Goal: Task Accomplishment & Management: Use online tool/utility

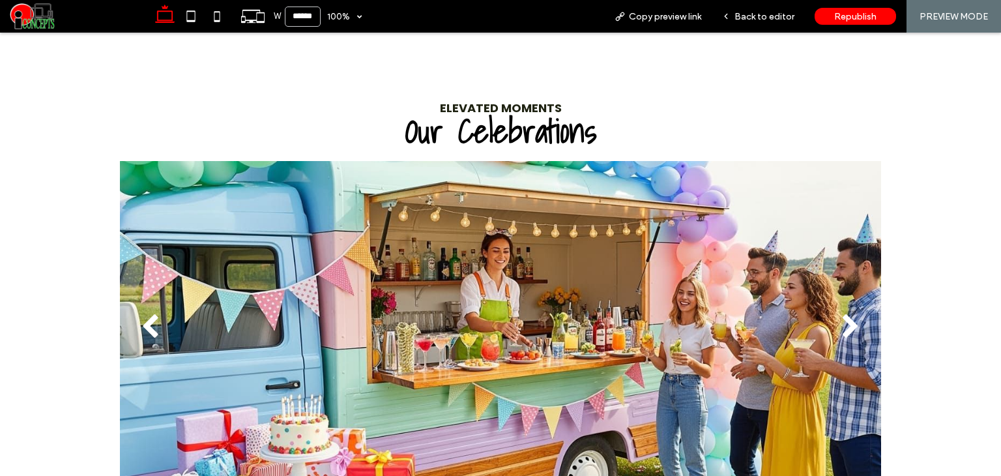
scroll to position [1150, 0]
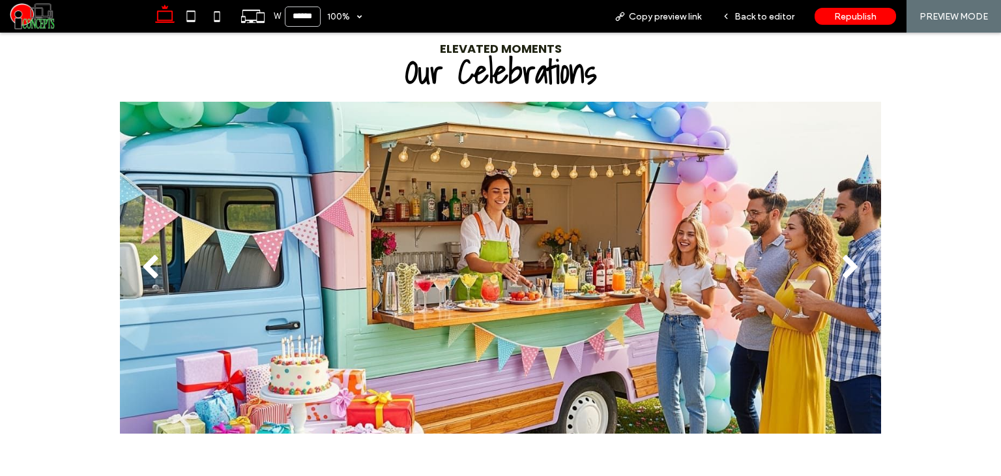
click at [841, 259] on div "next" at bounding box center [850, 268] width 19 height 26
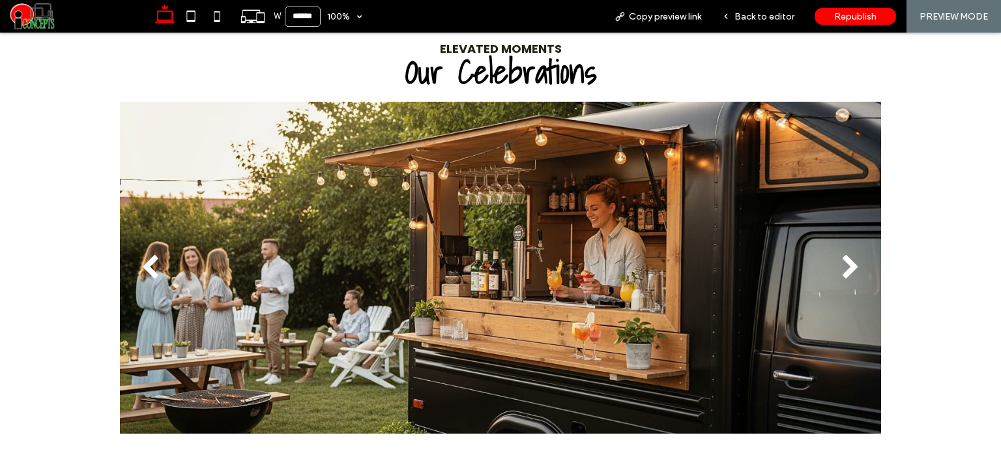
click at [841, 259] on div "next" at bounding box center [850, 268] width 19 height 26
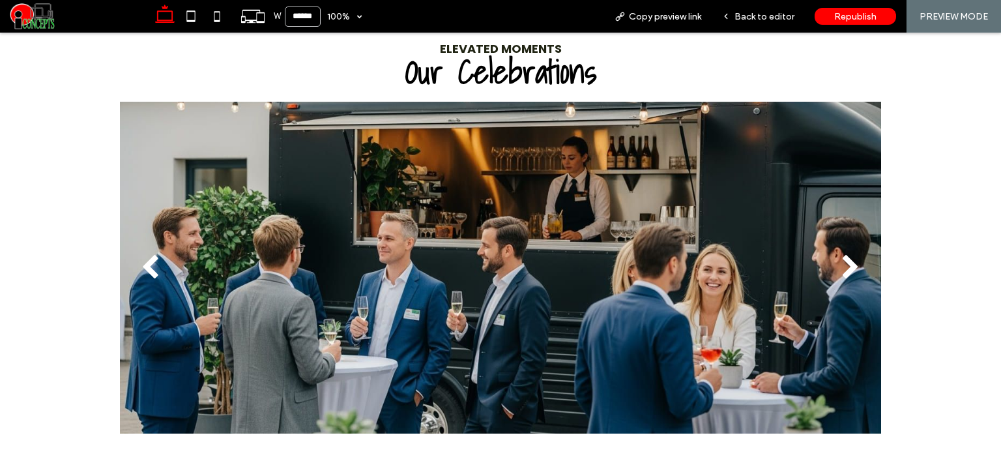
click at [848, 263] on div "next" at bounding box center [850, 268] width 19 height 26
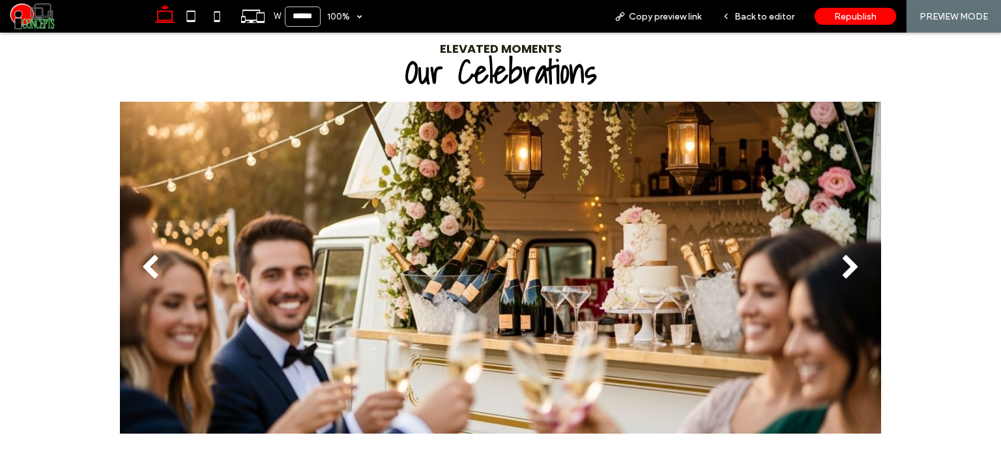
click at [848, 263] on div "next" at bounding box center [850, 268] width 19 height 26
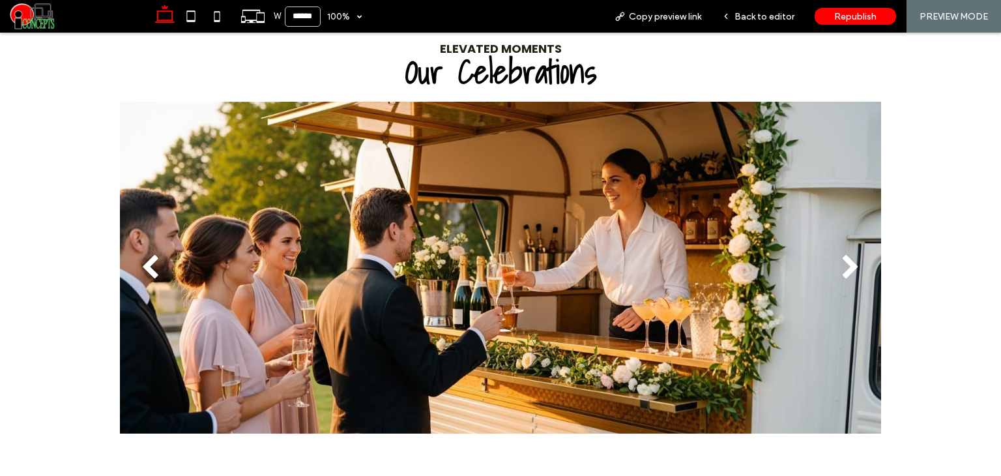
click at [848, 263] on div "next" at bounding box center [850, 268] width 19 height 26
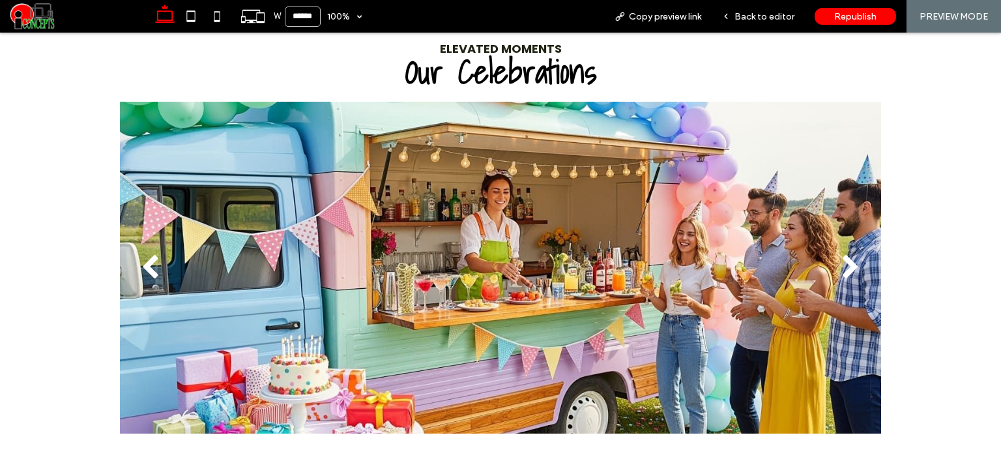
click at [848, 263] on div "next" at bounding box center [850, 268] width 19 height 26
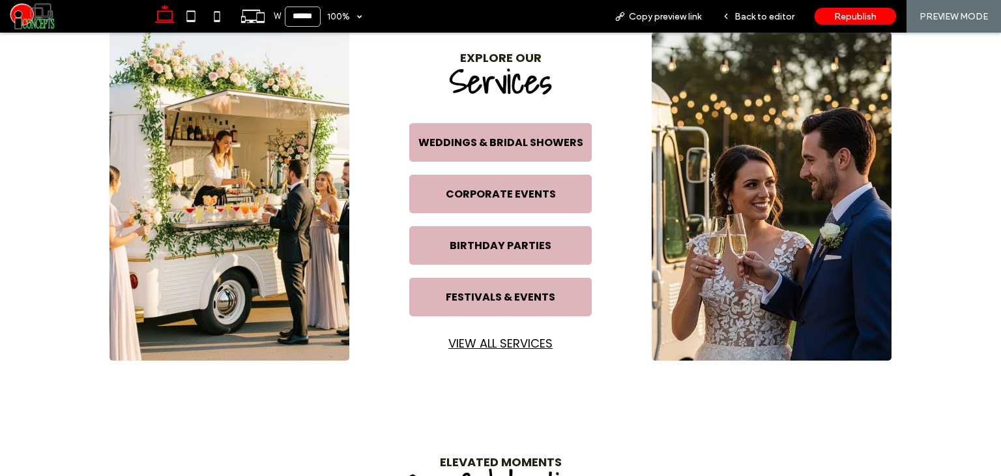
scroll to position [717, 0]
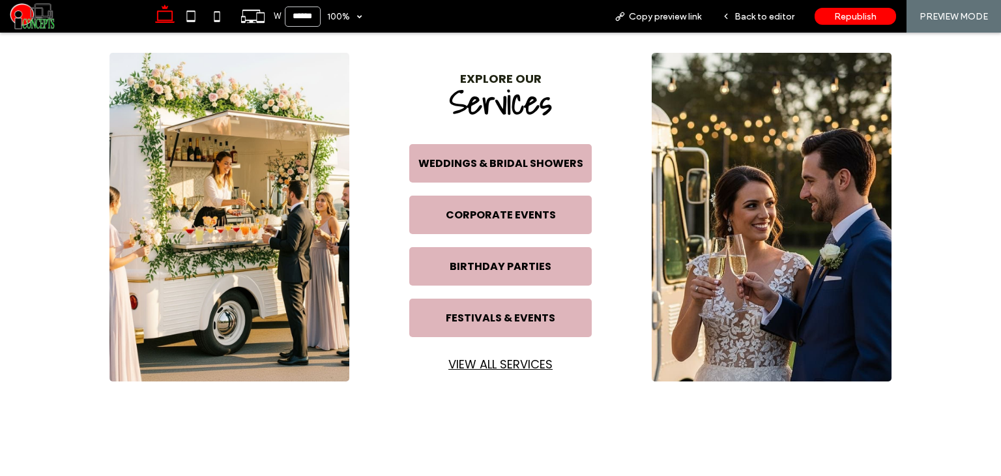
click at [255, 199] on img at bounding box center [229, 217] width 240 height 328
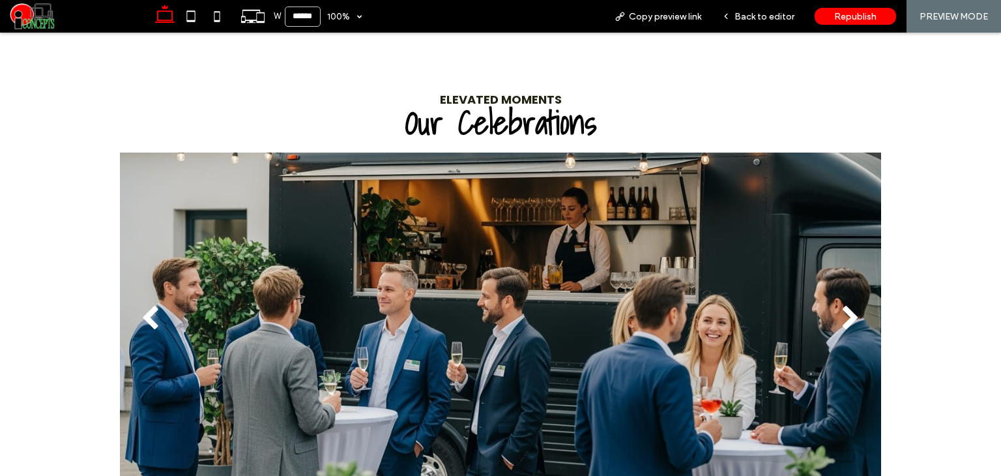
scroll to position [1107, 0]
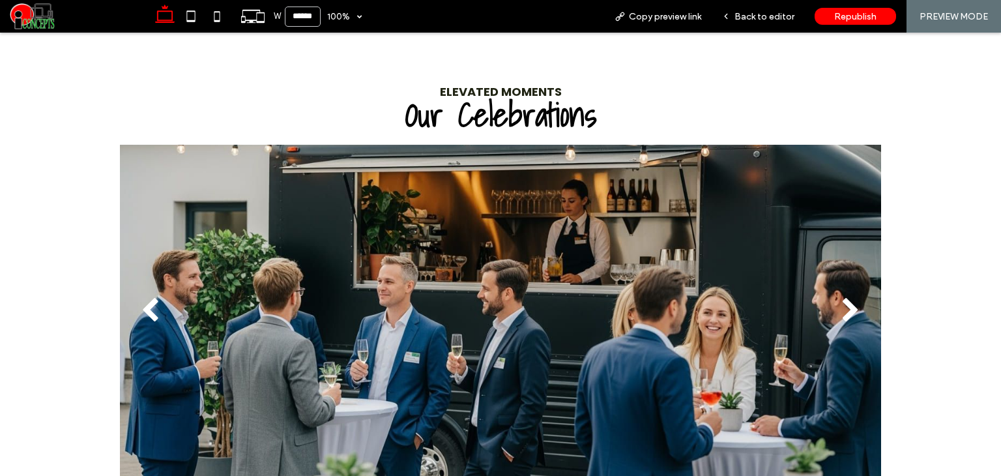
click at [835, 303] on button "next" at bounding box center [850, 311] width 61 height 68
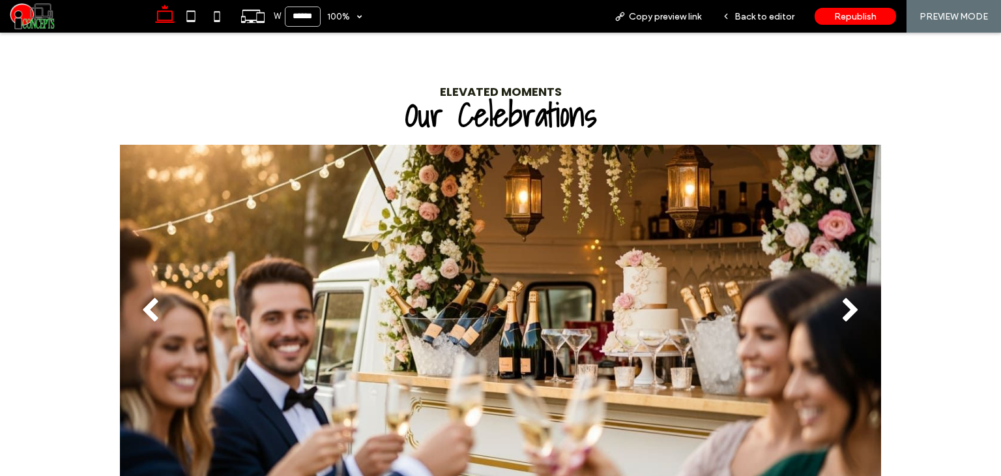
click at [835, 303] on button "next" at bounding box center [850, 311] width 61 height 68
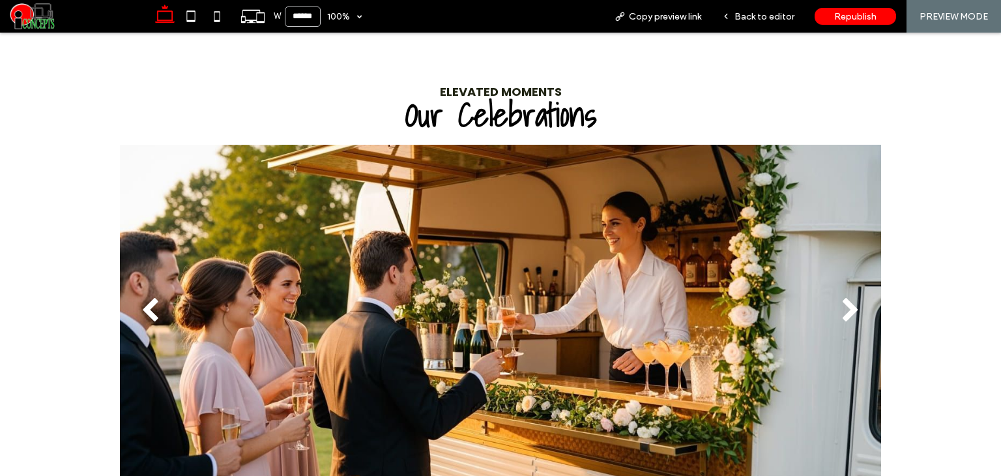
click at [832, 303] on button "next" at bounding box center [850, 311] width 61 height 68
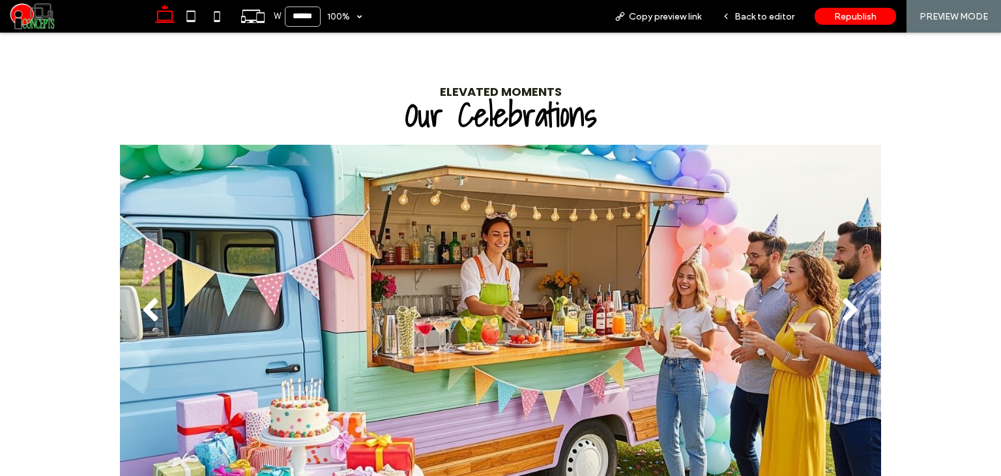
click at [832, 302] on button "next" at bounding box center [850, 311] width 61 height 68
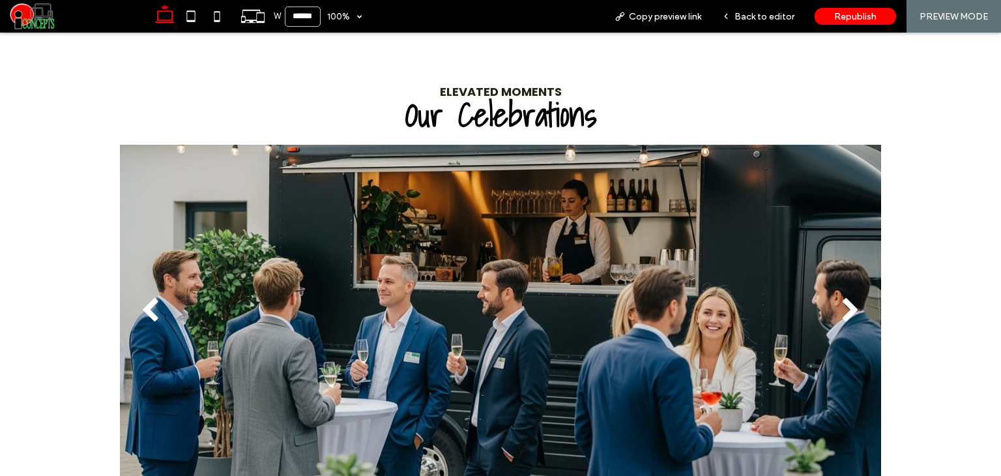
click at [845, 303] on div "next" at bounding box center [850, 311] width 19 height 26
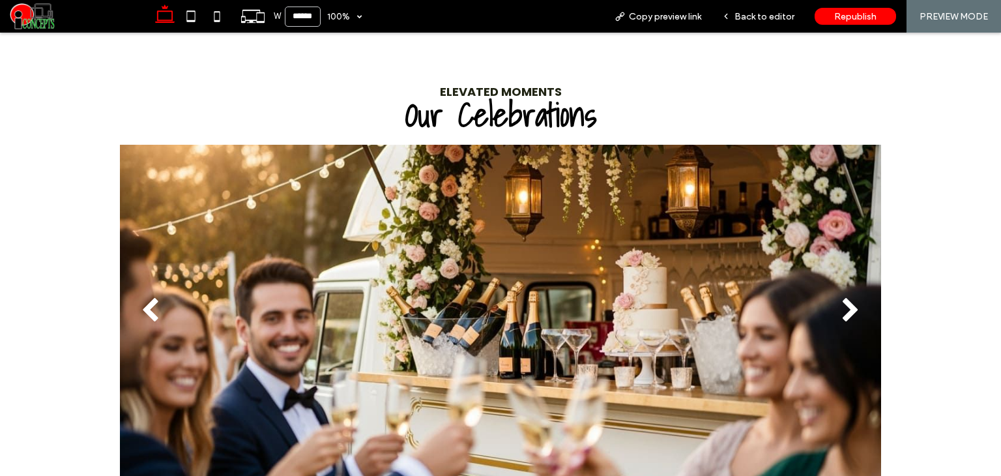
click at [845, 303] on div "next" at bounding box center [850, 311] width 19 height 26
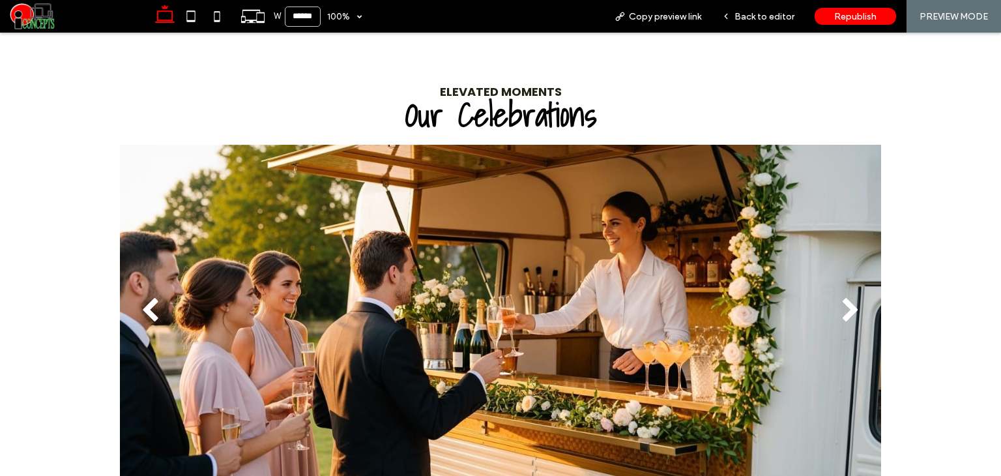
click at [845, 303] on div "next" at bounding box center [850, 311] width 19 height 26
click at [149, 299] on div "back" at bounding box center [150, 311] width 19 height 26
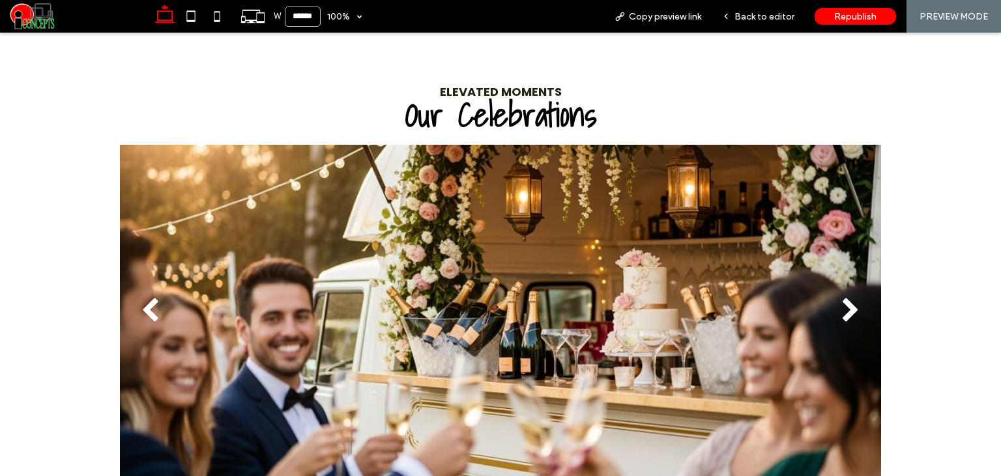
click at [841, 302] on div "next" at bounding box center [850, 311] width 19 height 26
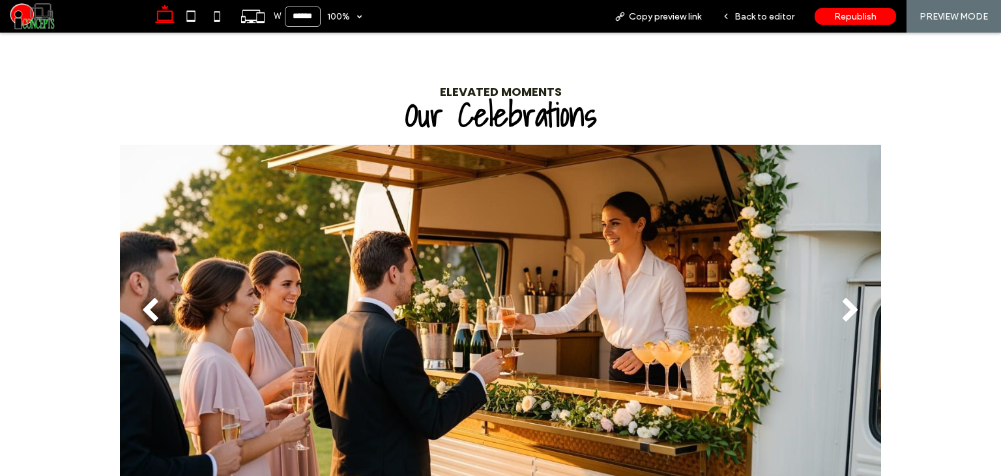
click at [829, 304] on button "next" at bounding box center [850, 311] width 61 height 68
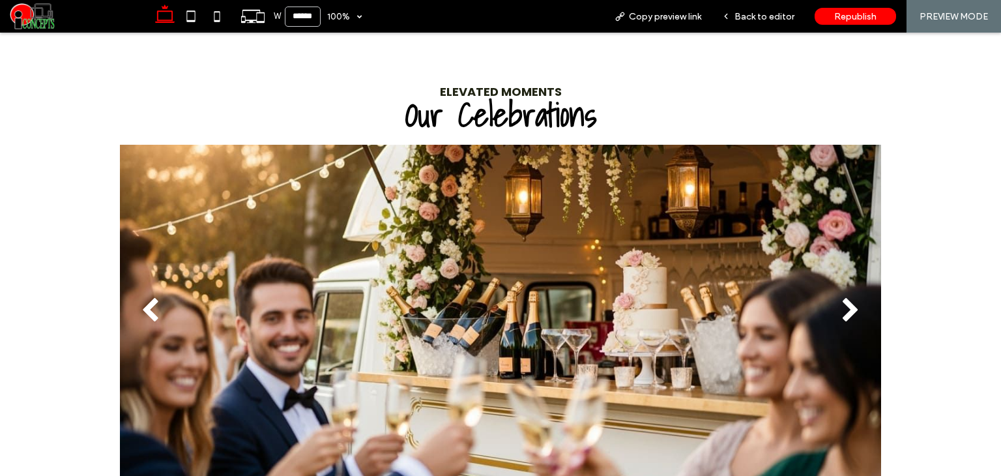
click at [859, 302] on button "next" at bounding box center [850, 311] width 61 height 68
click at [141, 298] on div "back" at bounding box center [150, 311] width 19 height 26
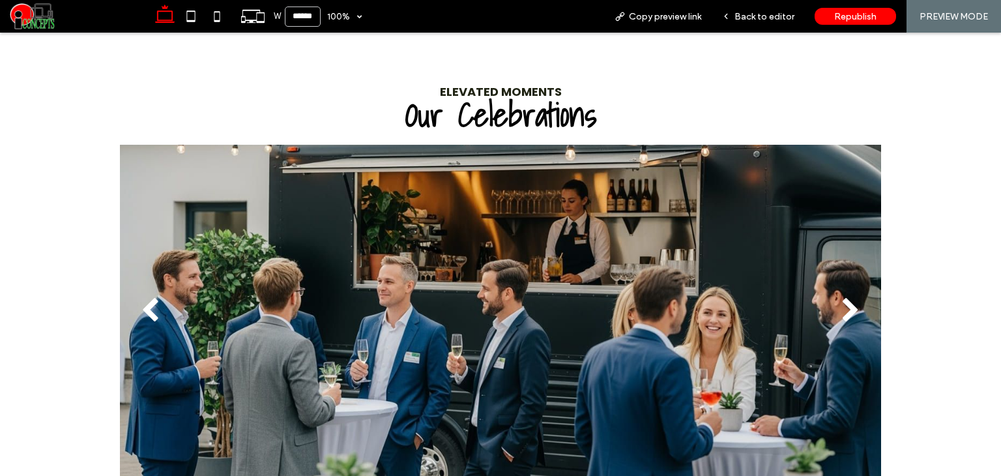
click at [842, 303] on div "next" at bounding box center [850, 311] width 19 height 26
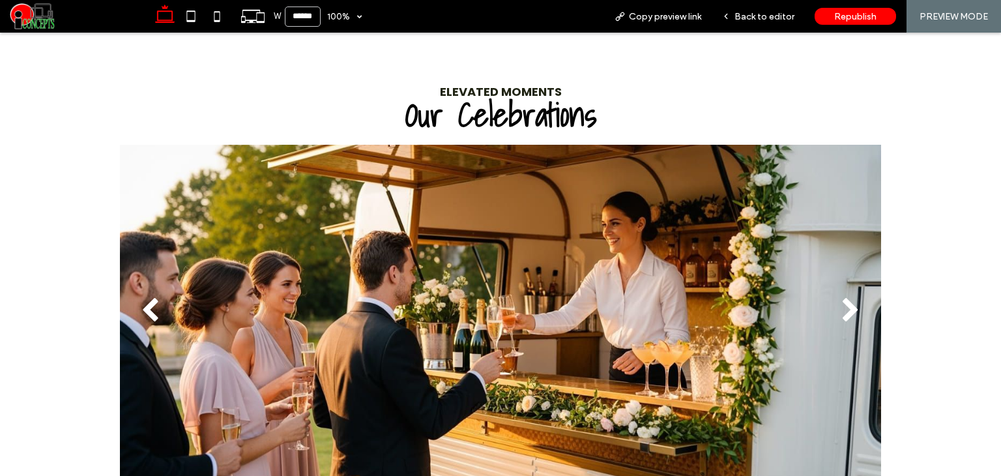
click at [833, 307] on button "next" at bounding box center [850, 311] width 61 height 68
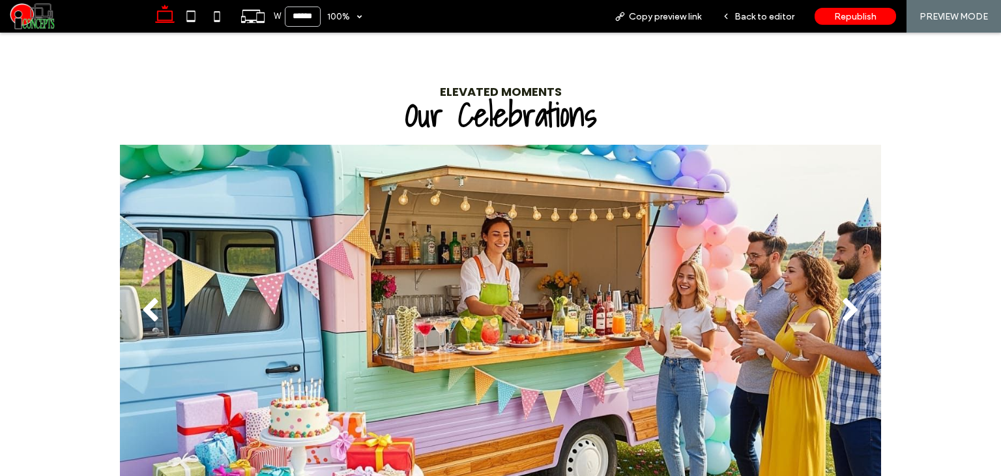
click at [833, 307] on button "next" at bounding box center [850, 311] width 61 height 68
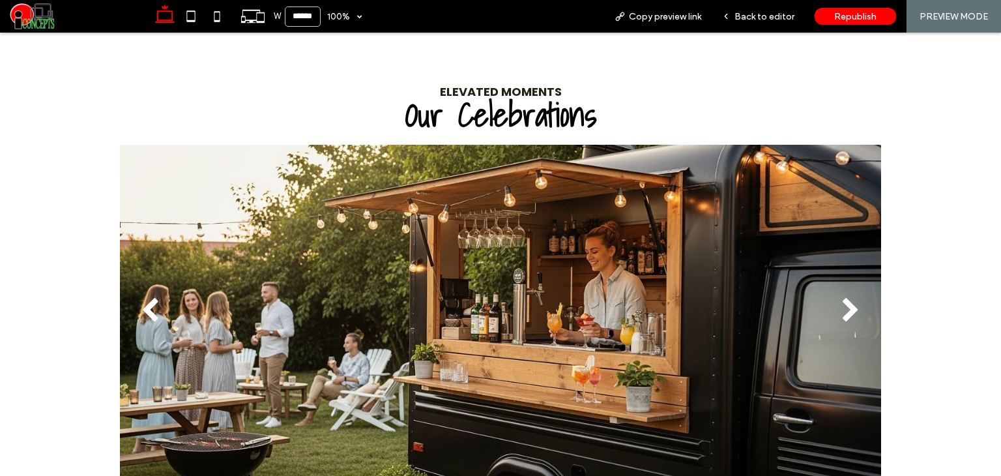
click at [833, 307] on button "next" at bounding box center [850, 311] width 61 height 68
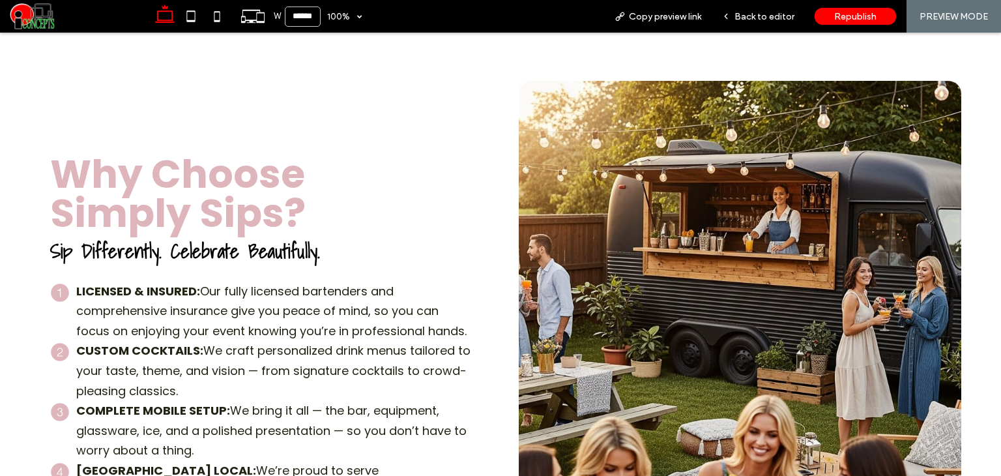
scroll to position [2301, 0]
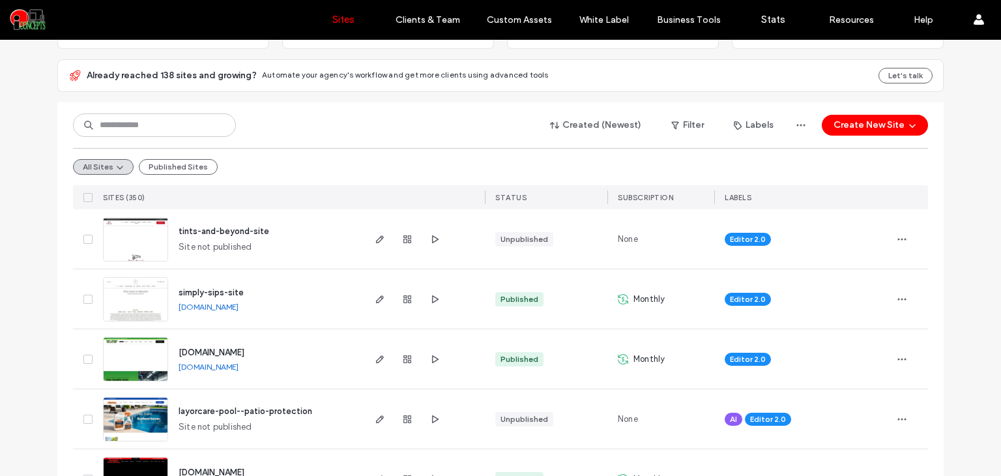
scroll to position [108, 0]
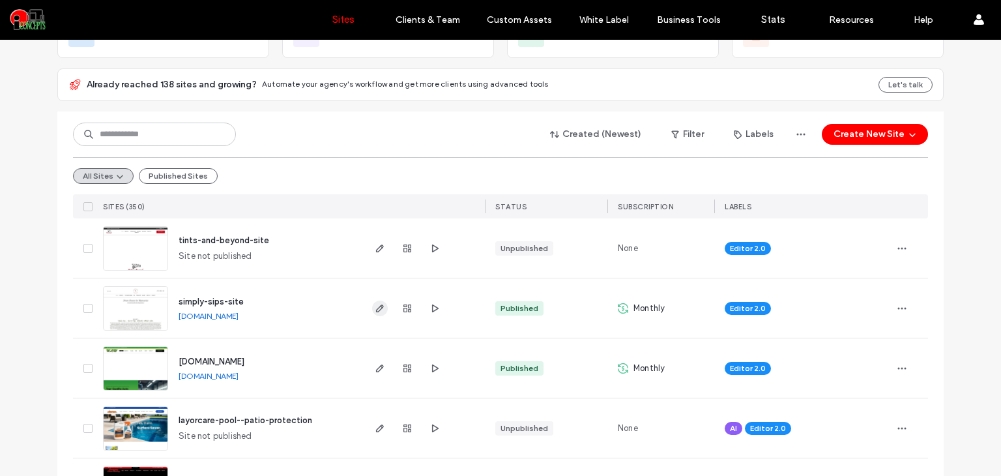
click at [375, 303] on icon "button" at bounding box center [380, 308] width 10 height 10
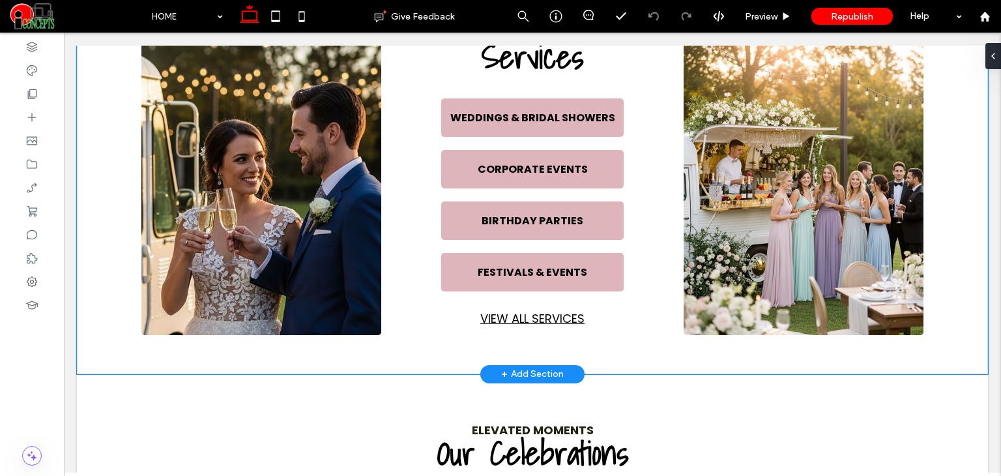
scroll to position [670, 0]
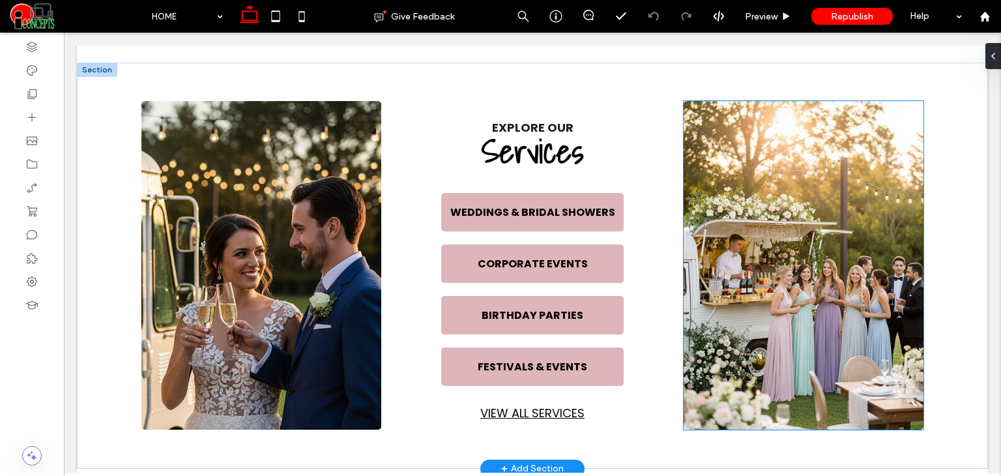
click at [733, 235] on img at bounding box center [803, 265] width 240 height 328
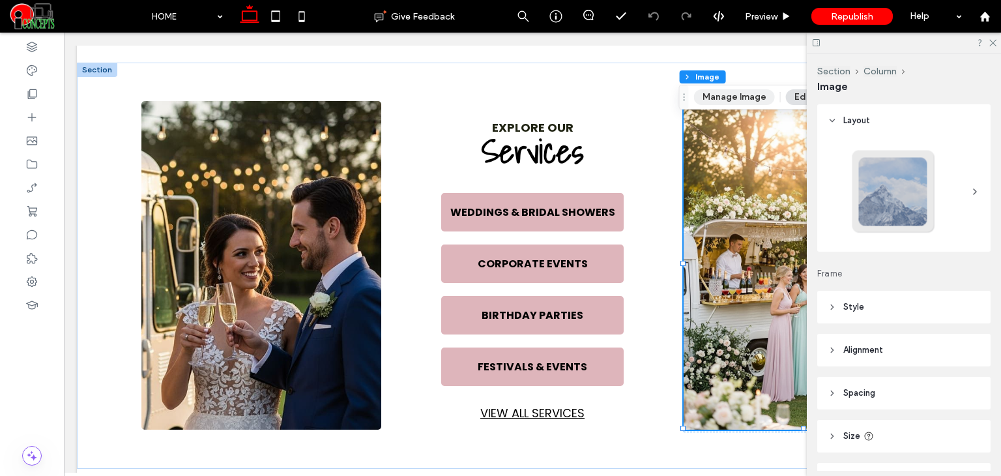
click at [744, 94] on button "Manage Image" at bounding box center [734, 97] width 81 height 16
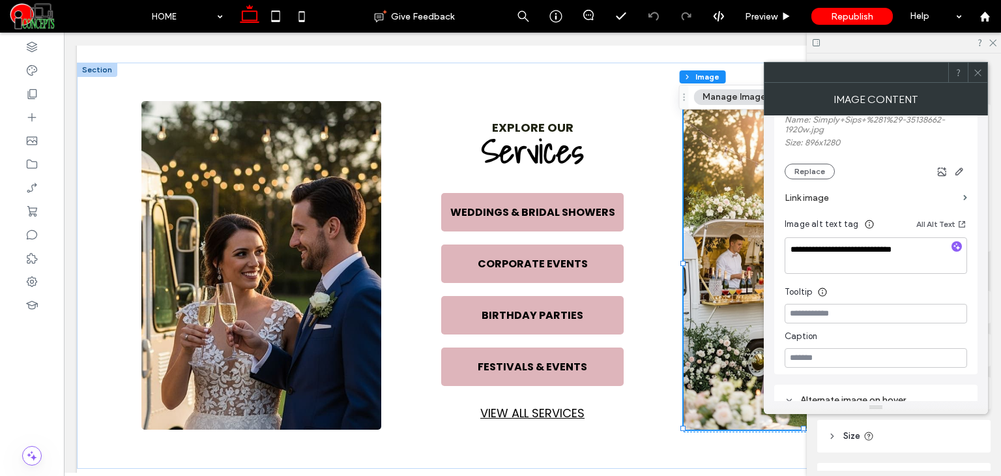
scroll to position [261, 0]
drag, startPoint x: 808, startPoint y: 165, endPoint x: 771, endPoint y: 169, distance: 36.8
click at [808, 162] on div "Name: Simply+Sips+%281%29-35138662-1920w.jpg Size: 896x1280 Replace" at bounding box center [875, 144] width 182 height 64
click at [799, 177] on button "Replace" at bounding box center [809, 169] width 50 height 16
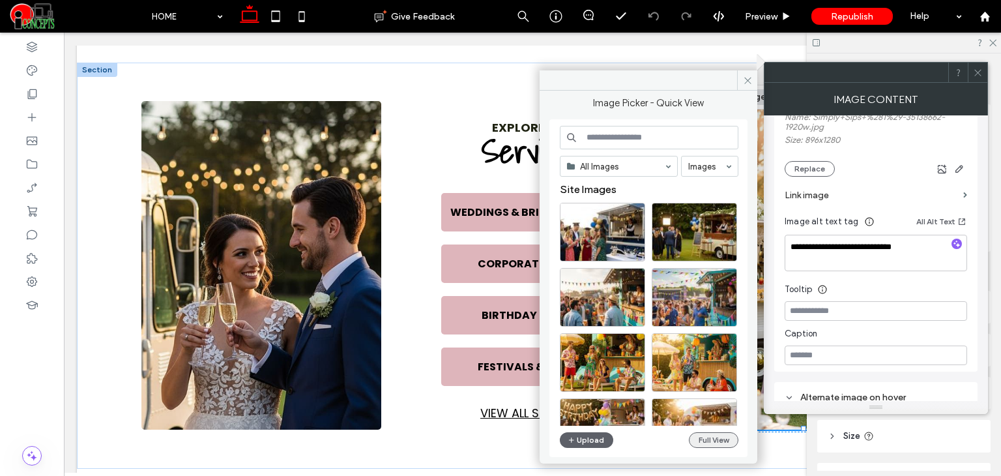
click at [726, 442] on button "Full View" at bounding box center [714, 440] width 50 height 16
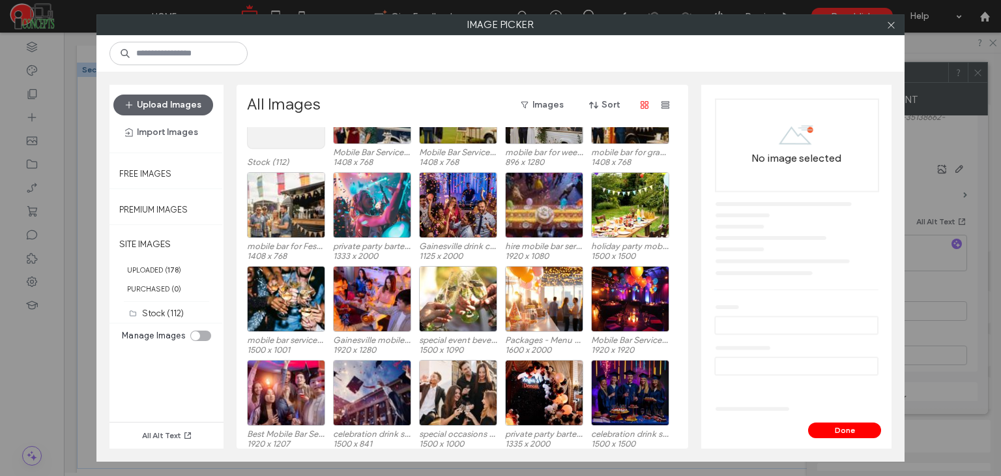
scroll to position [80, 0]
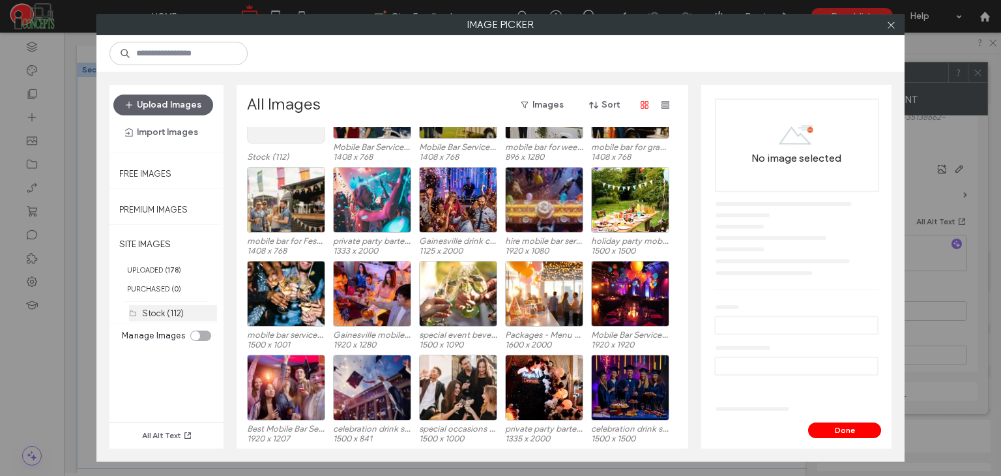
click at [164, 308] on label "Stock (112)" at bounding box center [163, 313] width 42 height 10
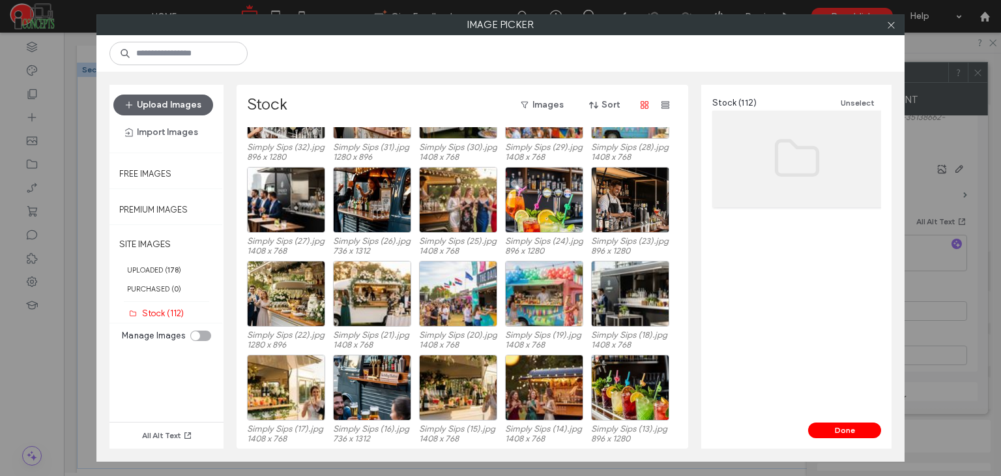
scroll to position [1836, 0]
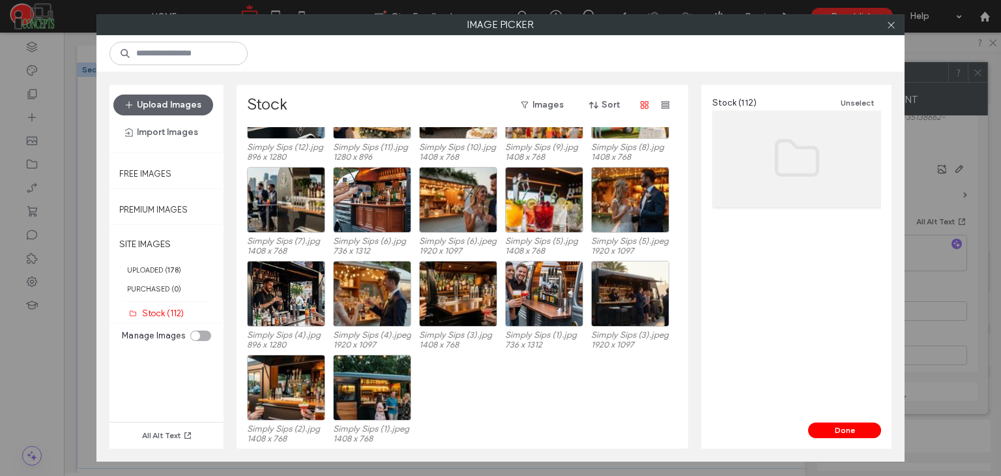
click at [896, 25] on div at bounding box center [891, 25] width 20 height 20
click at [893, 27] on icon at bounding box center [891, 25] width 10 height 10
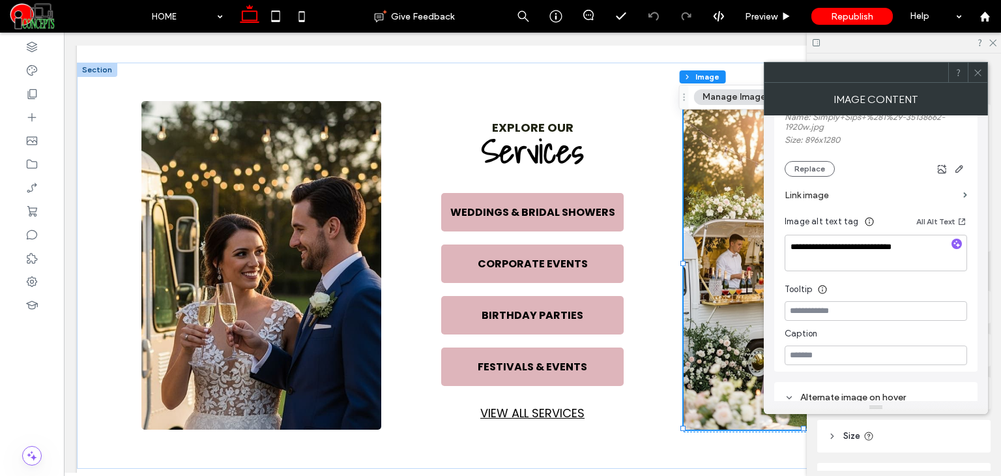
click at [973, 68] on icon at bounding box center [978, 73] width 10 height 10
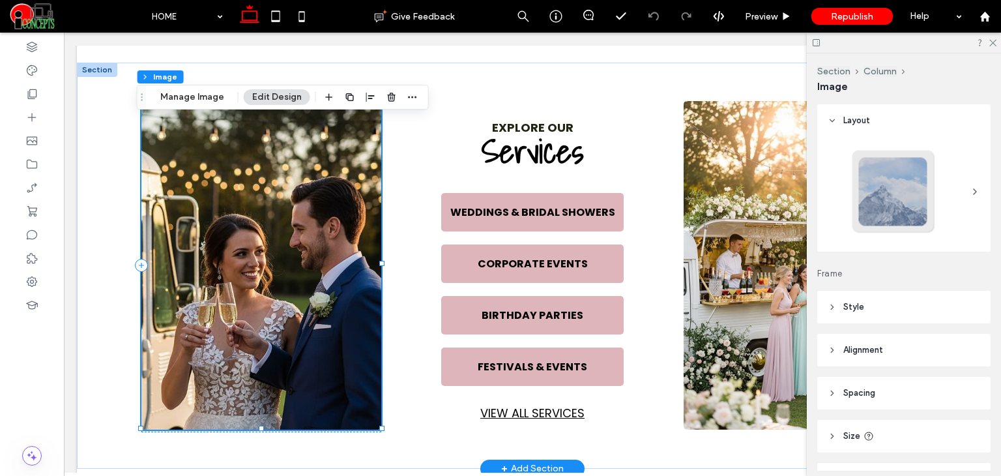
click at [267, 200] on img at bounding box center [261, 265] width 240 height 328
click at [213, 100] on button "Manage Image" at bounding box center [192, 97] width 81 height 16
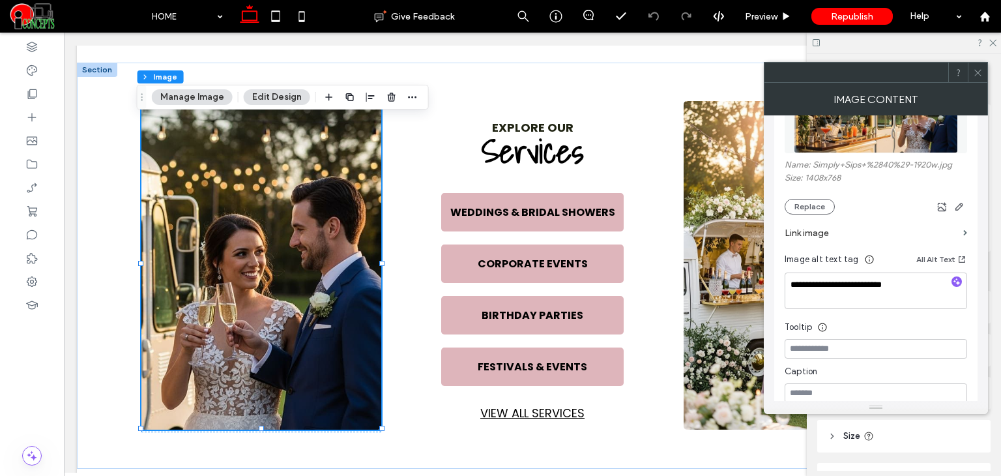
scroll to position [238, 0]
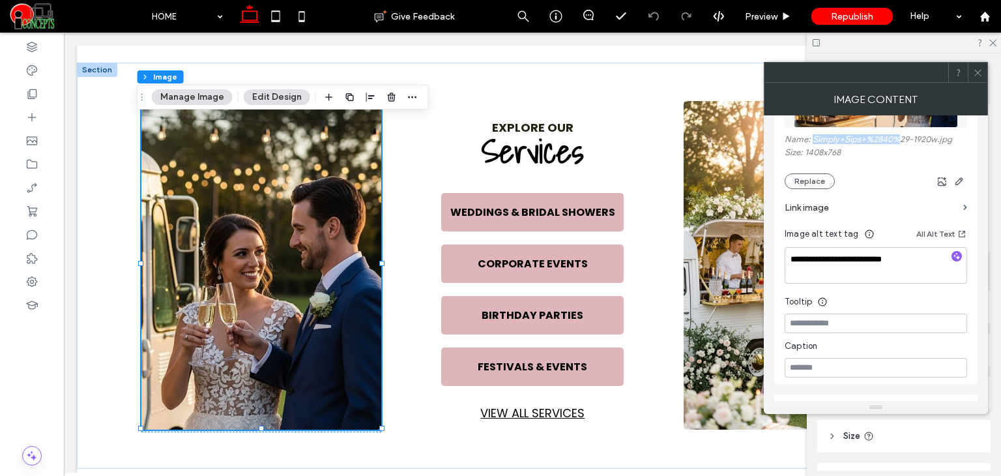
drag, startPoint x: 810, startPoint y: 138, endPoint x: 902, endPoint y: 137, distance: 91.2
click at [902, 137] on label "Name: Simply+Sips+%2840%29-1920w.jpg" at bounding box center [875, 140] width 182 height 13
copy label "Simply+Sips+%2840%"
click at [978, 71] on icon at bounding box center [978, 73] width 10 height 10
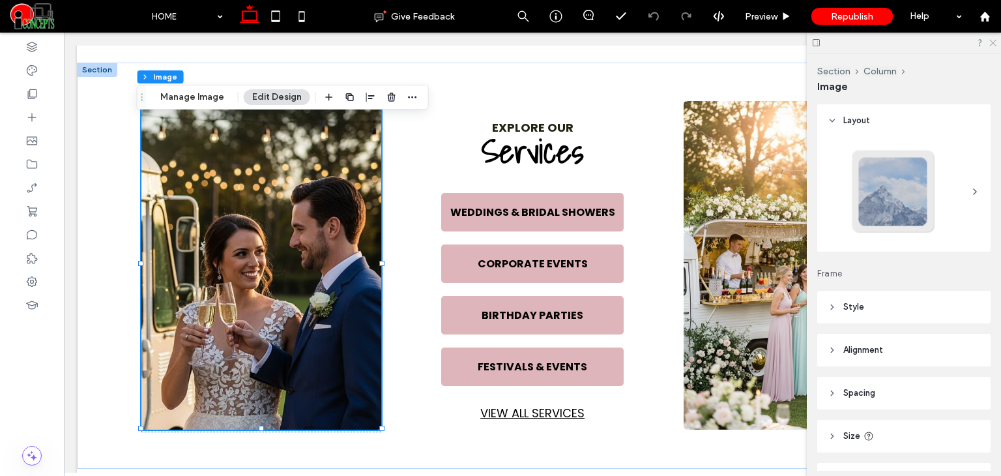
click at [990, 38] on icon at bounding box center [991, 42] width 8 height 8
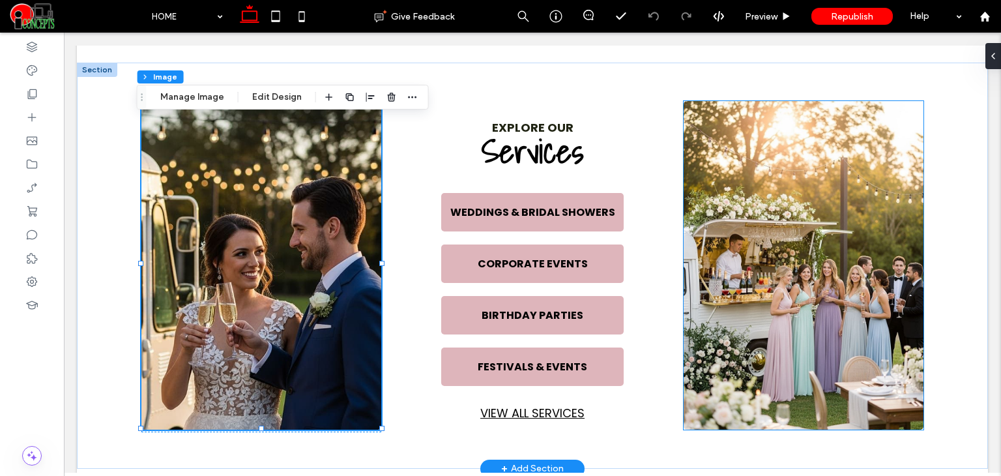
click at [807, 197] on img at bounding box center [803, 265] width 240 height 328
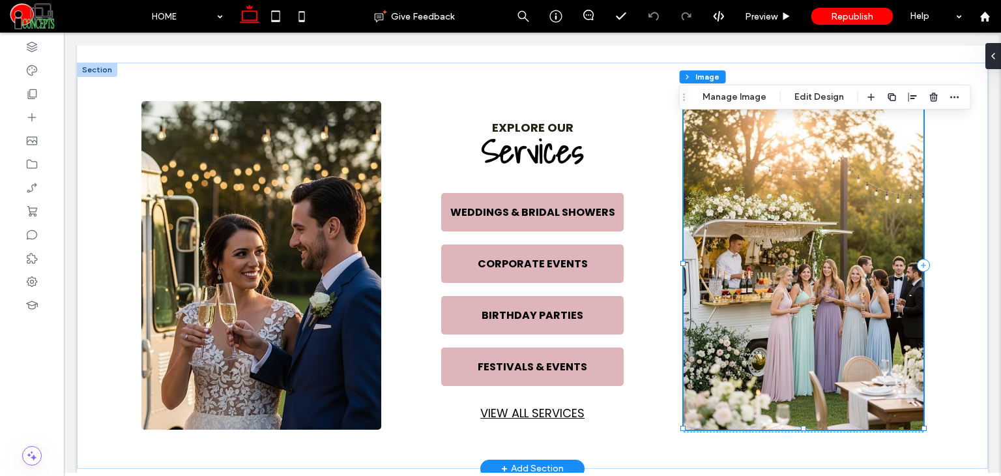
click at [805, 169] on img at bounding box center [803, 265] width 240 height 328
click at [732, 100] on button "Manage Image" at bounding box center [734, 97] width 81 height 16
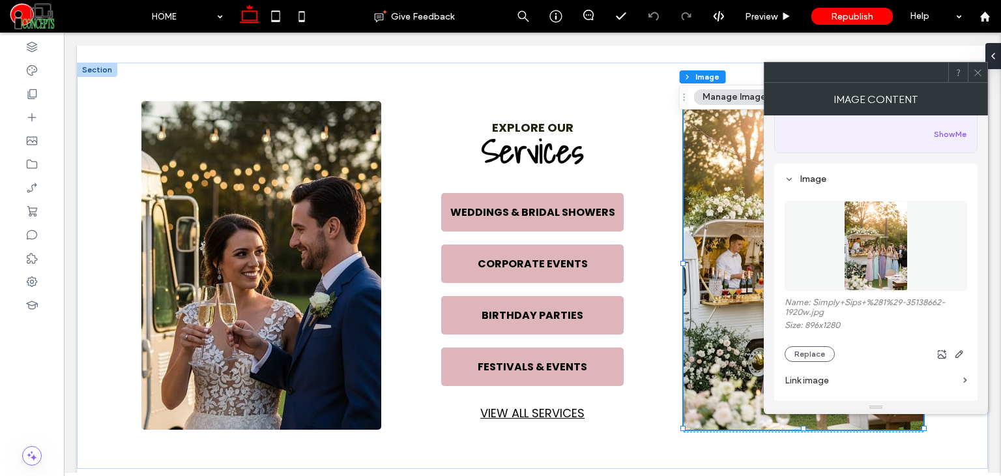
scroll to position [152, 0]
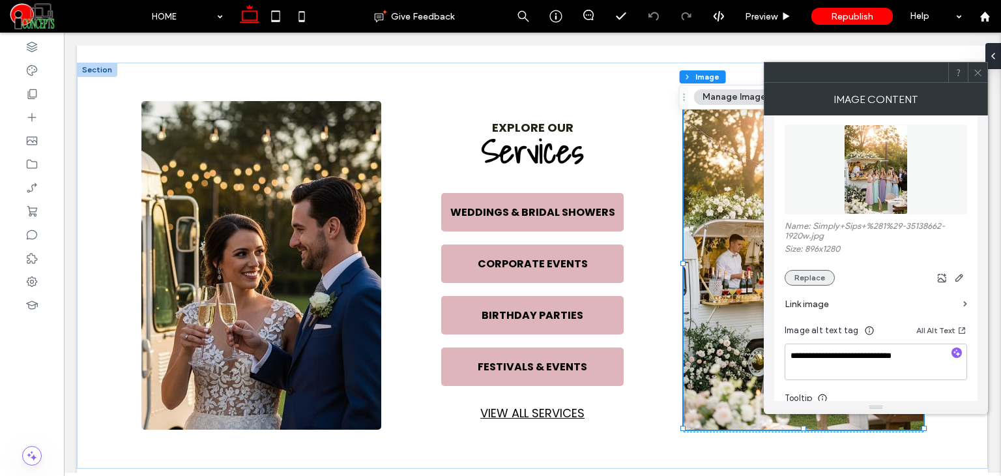
click at [803, 279] on button "Replace" at bounding box center [809, 278] width 50 height 16
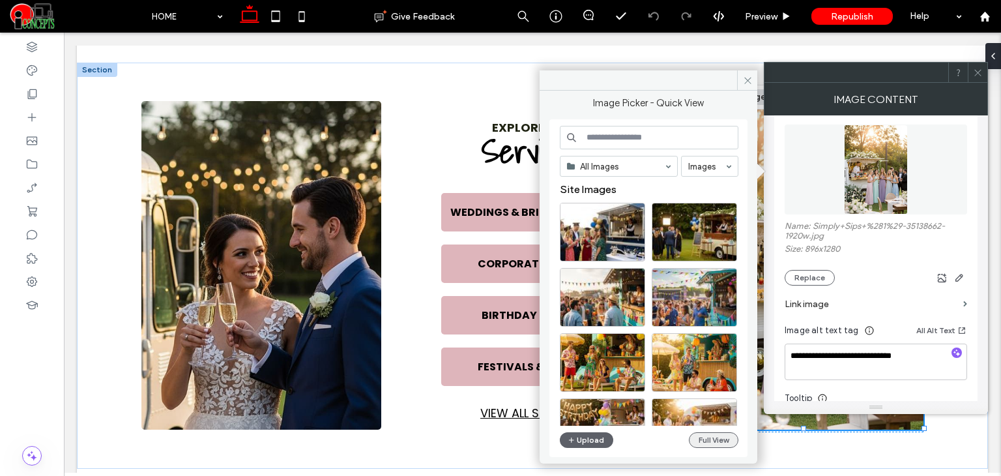
click at [718, 445] on button "Full View" at bounding box center [714, 440] width 50 height 16
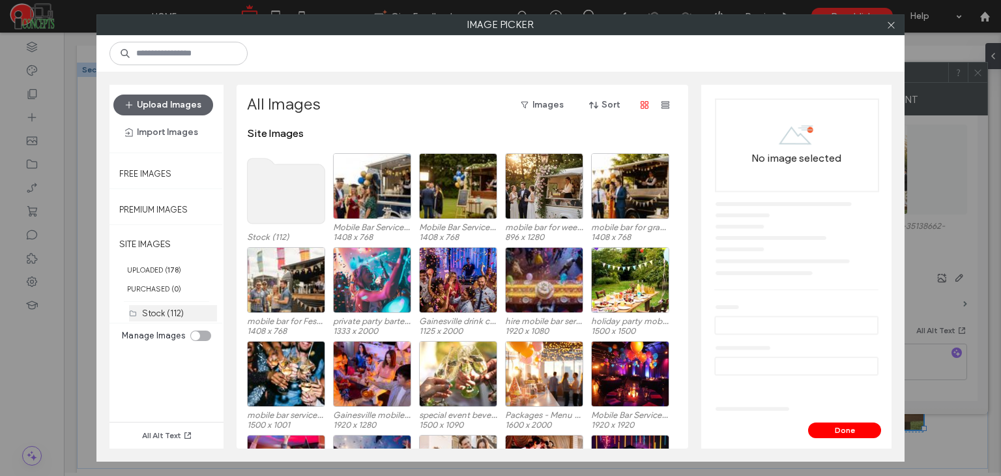
click at [163, 308] on label "Stock (112)" at bounding box center [163, 313] width 42 height 10
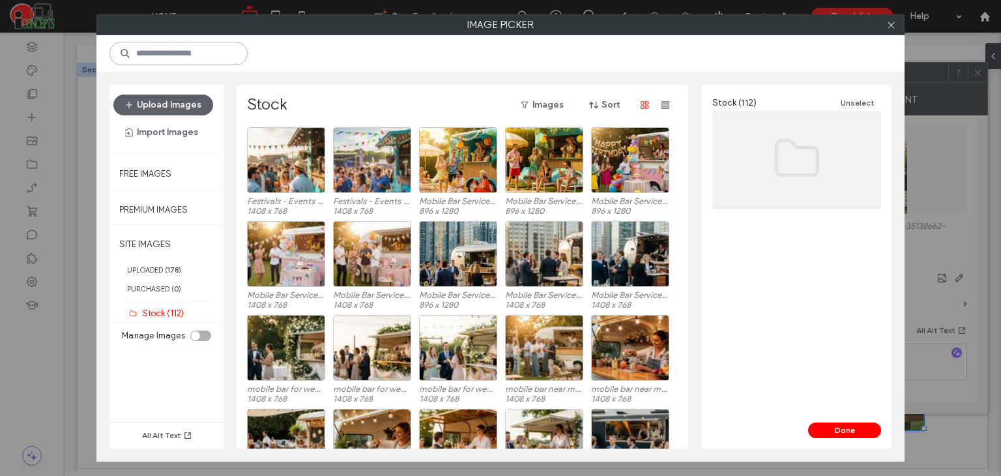
paste input "**********"
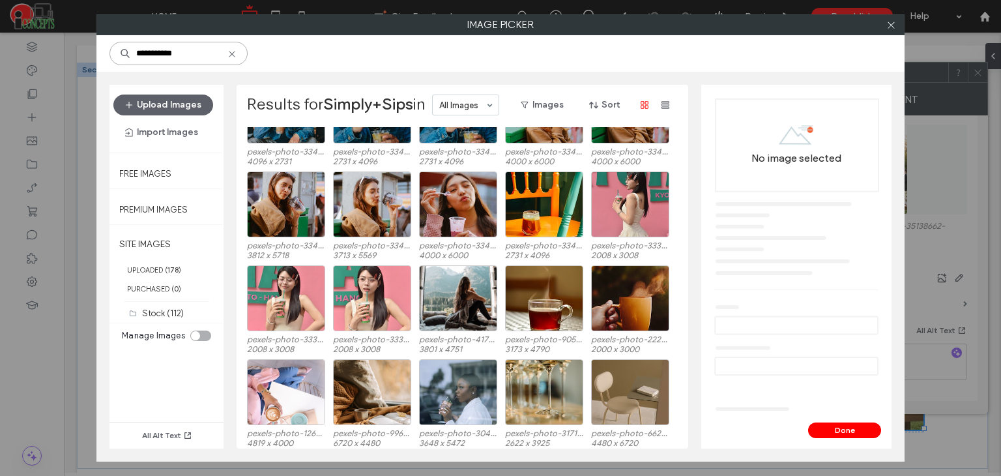
scroll to position [180, 0]
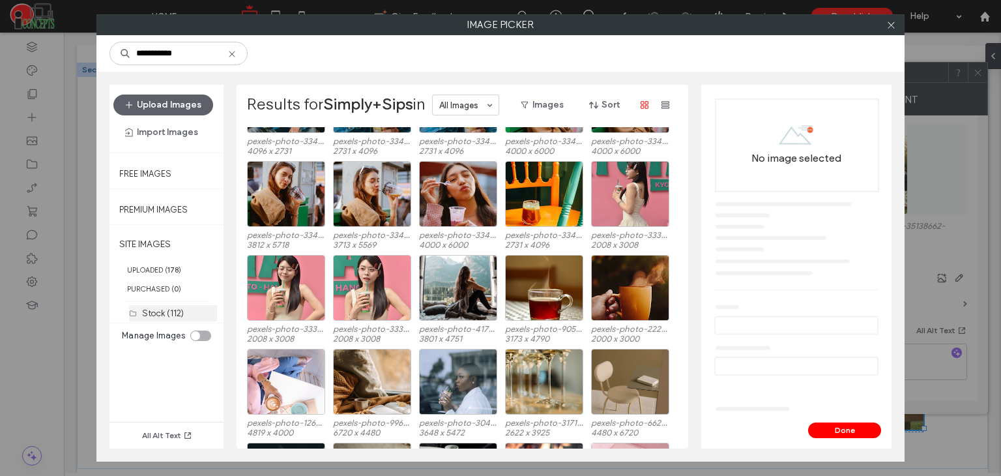
click at [162, 311] on label "Stock (112)" at bounding box center [163, 313] width 42 height 10
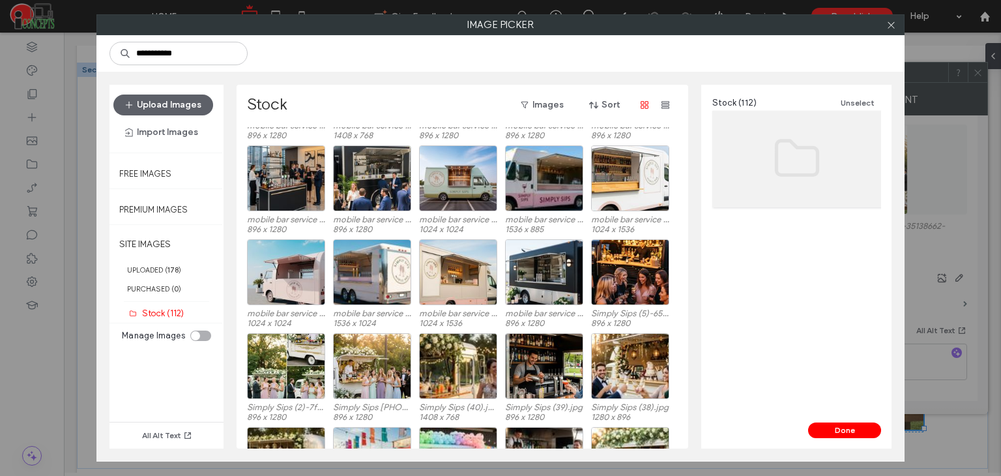
scroll to position [1253, 0]
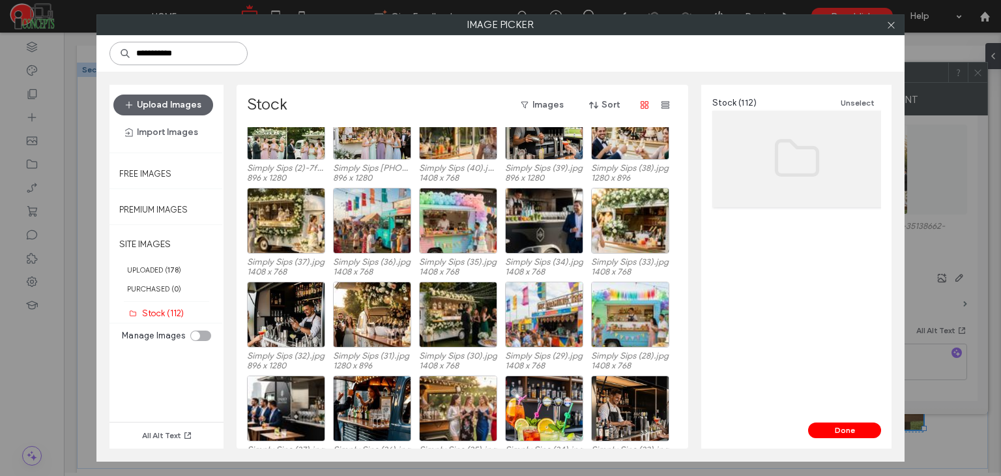
drag, startPoint x: 202, startPoint y: 57, endPoint x: 109, endPoint y: 67, distance: 93.7
click at [109, 67] on div "**********" at bounding box center [500, 53] width 808 height 36
paste input "*******"
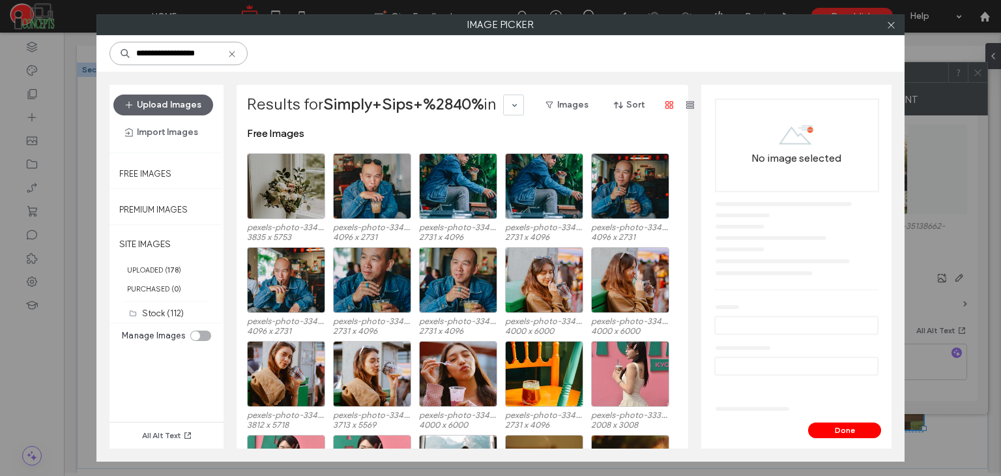
type input "**********"
click at [169, 311] on label "Stock (112)" at bounding box center [163, 313] width 42 height 10
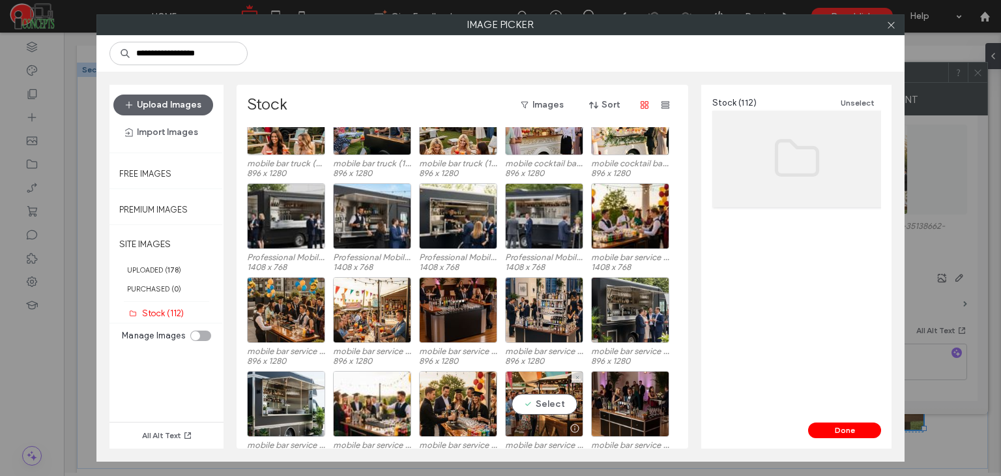
scroll to position [664, 0]
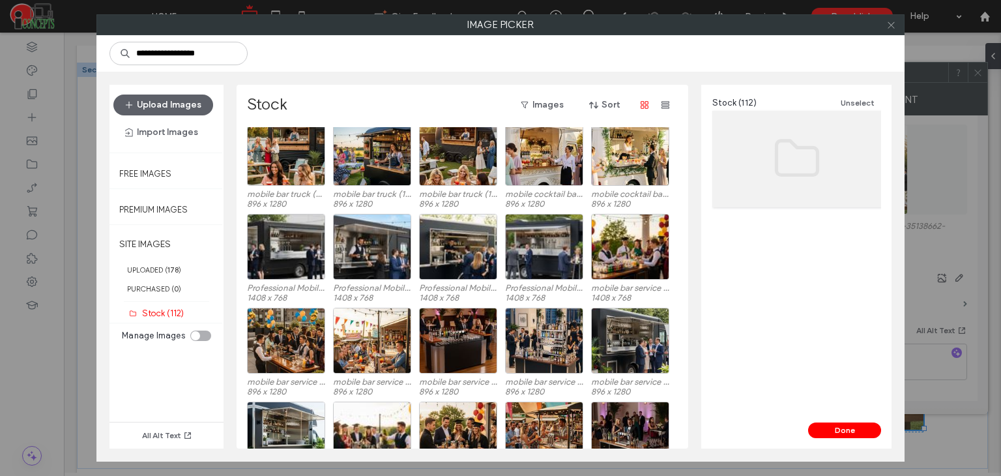
click at [893, 27] on use at bounding box center [890, 24] width 7 height 7
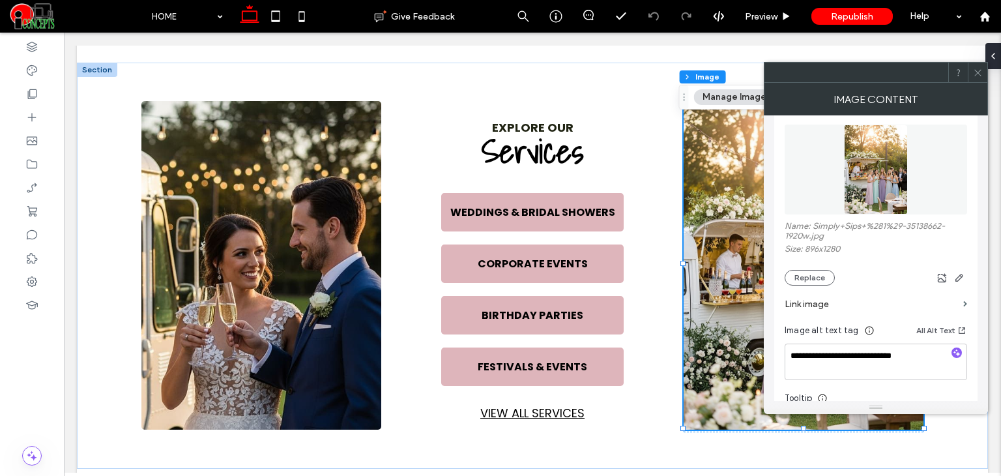
click at [979, 81] on span at bounding box center [978, 73] width 10 height 20
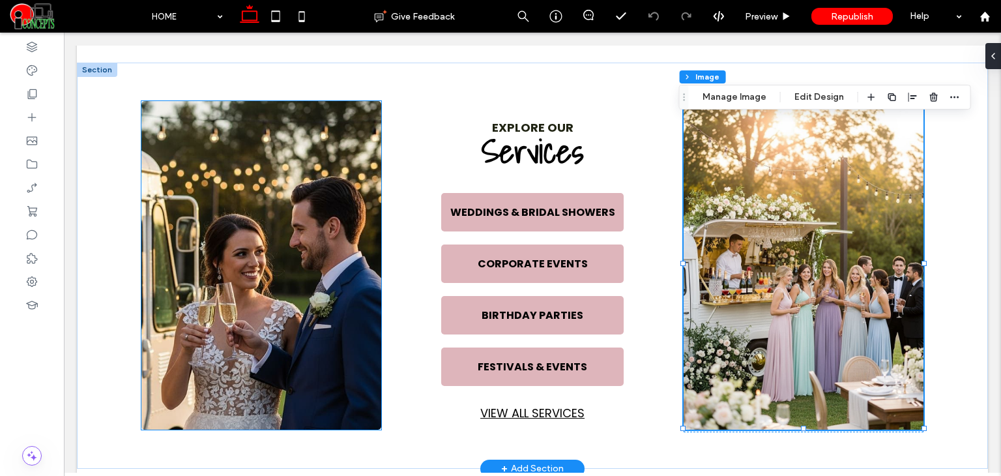
click at [220, 291] on img at bounding box center [261, 265] width 240 height 328
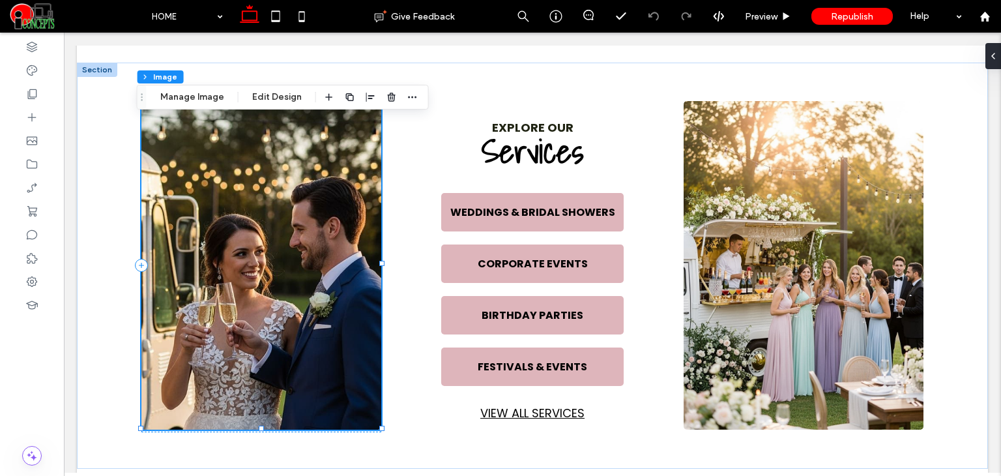
click at [180, 105] on div "Section Column Image Manage Image Edit Design" at bounding box center [283, 97] width 292 height 25
click at [190, 105] on div "Section Column Image Manage Image Edit Design" at bounding box center [283, 97] width 292 height 25
click at [190, 103] on button "Manage Image" at bounding box center [192, 97] width 81 height 16
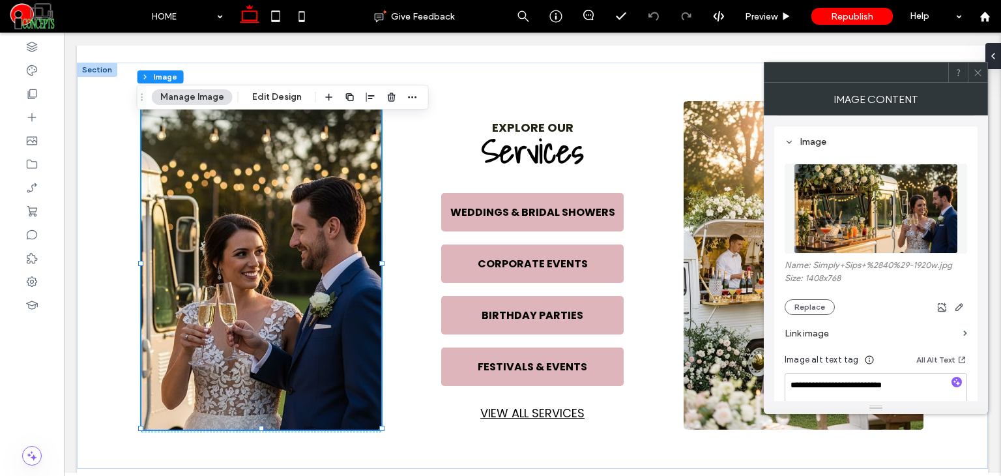
scroll to position [21, 0]
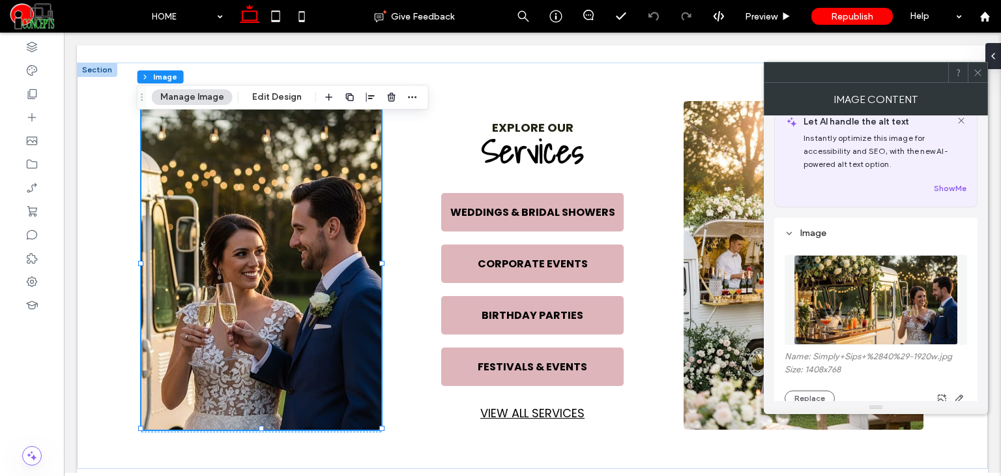
click at [973, 66] on span at bounding box center [978, 73] width 10 height 20
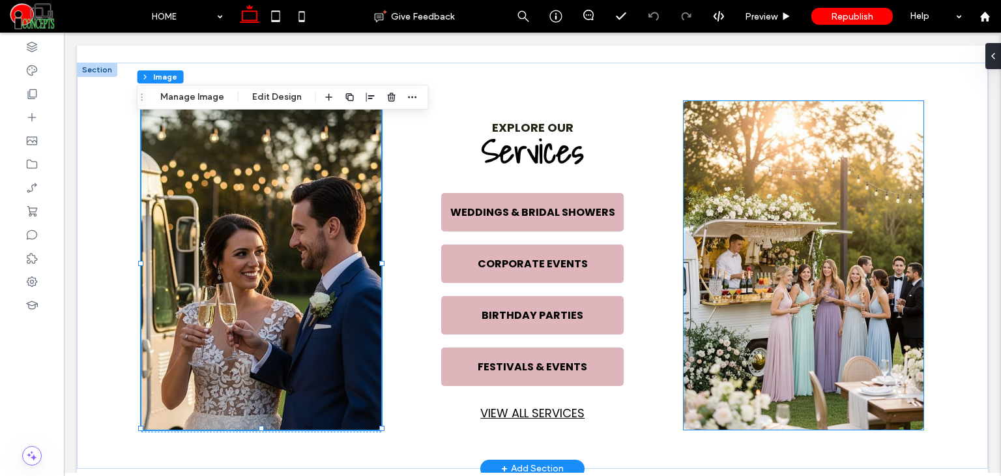
click at [792, 169] on img at bounding box center [803, 265] width 240 height 328
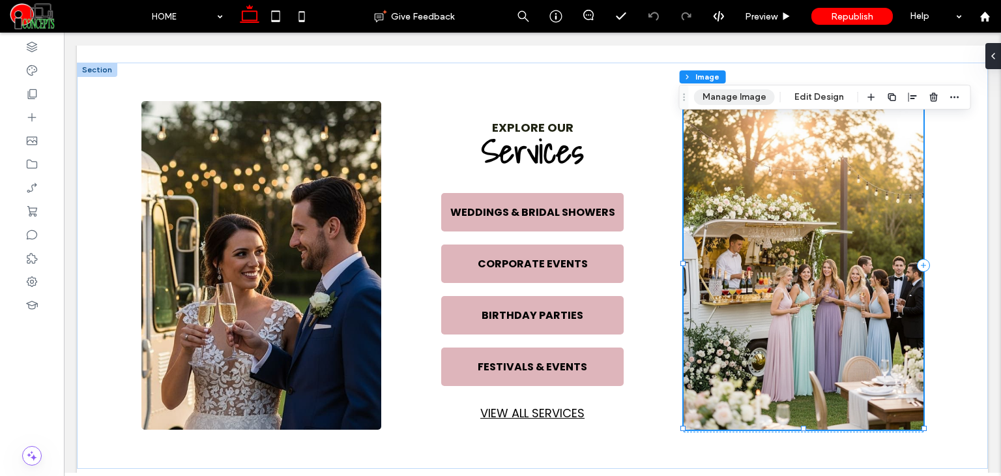
click at [716, 100] on button "Manage Image" at bounding box center [734, 97] width 81 height 16
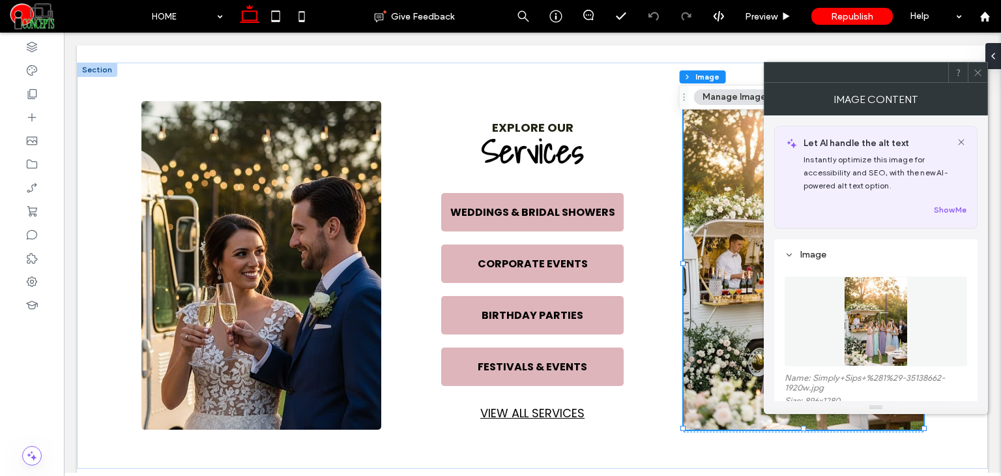
scroll to position [261, 0]
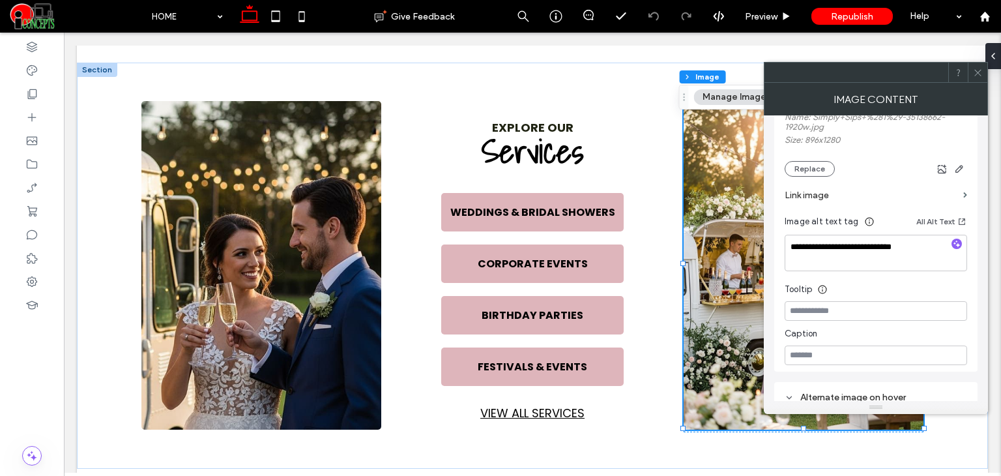
click at [803, 178] on section "Link image" at bounding box center [875, 195] width 182 height 37
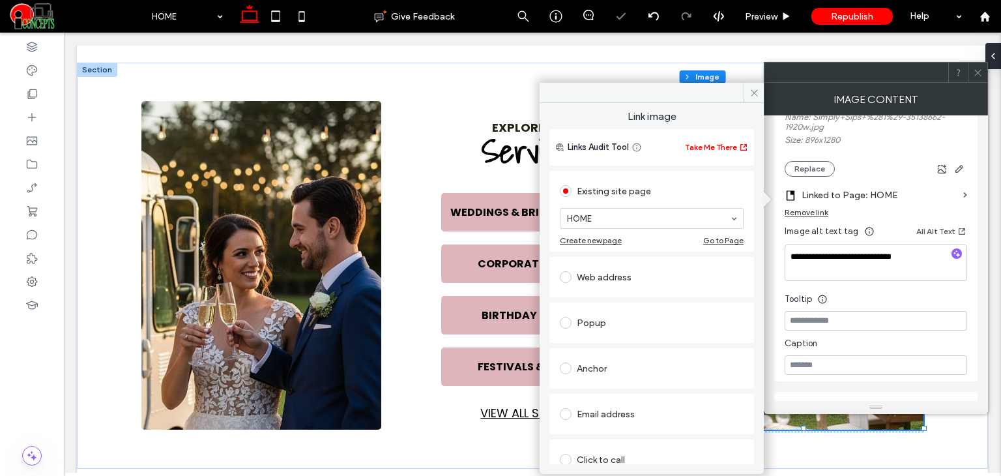
scroll to position [21, 0]
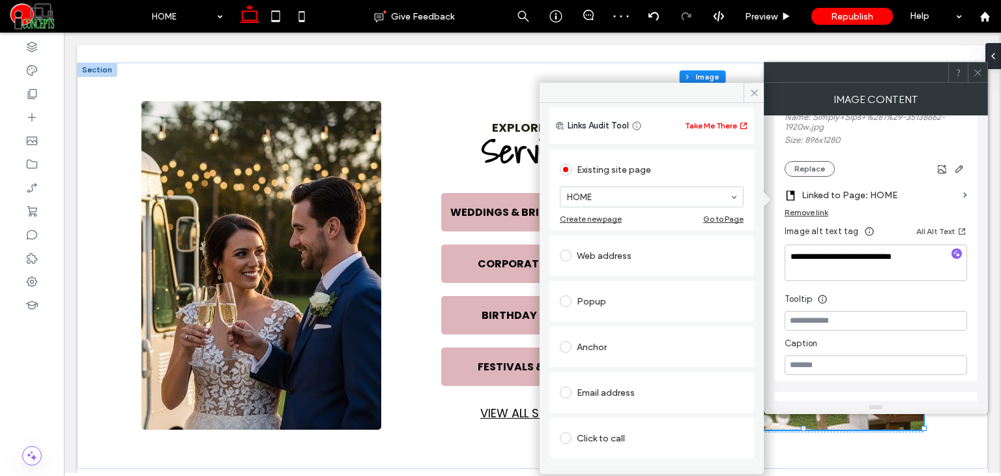
click at [757, 92] on span at bounding box center [753, 93] width 20 height 20
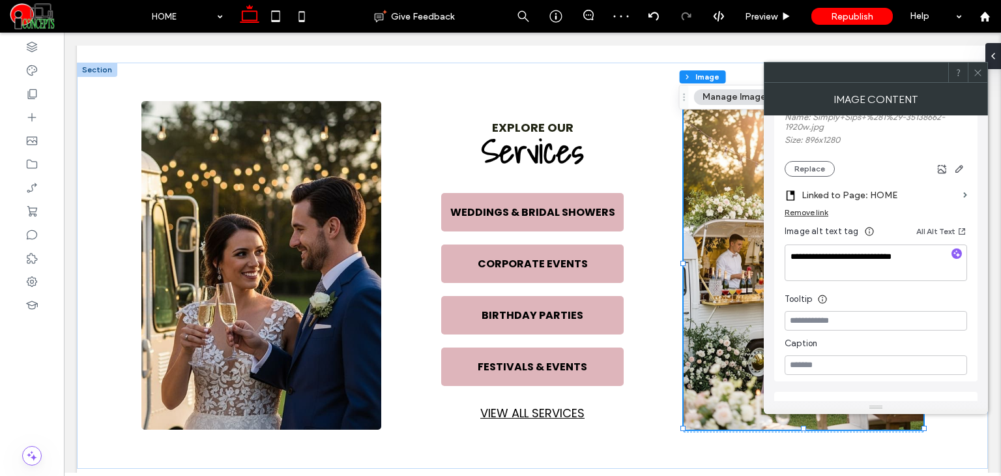
click at [717, 101] on button "Manage Image" at bounding box center [734, 97] width 81 height 16
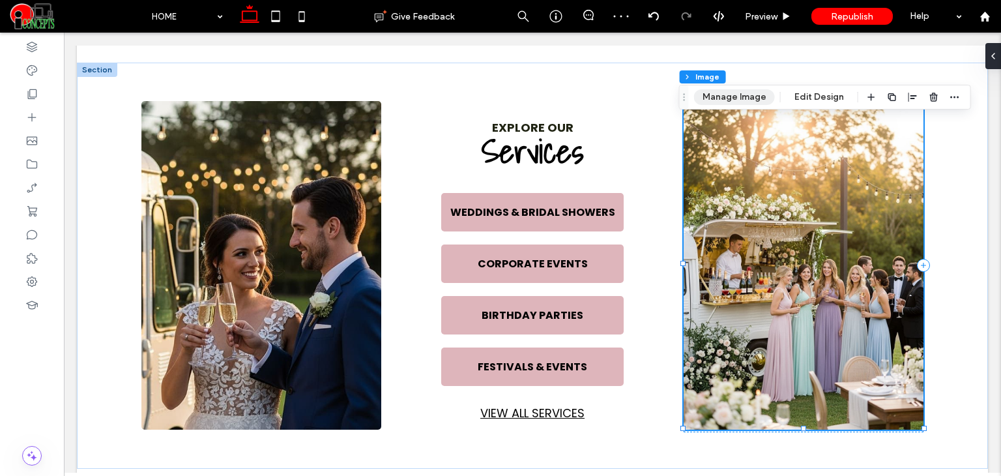
click at [728, 100] on button "Manage Image" at bounding box center [734, 97] width 81 height 16
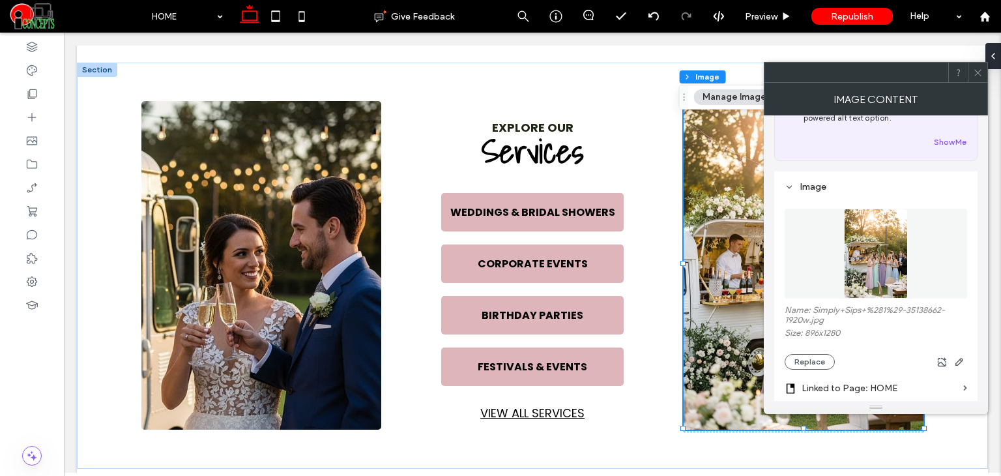
scroll to position [152, 0]
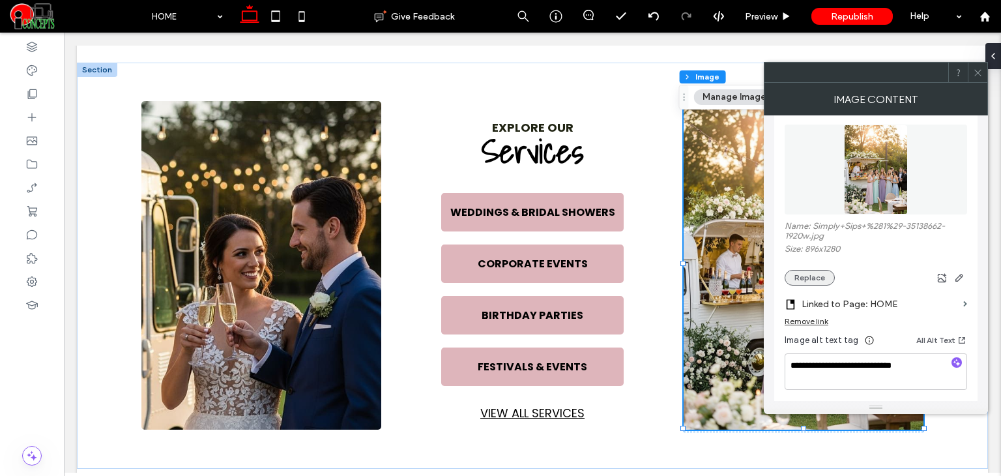
click at [801, 272] on button "Replace" at bounding box center [809, 278] width 50 height 16
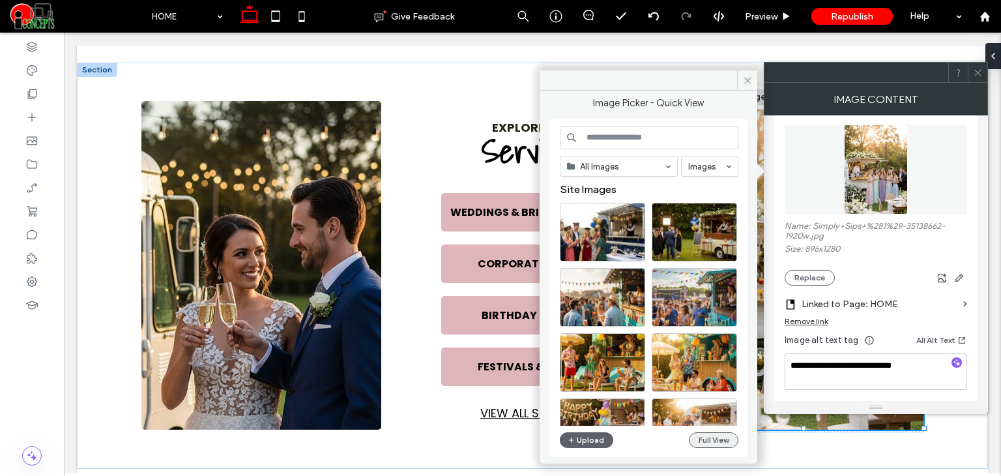
click at [727, 444] on button "Full View" at bounding box center [714, 440] width 50 height 16
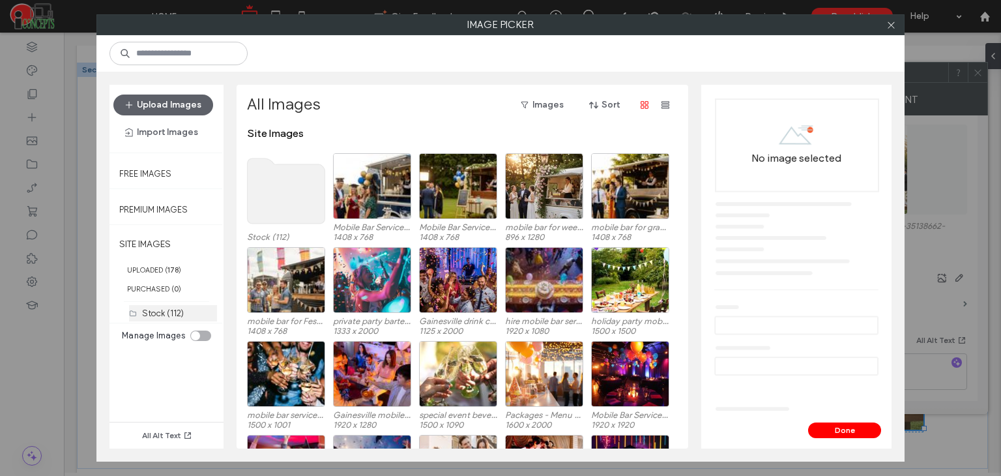
click at [152, 310] on label "Stock (112)" at bounding box center [163, 313] width 42 height 10
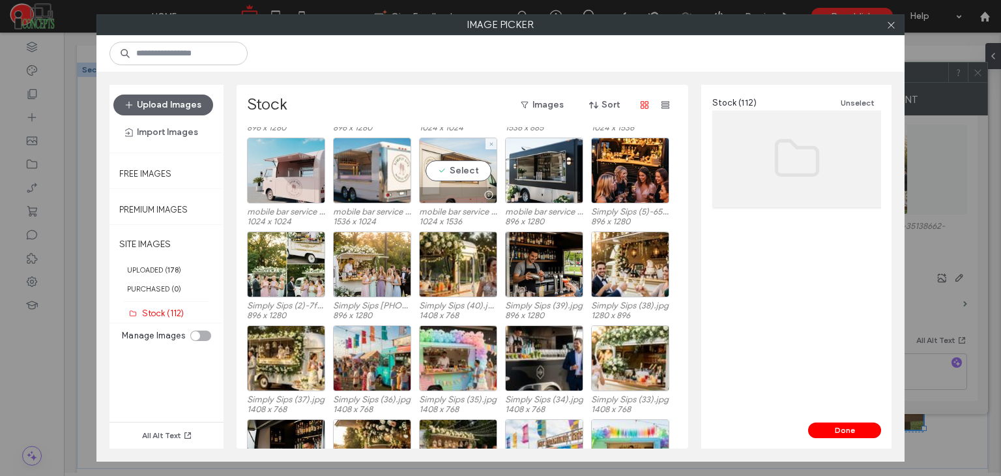
scroll to position [1122, 0]
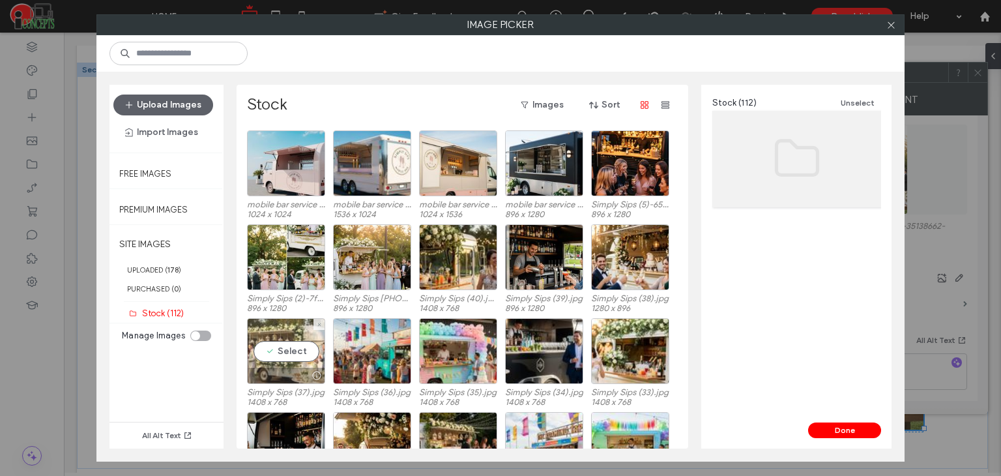
click at [276, 345] on div "Select" at bounding box center [286, 351] width 78 height 66
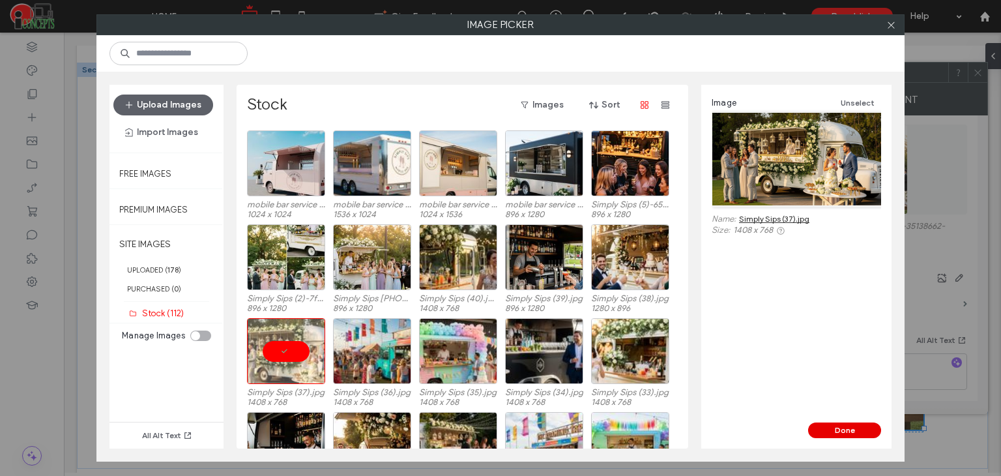
click at [825, 428] on button "Done" at bounding box center [844, 430] width 73 height 16
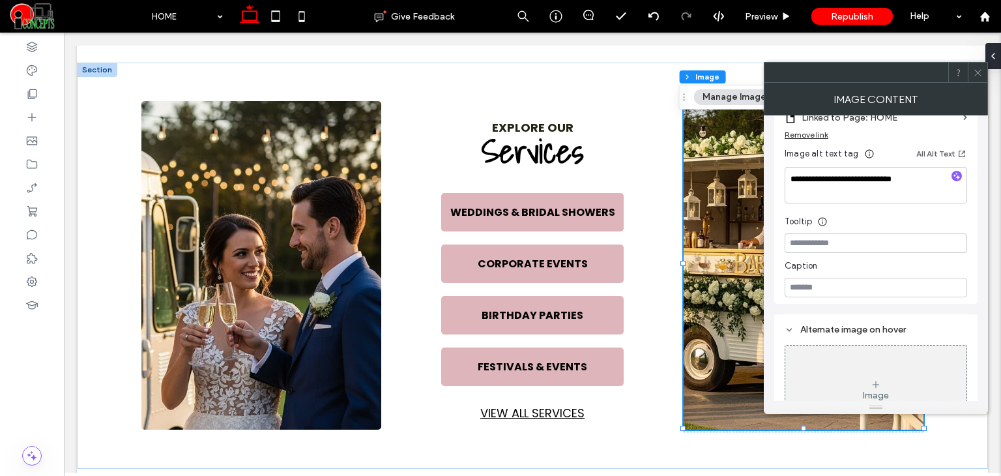
scroll to position [216, 0]
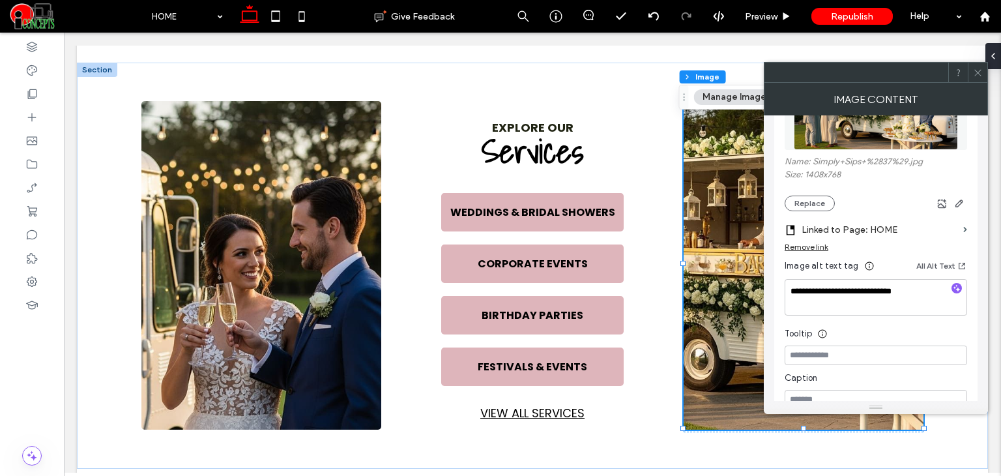
click at [976, 68] on icon at bounding box center [978, 73] width 10 height 10
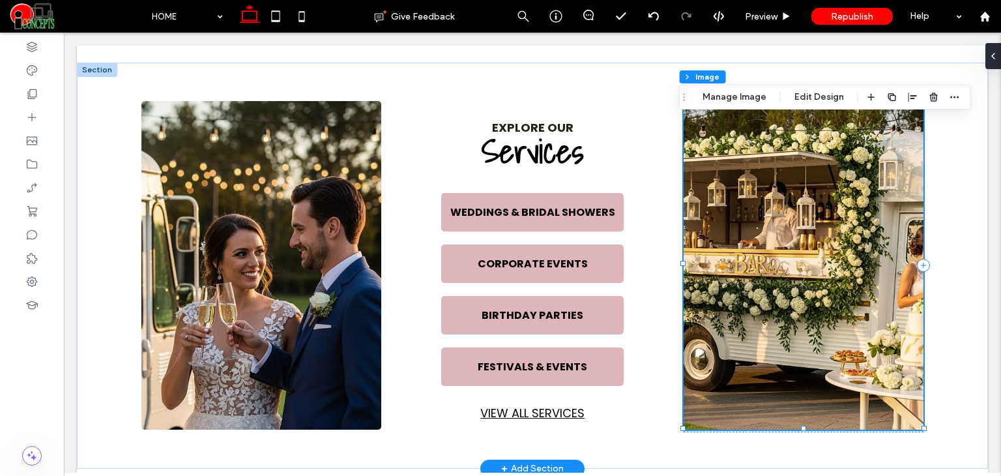
click at [774, 189] on img at bounding box center [803, 265] width 240 height 328
click at [785, 207] on img at bounding box center [803, 265] width 240 height 328
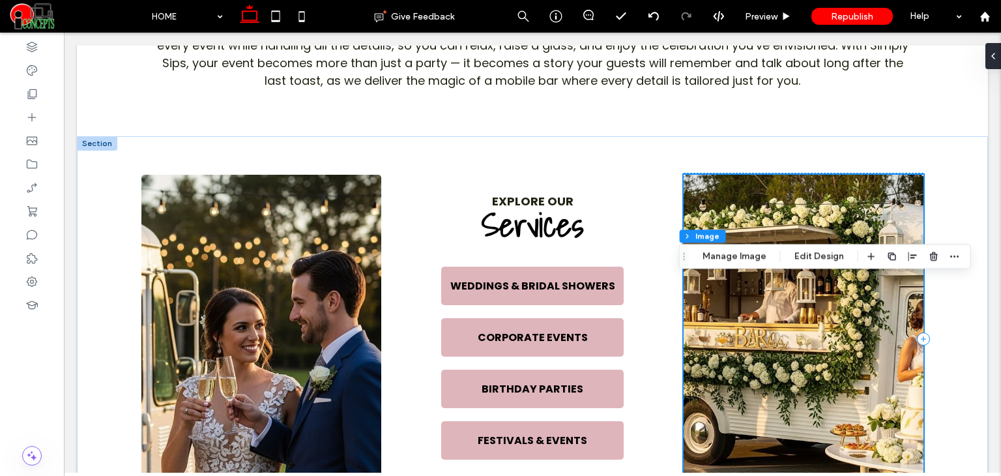
scroll to position [605, 0]
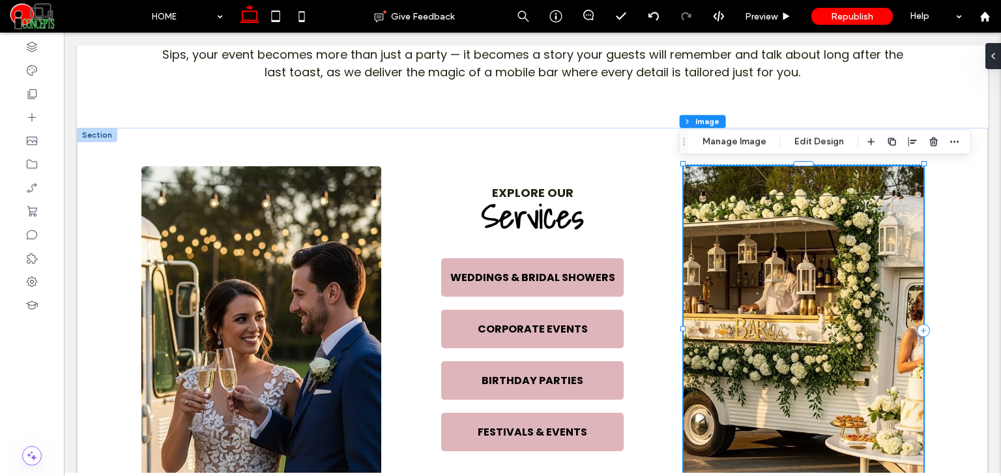
click at [773, 281] on img at bounding box center [803, 330] width 240 height 328
click at [743, 138] on button "Manage Image" at bounding box center [734, 142] width 81 height 16
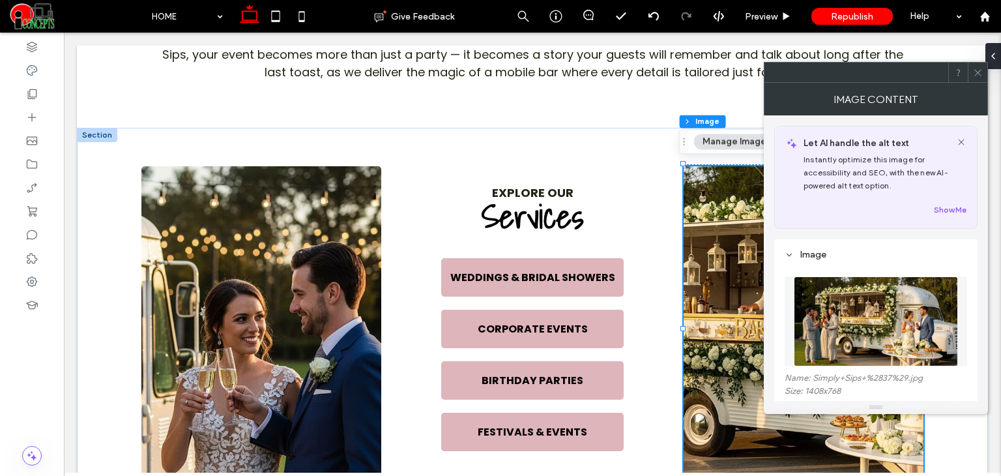
click at [976, 74] on icon at bounding box center [978, 73] width 10 height 10
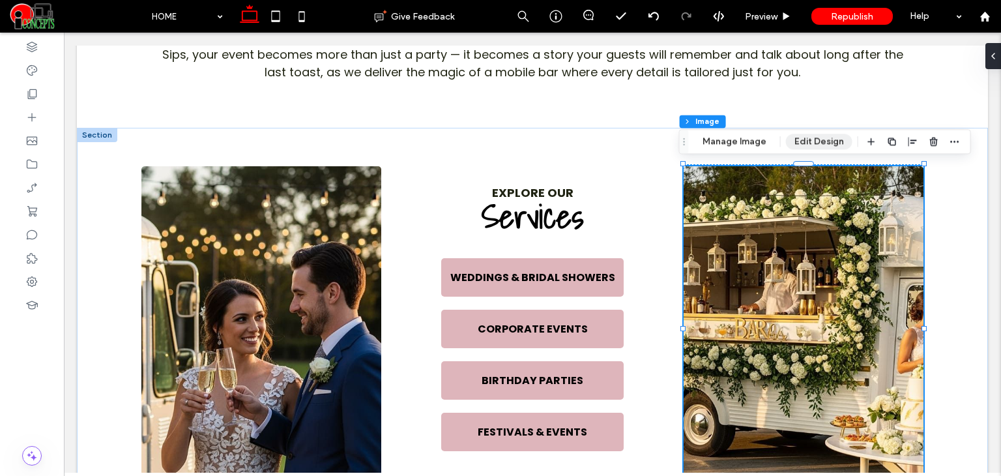
click at [813, 136] on button "Edit Design" at bounding box center [819, 142] width 66 height 16
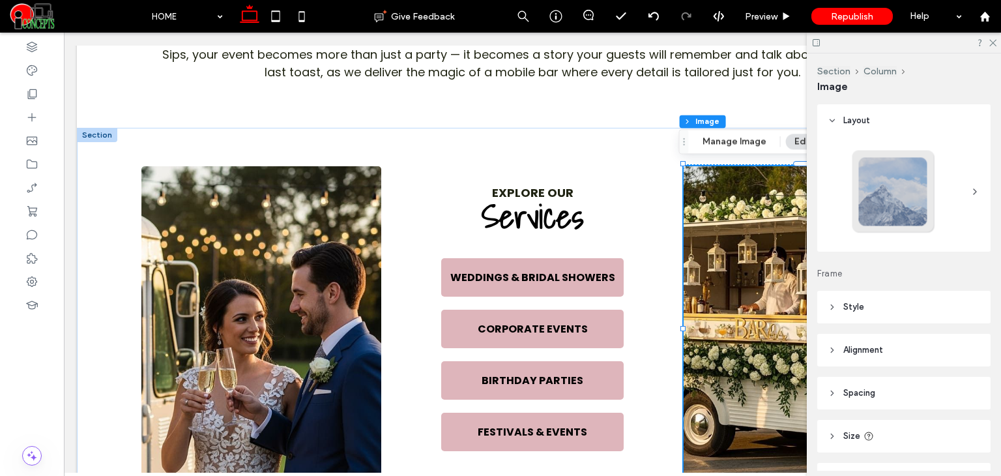
scroll to position [120, 0]
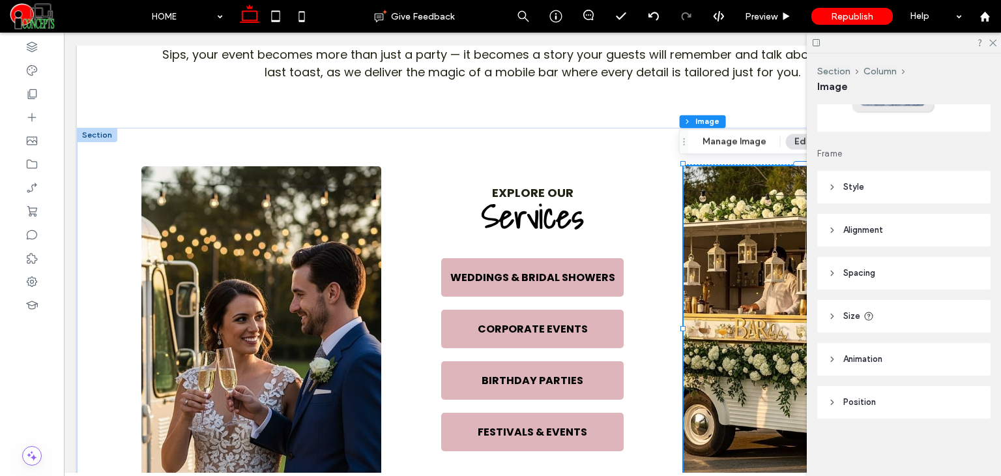
click at [875, 269] on span "Spacing" at bounding box center [859, 272] width 32 height 13
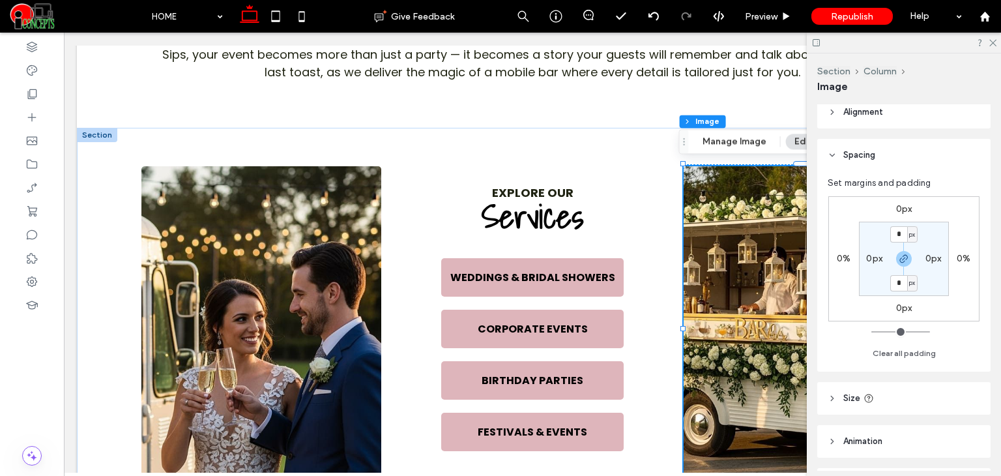
scroll to position [320, 0]
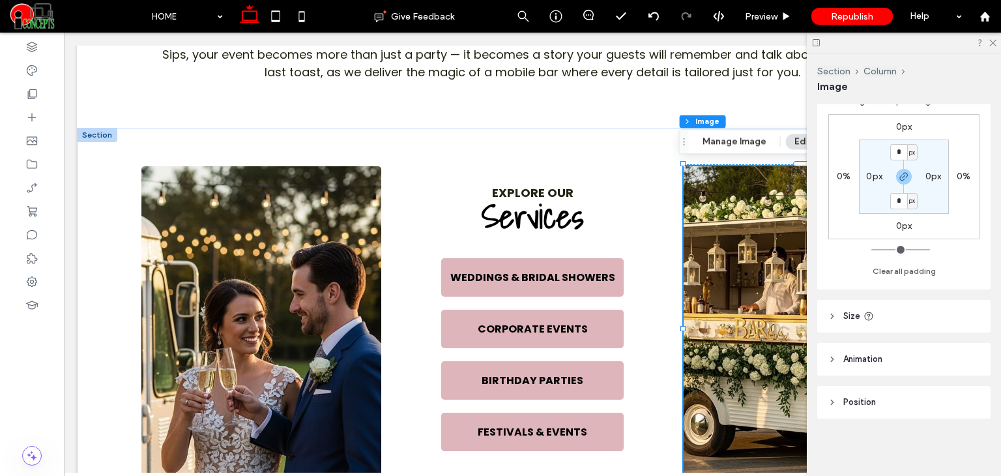
click at [871, 312] on icon at bounding box center [868, 316] width 10 height 10
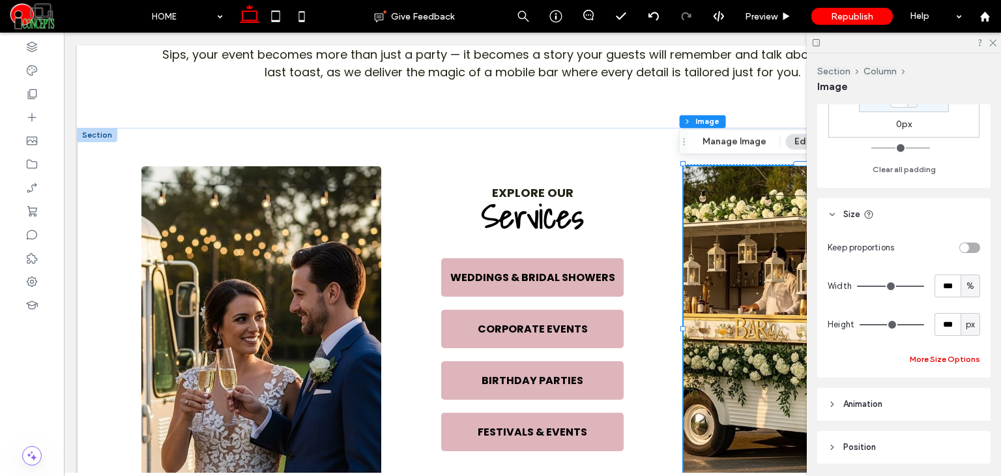
scroll to position [466, 0]
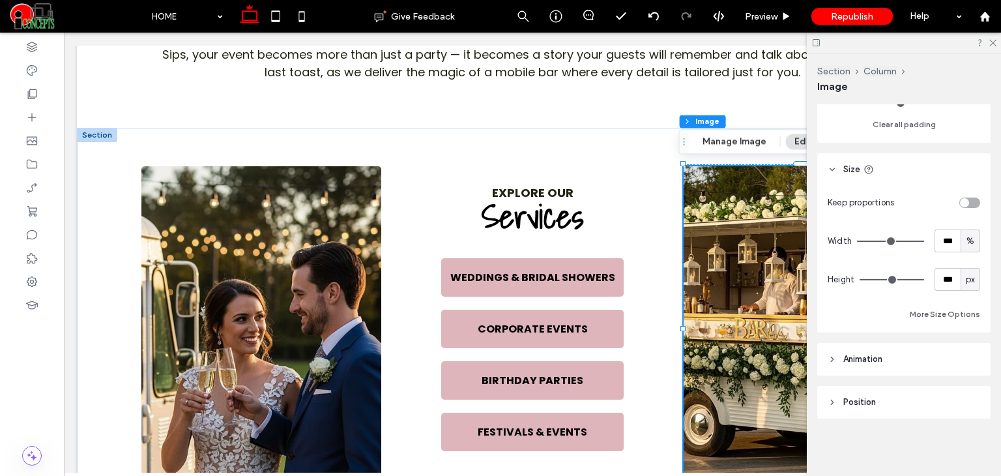
click at [860, 398] on span "Position" at bounding box center [859, 401] width 33 height 13
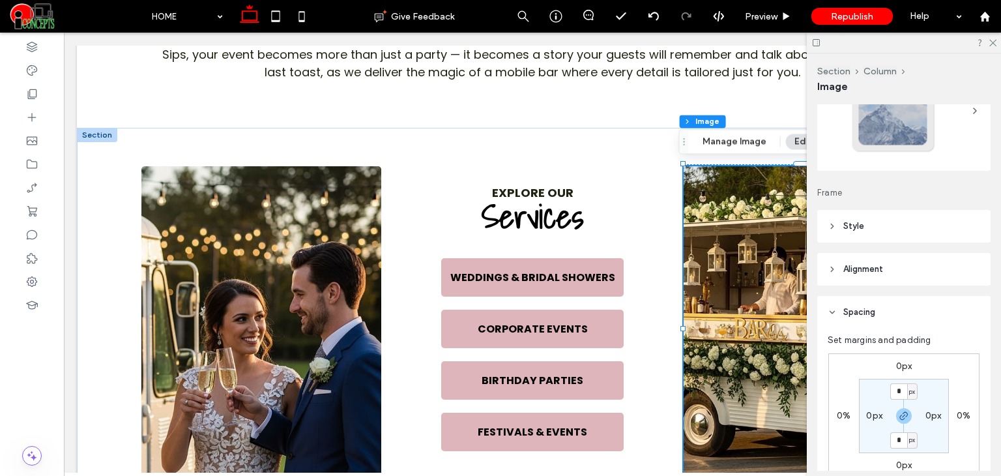
scroll to position [0, 0]
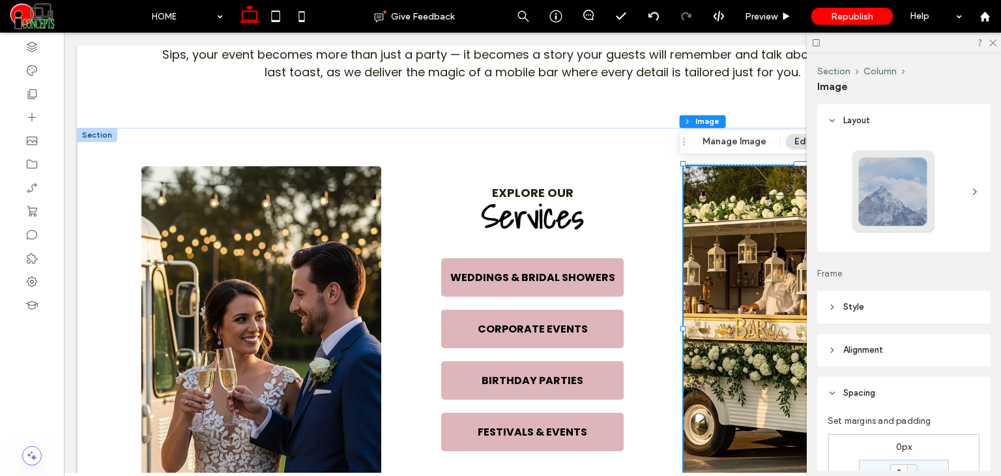
click at [870, 304] on header "Style" at bounding box center [903, 307] width 173 height 33
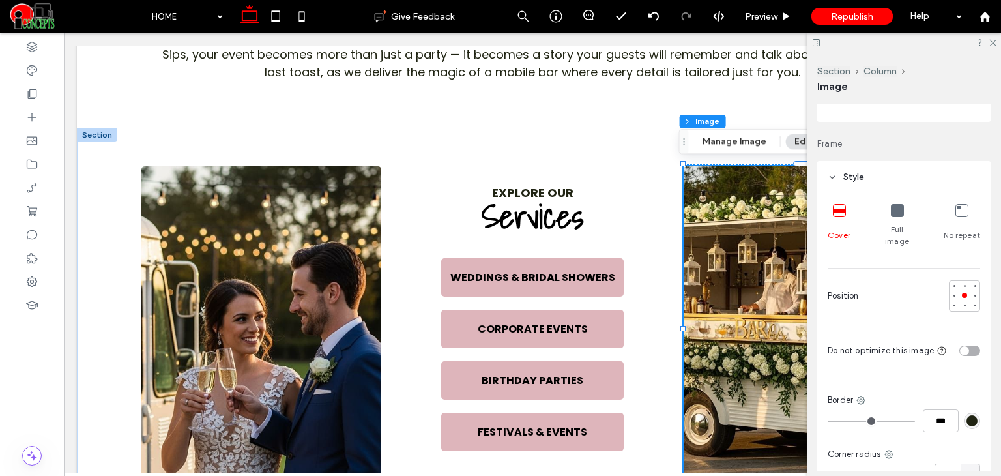
scroll to position [261, 0]
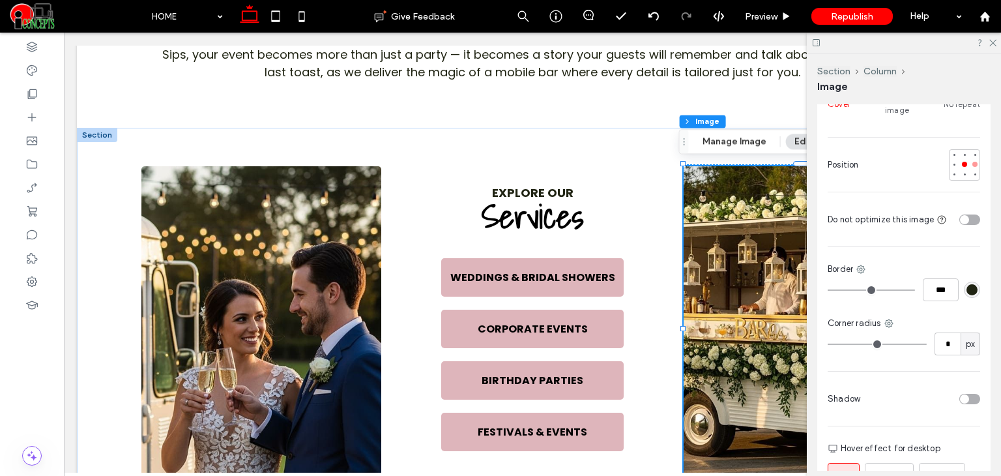
click at [972, 162] on div at bounding box center [974, 164] width 5 height 5
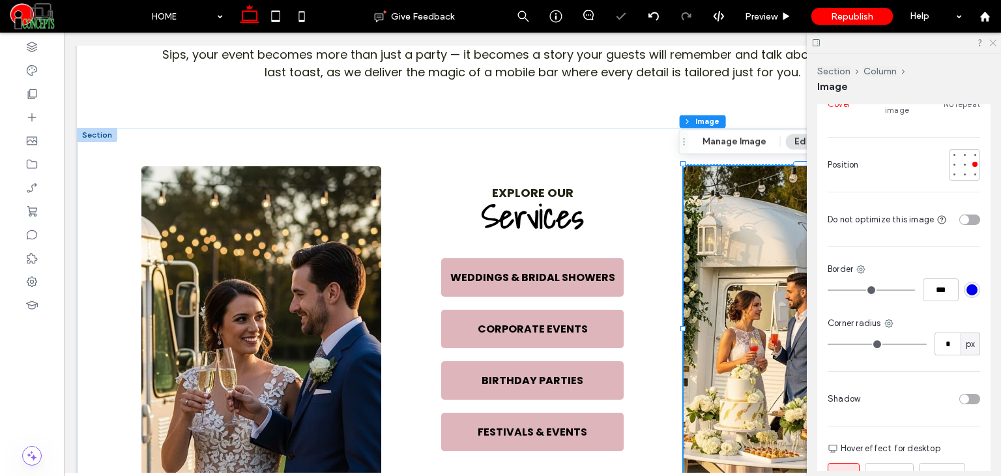
click at [993, 42] on icon at bounding box center [991, 42] width 8 height 8
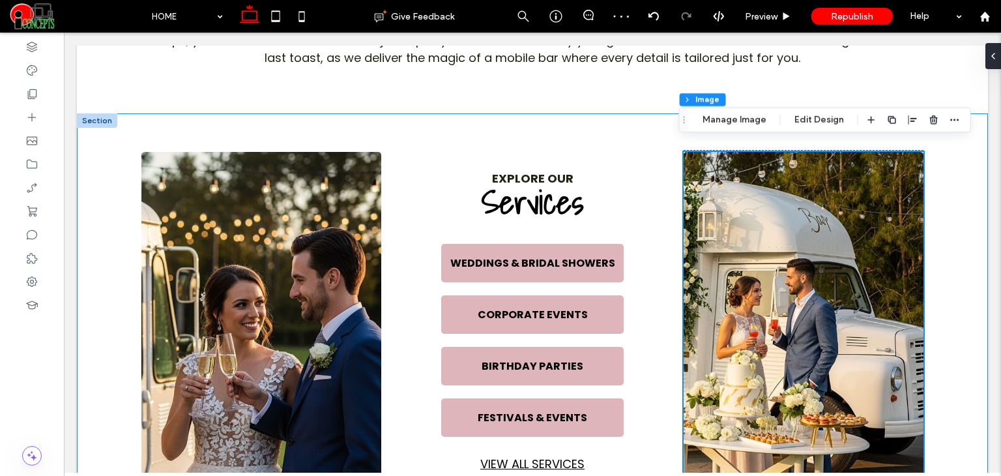
scroll to position [627, 0]
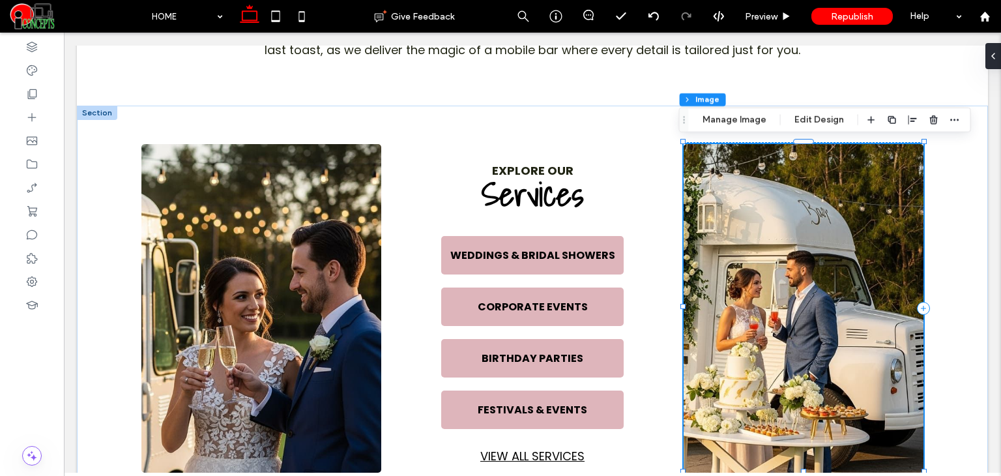
click at [794, 217] on img at bounding box center [803, 308] width 240 height 328
click at [735, 121] on button "Manage Image" at bounding box center [734, 120] width 81 height 16
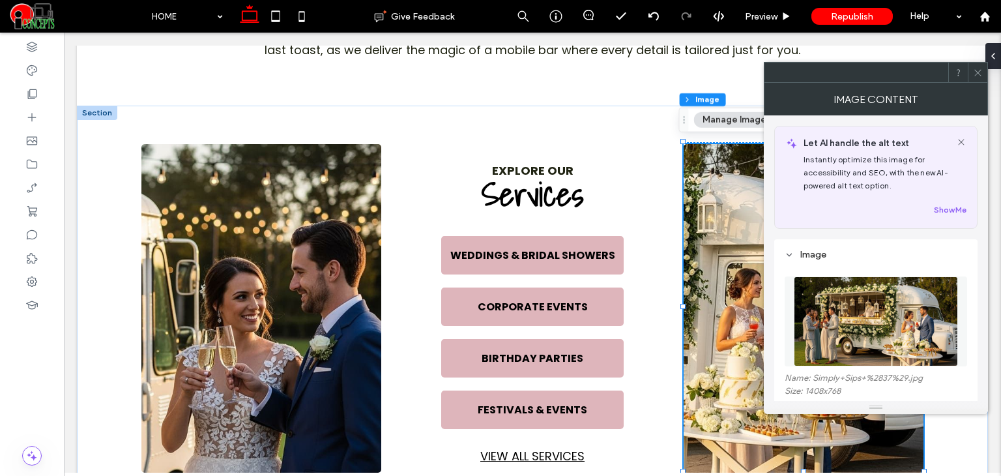
scroll to position [238, 0]
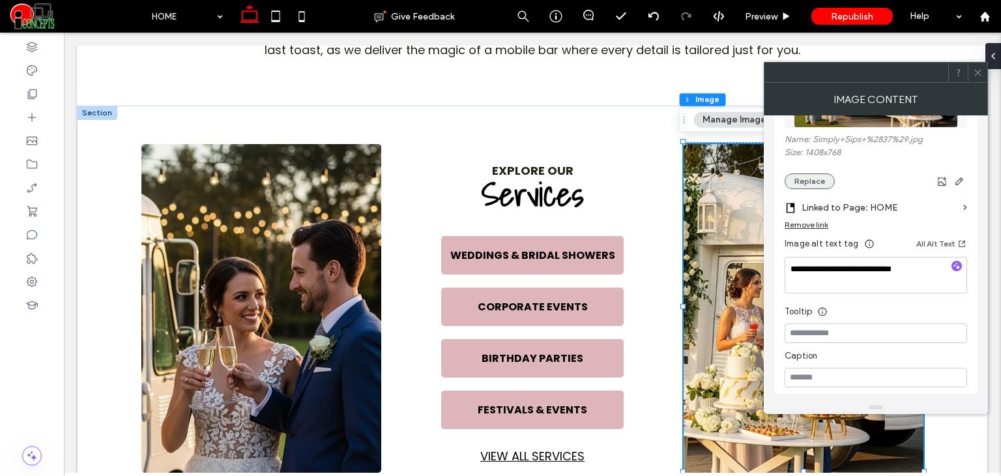
click at [803, 175] on button "Replace" at bounding box center [809, 181] width 50 height 16
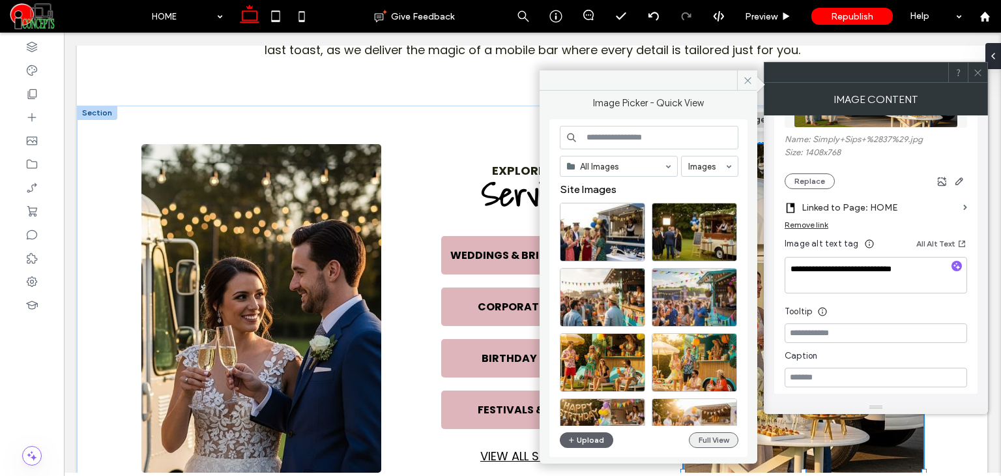
click at [706, 438] on button "Full View" at bounding box center [714, 440] width 50 height 16
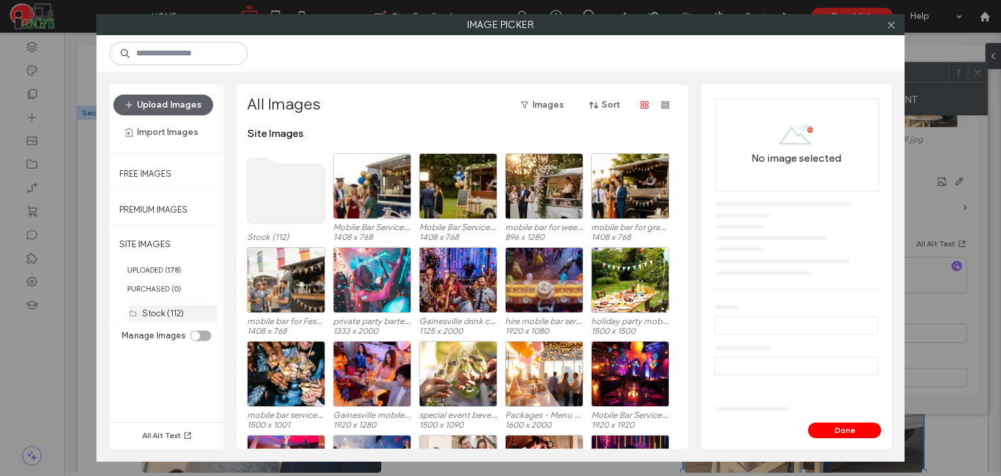
click at [166, 311] on label "Stock (112)" at bounding box center [163, 313] width 42 height 10
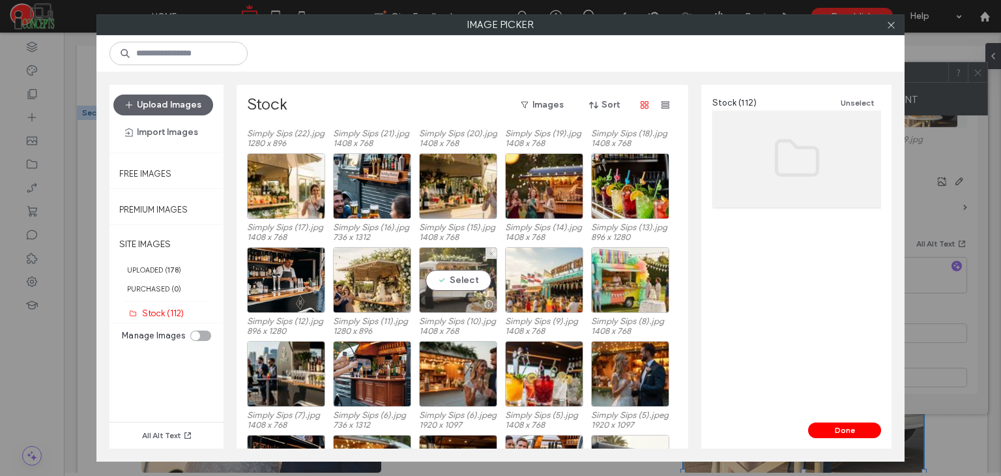
scroll to position [1641, 0]
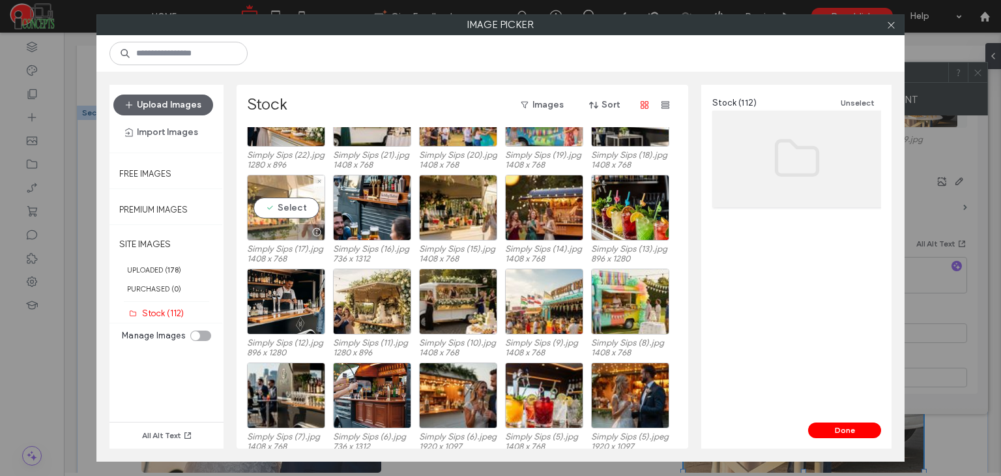
click at [283, 199] on div "Select" at bounding box center [286, 208] width 78 height 66
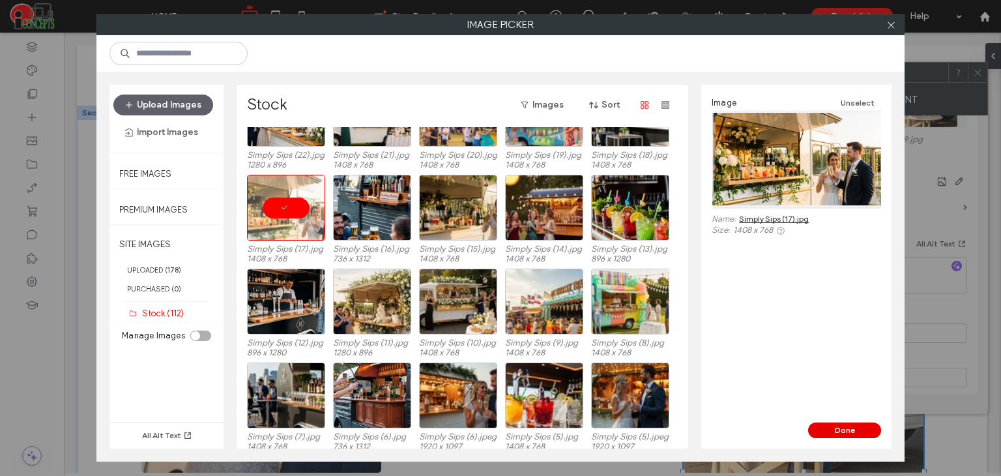
click at [821, 425] on button "Done" at bounding box center [844, 430] width 73 height 16
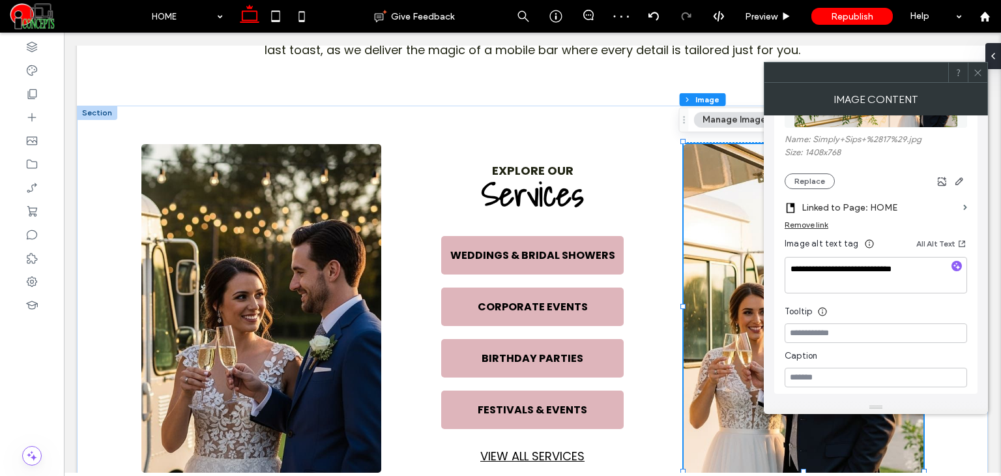
click at [976, 69] on icon at bounding box center [978, 73] width 10 height 10
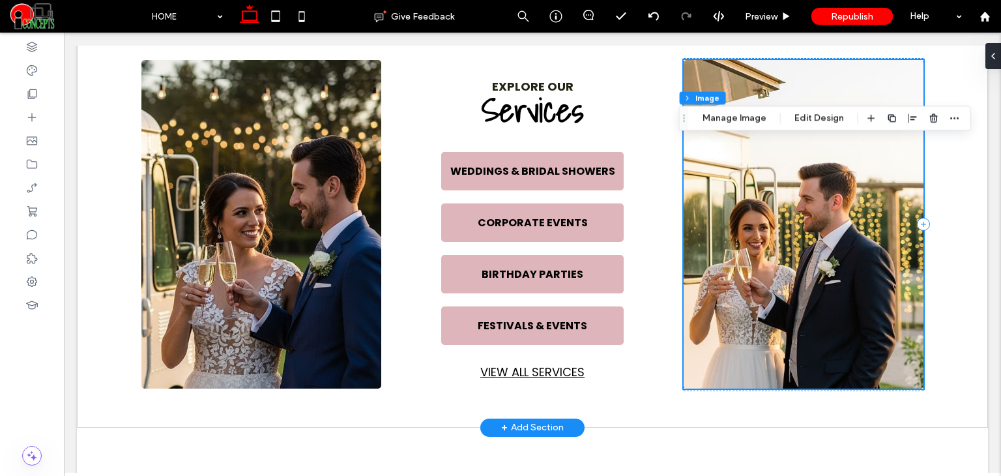
scroll to position [714, 0]
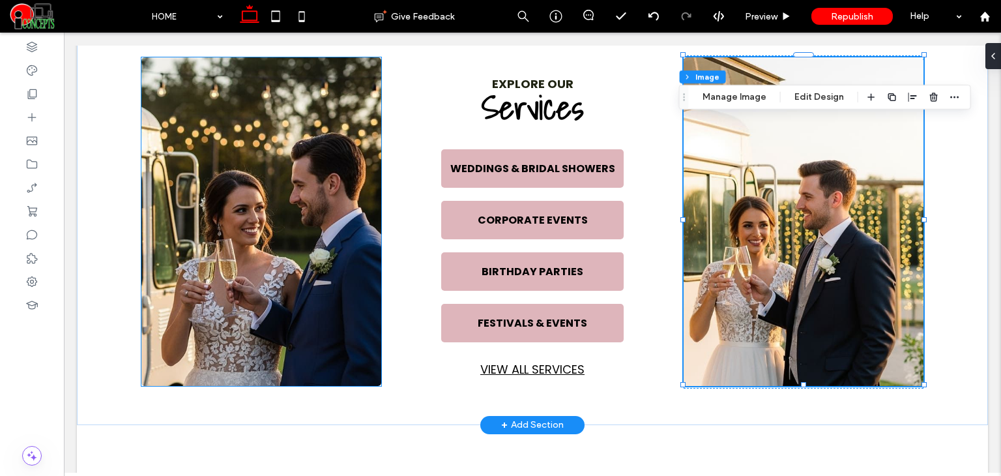
click at [223, 191] on img at bounding box center [261, 221] width 240 height 328
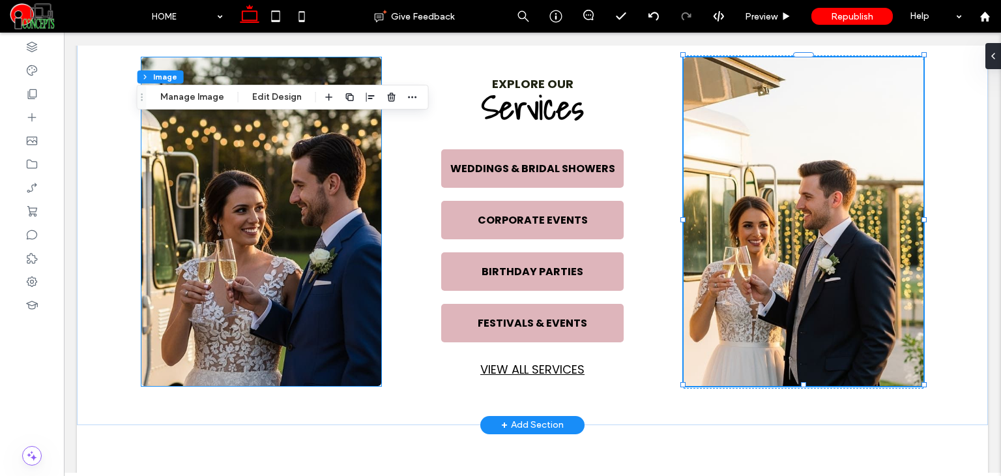
type input "*"
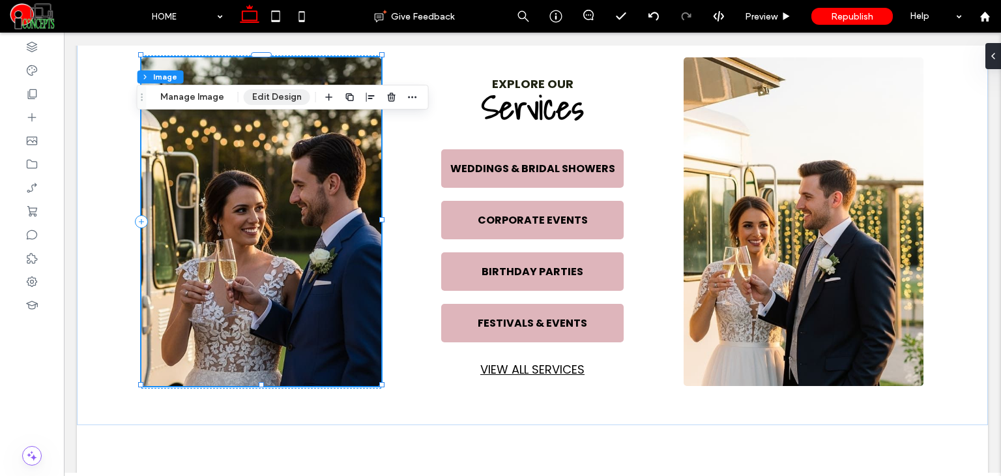
click at [271, 104] on button "Edit Design" at bounding box center [277, 97] width 66 height 16
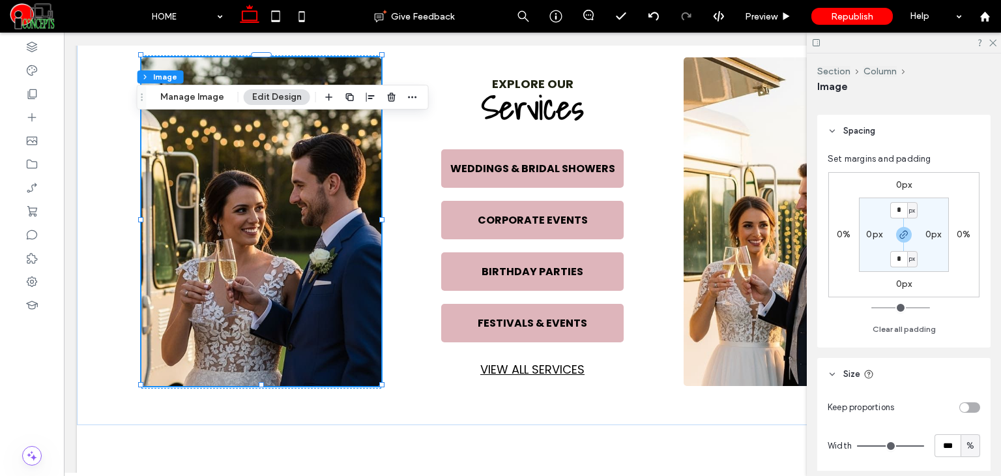
scroll to position [782, 0]
click at [991, 46] on icon at bounding box center [991, 42] width 8 height 8
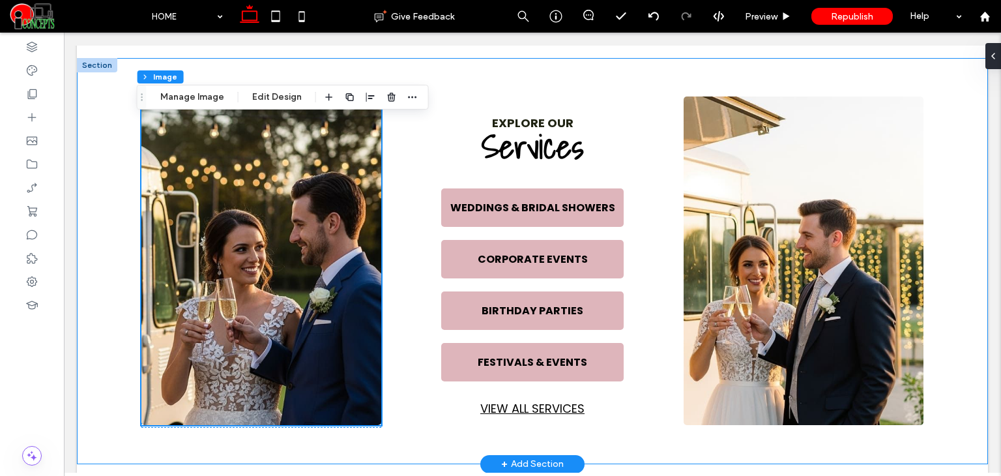
scroll to position [605, 0]
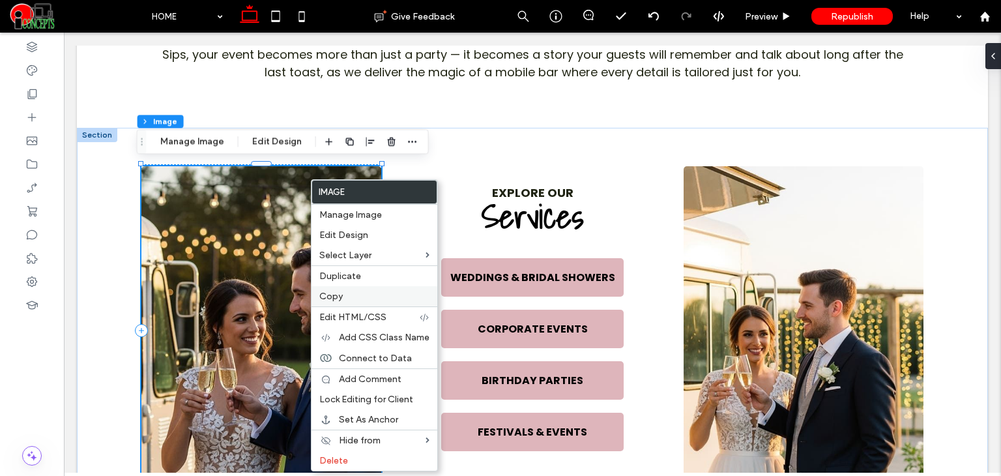
click at [360, 298] on label "Copy" at bounding box center [374, 296] width 110 height 11
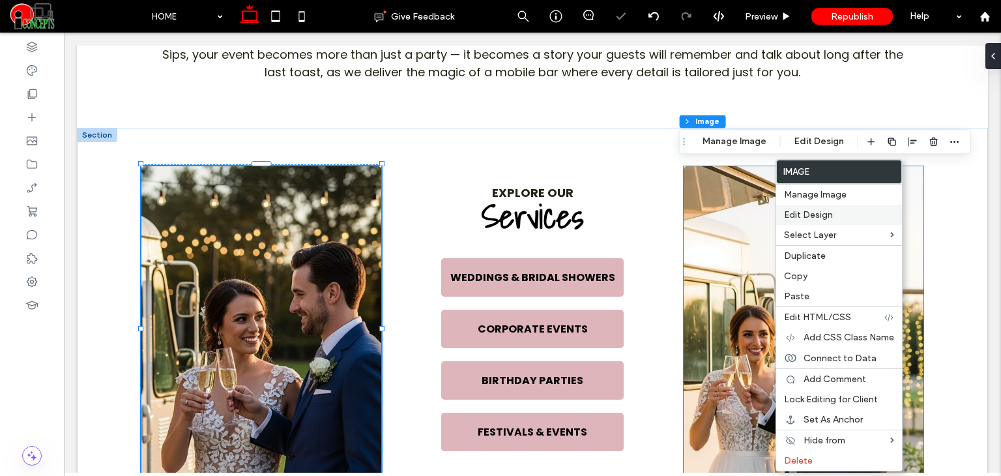
type input "*"
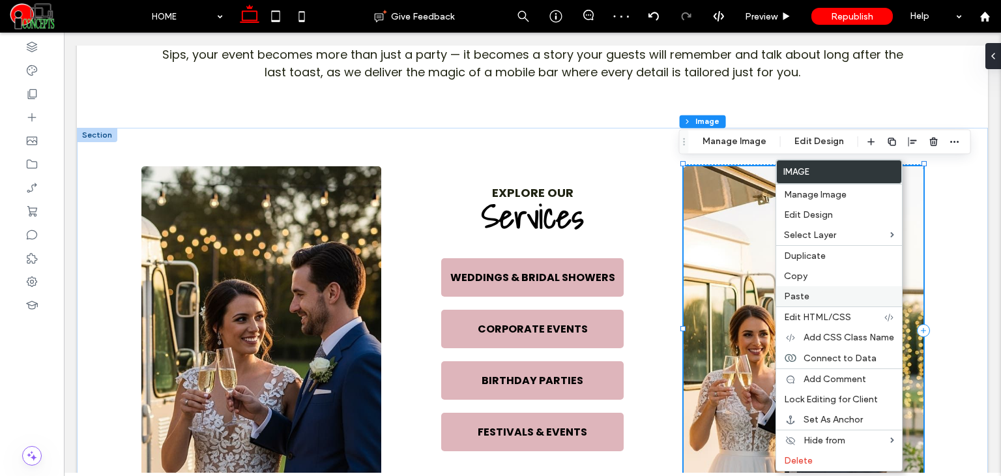
click at [789, 300] on span "Paste" at bounding box center [796, 296] width 25 height 11
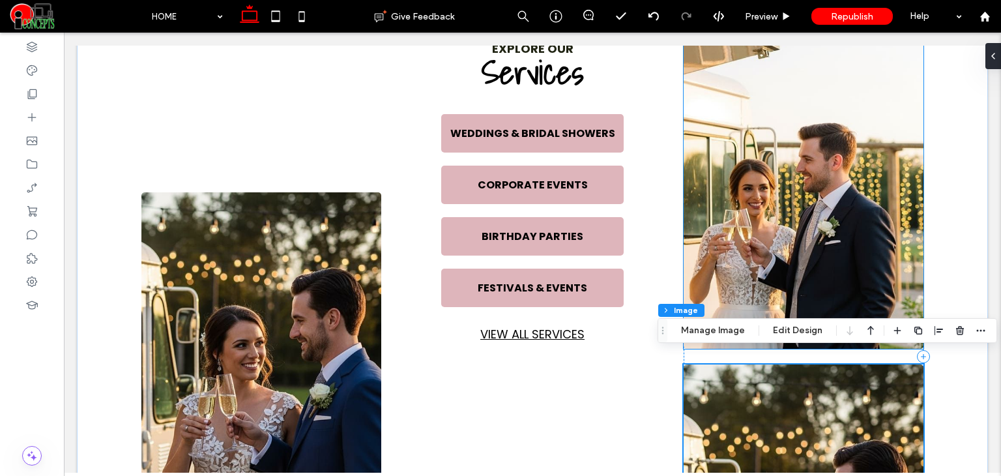
scroll to position [741, 0]
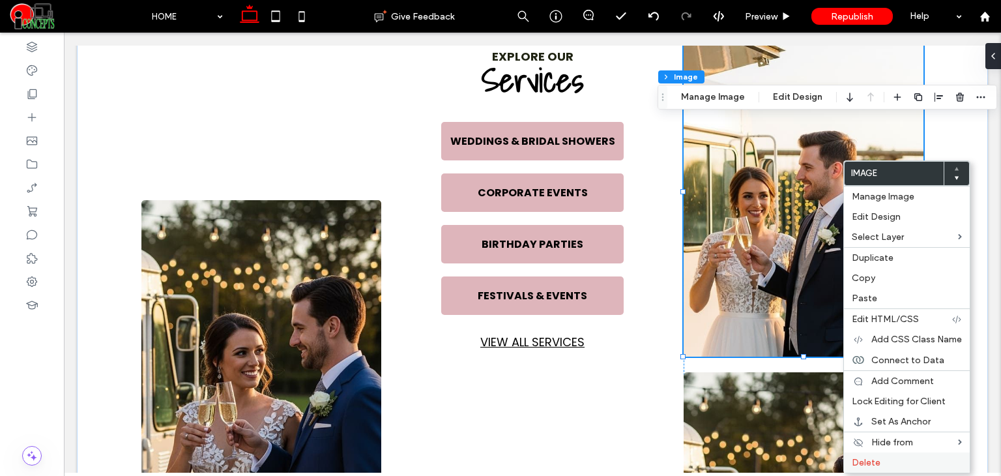
click at [855, 464] on span "Delete" at bounding box center [865, 462] width 29 height 11
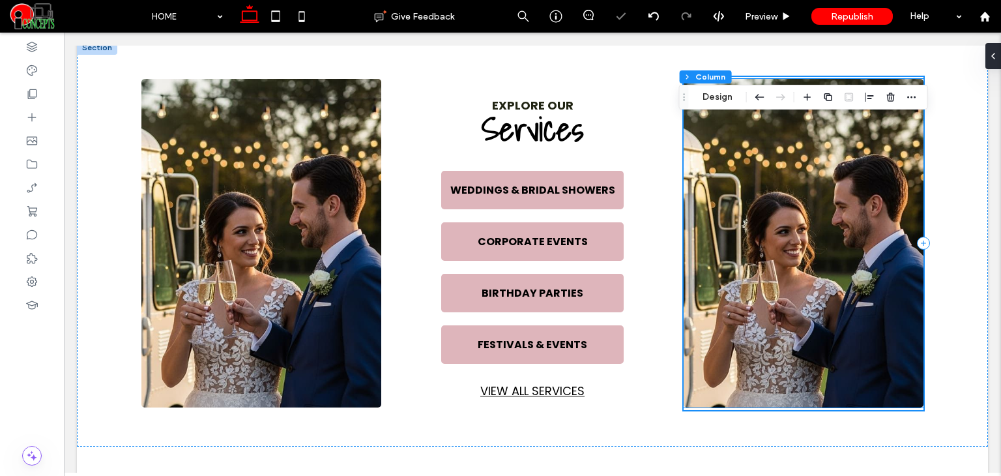
scroll to position [679, 0]
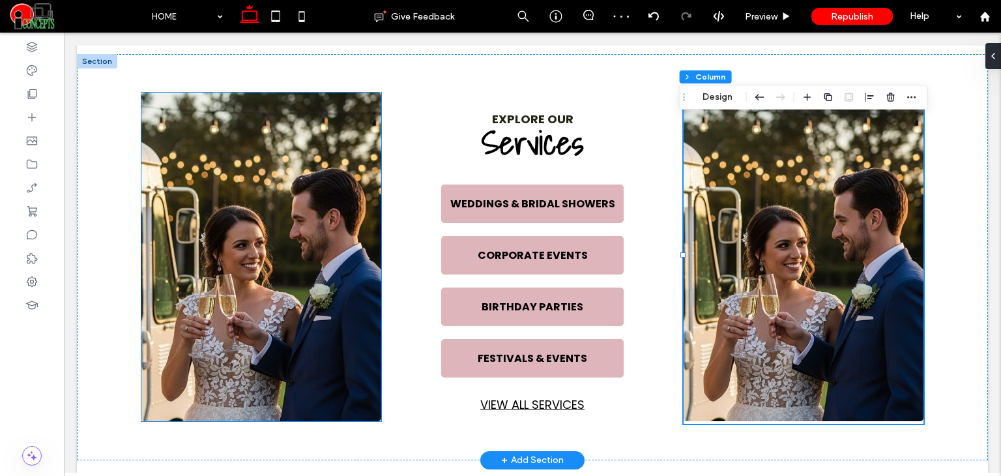
click at [258, 170] on img at bounding box center [261, 256] width 240 height 328
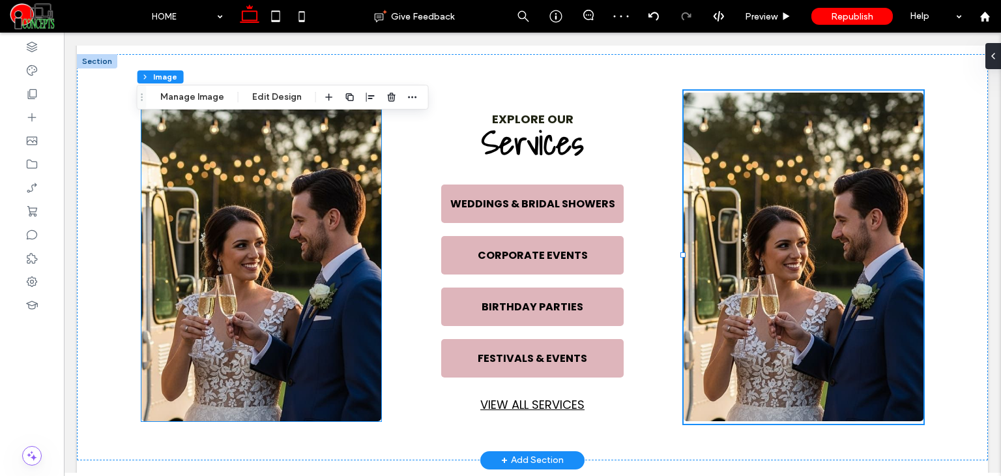
type input "*"
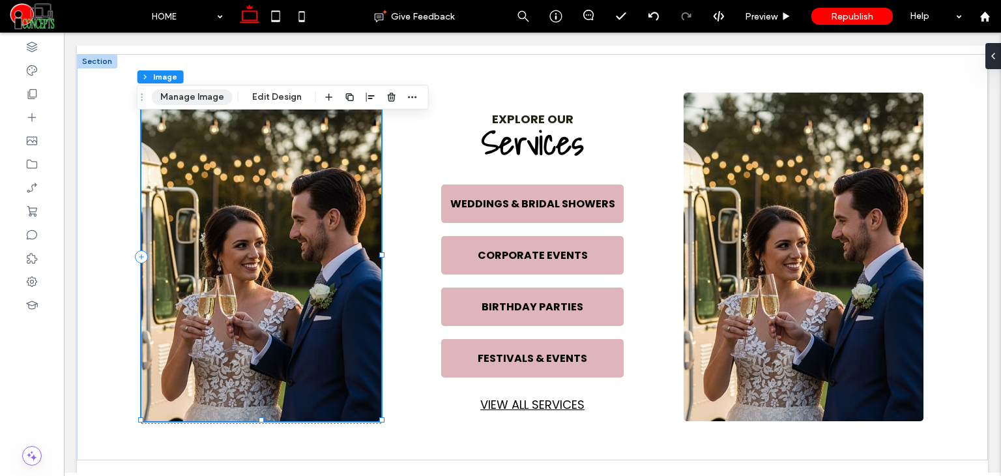
click at [198, 100] on button "Manage Image" at bounding box center [192, 97] width 81 height 16
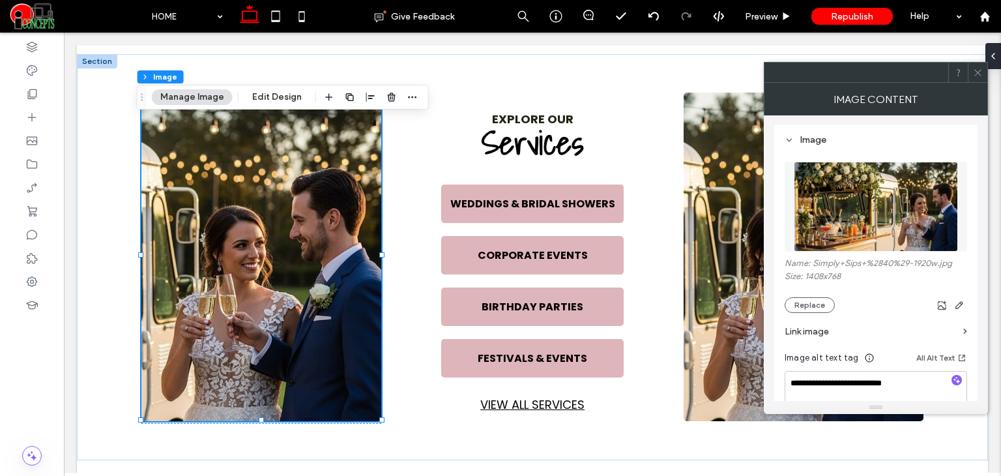
scroll to position [217, 0]
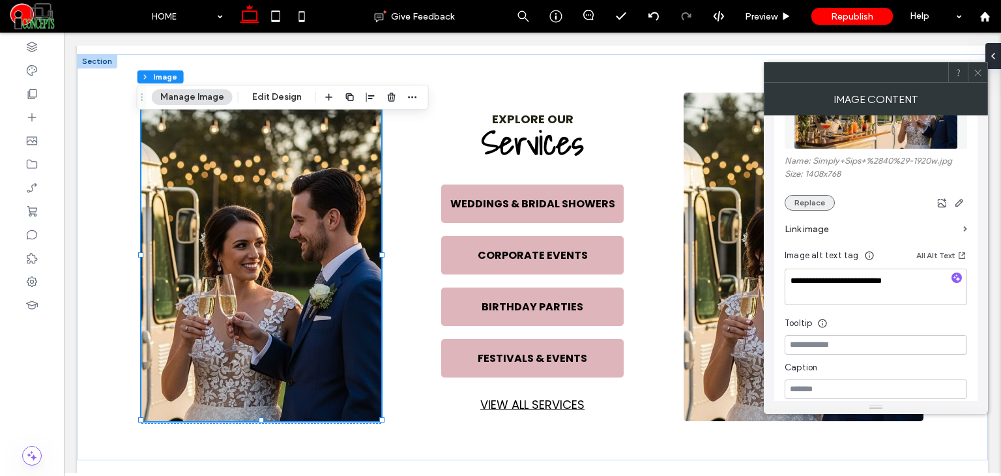
click at [794, 203] on button "Replace" at bounding box center [809, 203] width 50 height 16
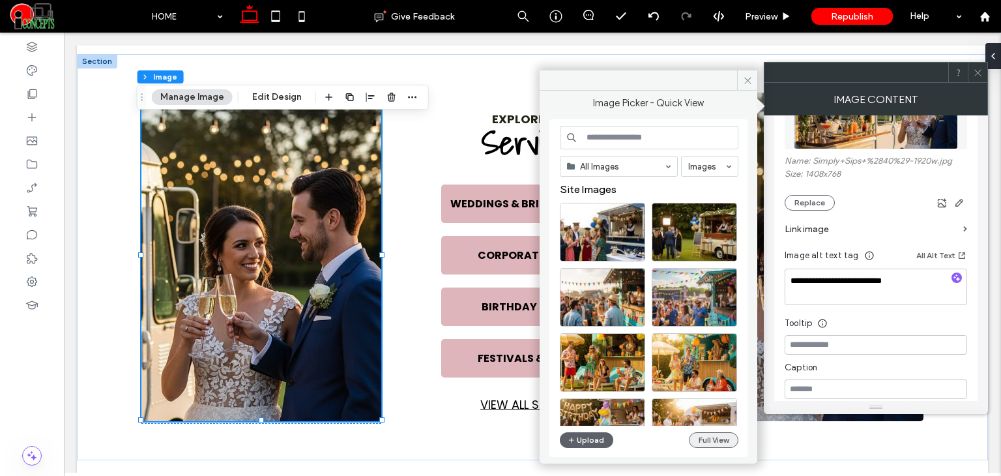
click at [726, 440] on button "Full View" at bounding box center [714, 440] width 50 height 16
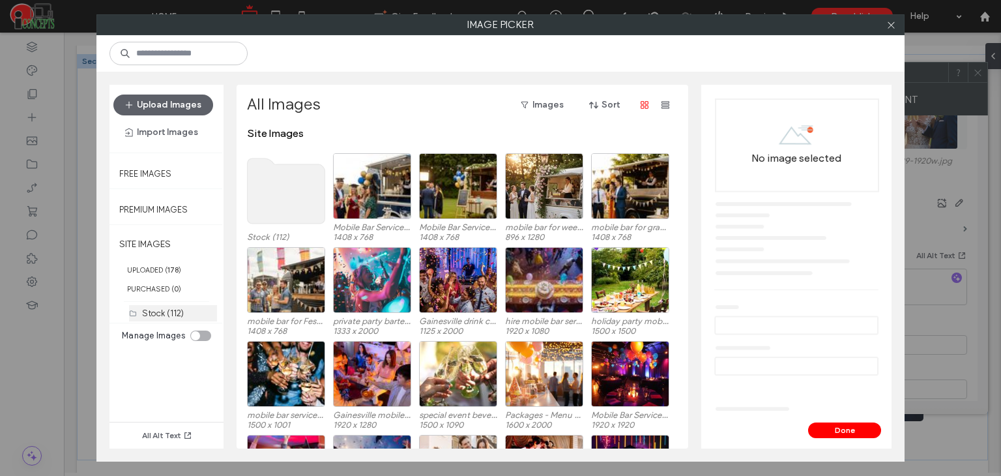
click at [156, 308] on label "Stock (112)" at bounding box center [163, 313] width 42 height 10
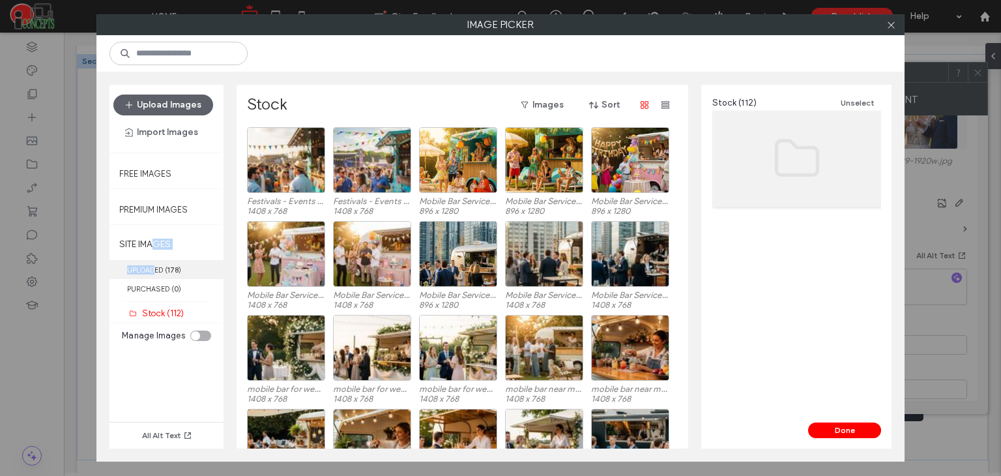
click at [156, 259] on div "SITE IMAGES UPLOADED ( 178 ) PURCHASED ( 0 ) Stock (112)" at bounding box center [166, 274] width 114 height 95
click at [147, 265] on label "UPLOADED ( 178 )" at bounding box center [166, 269] width 114 height 19
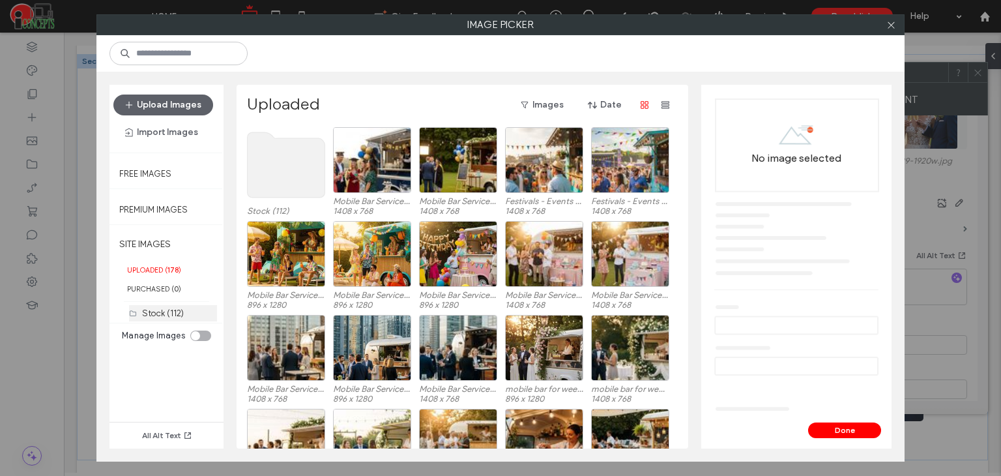
click at [162, 305] on div "Stock (112)" at bounding box center [179, 313] width 75 height 16
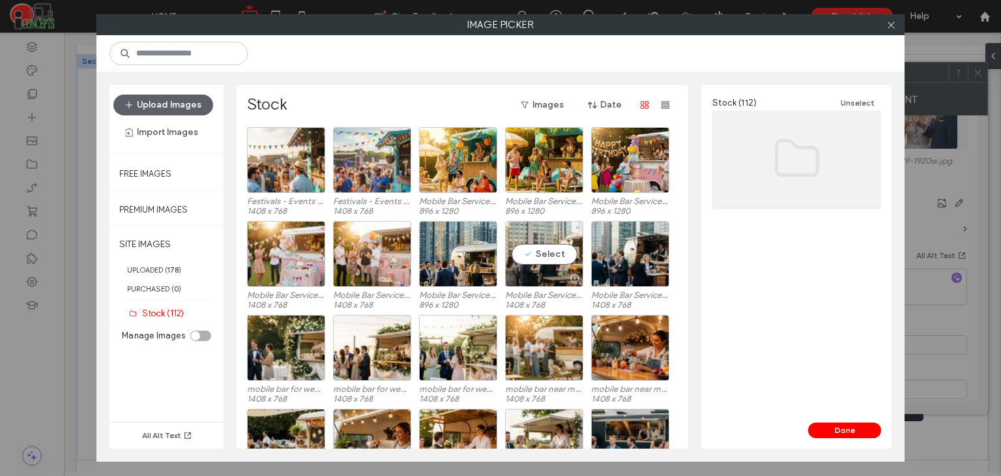
scroll to position [54, 0]
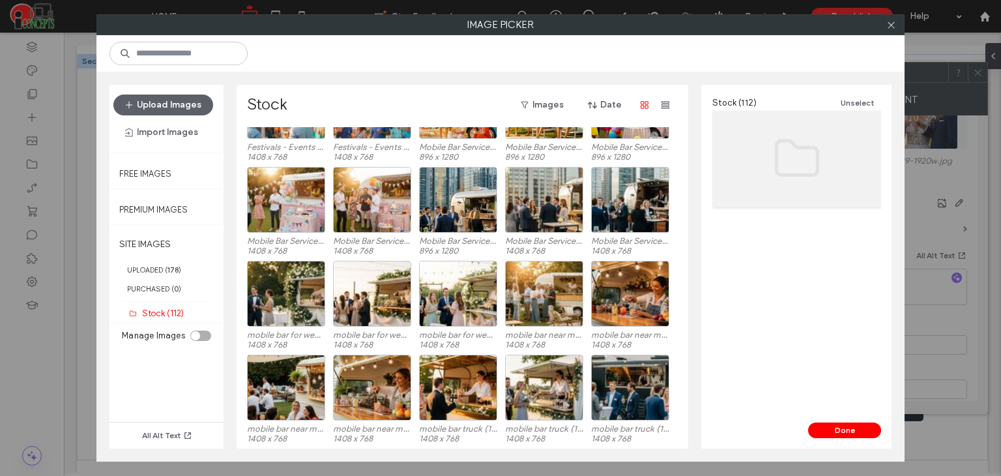
click at [881, 21] on div at bounding box center [891, 25] width 20 height 20
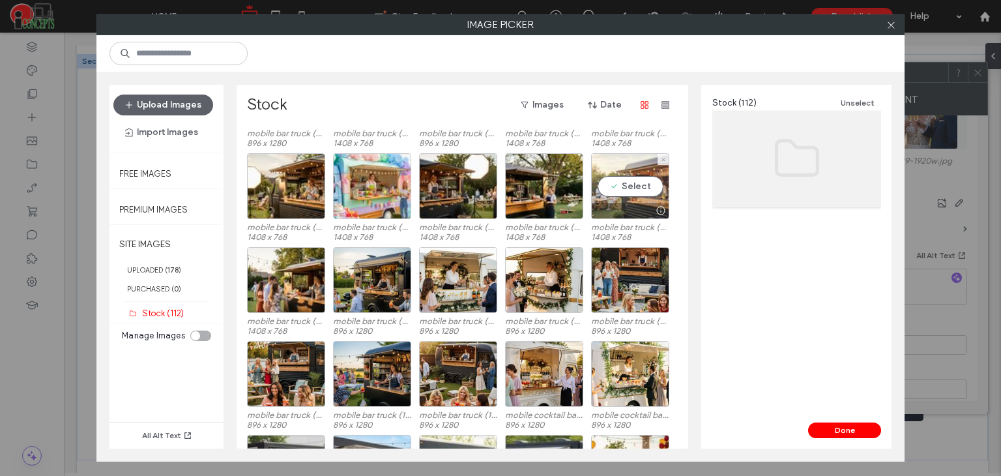
scroll to position [458, 0]
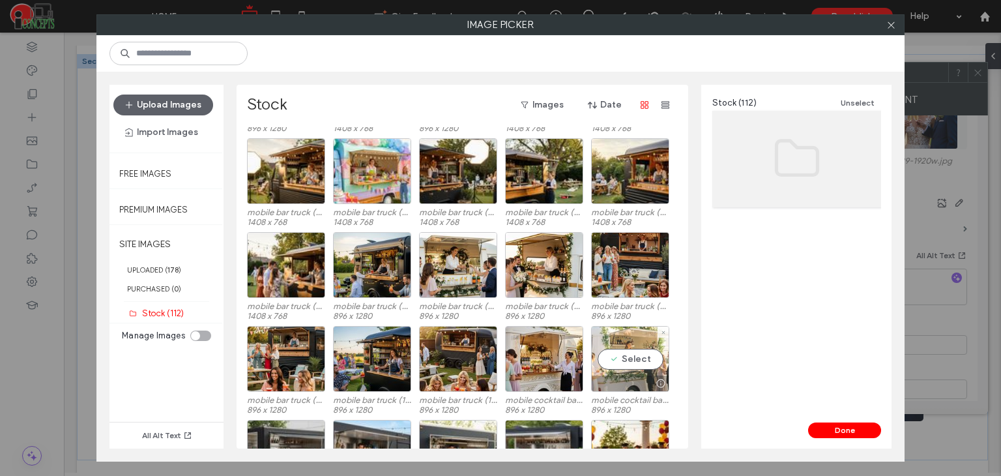
click at [634, 360] on div "Select" at bounding box center [630, 359] width 78 height 66
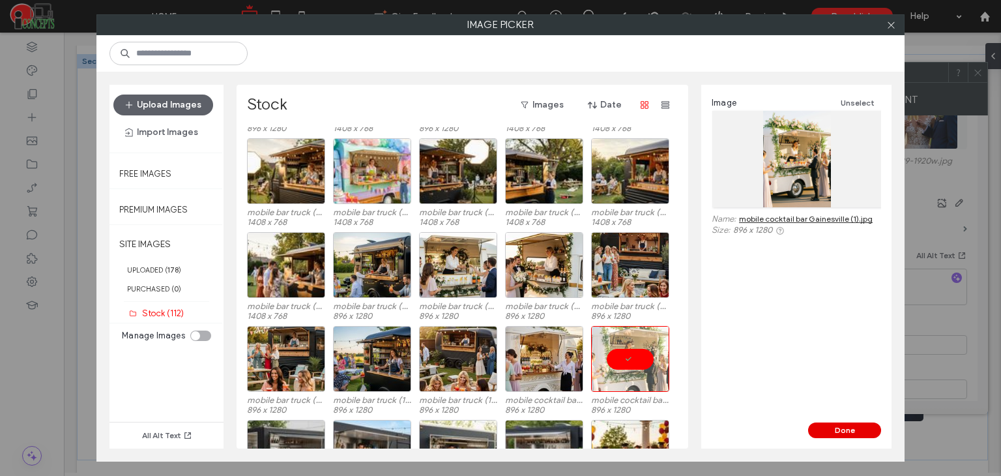
click at [835, 430] on button "Done" at bounding box center [844, 430] width 73 height 16
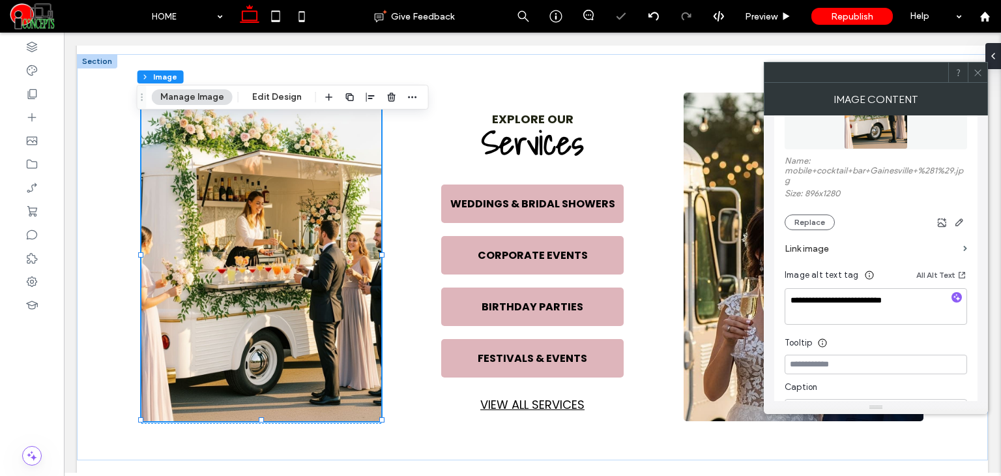
scroll to position [380, 0]
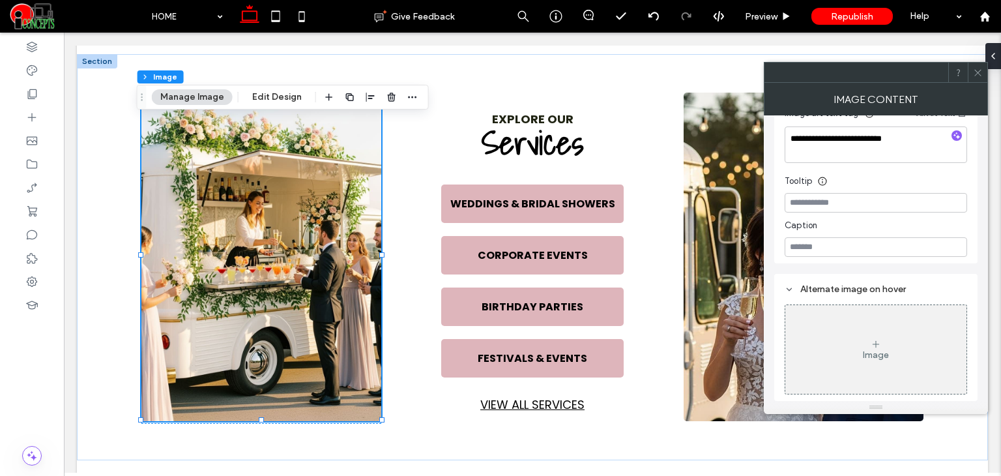
click at [973, 72] on icon at bounding box center [978, 73] width 10 height 10
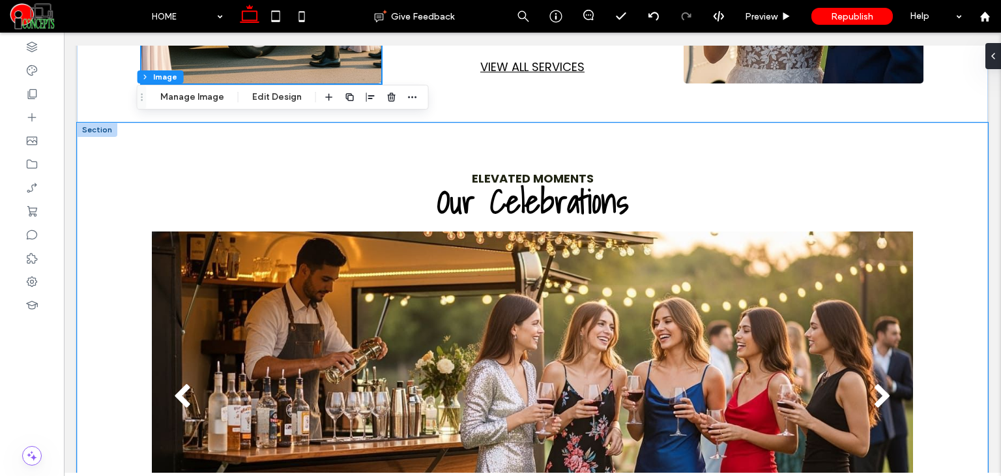
scroll to position [1200, 0]
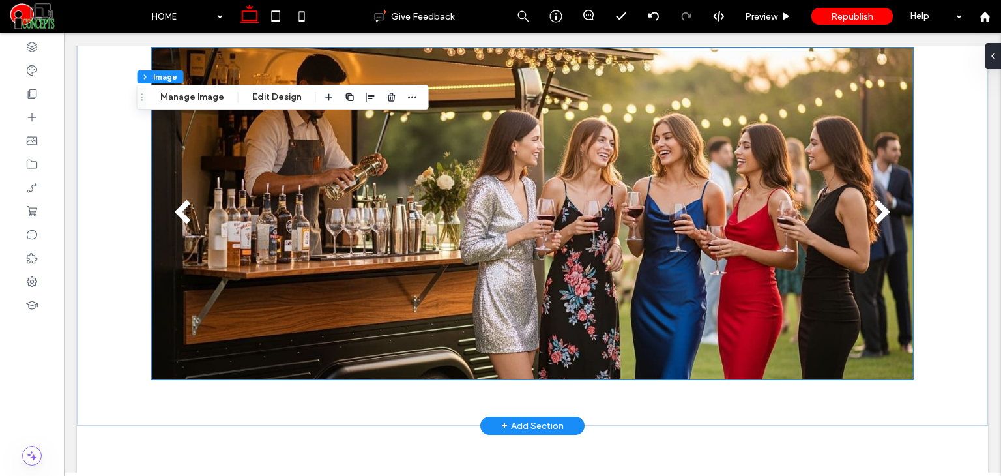
click at [694, 216] on div at bounding box center [532, 222] width 761 height 270
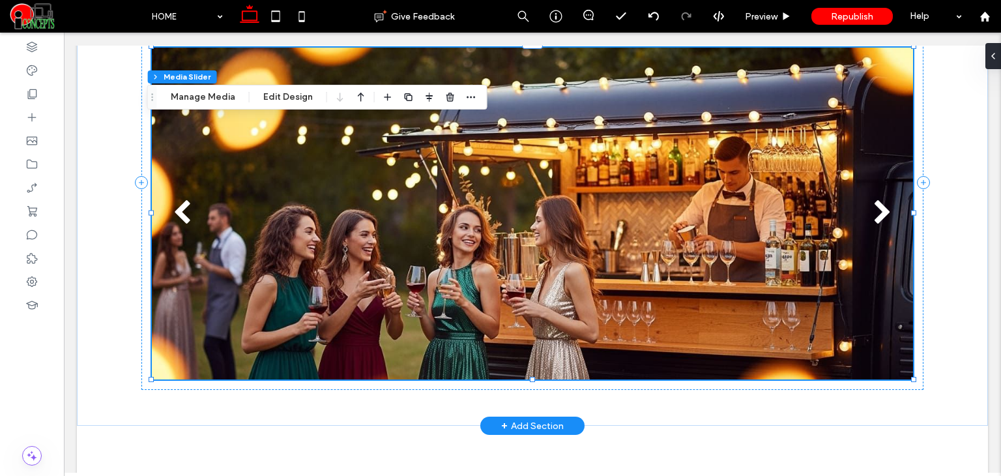
click at [873, 213] on div "next" at bounding box center [882, 213] width 19 height 26
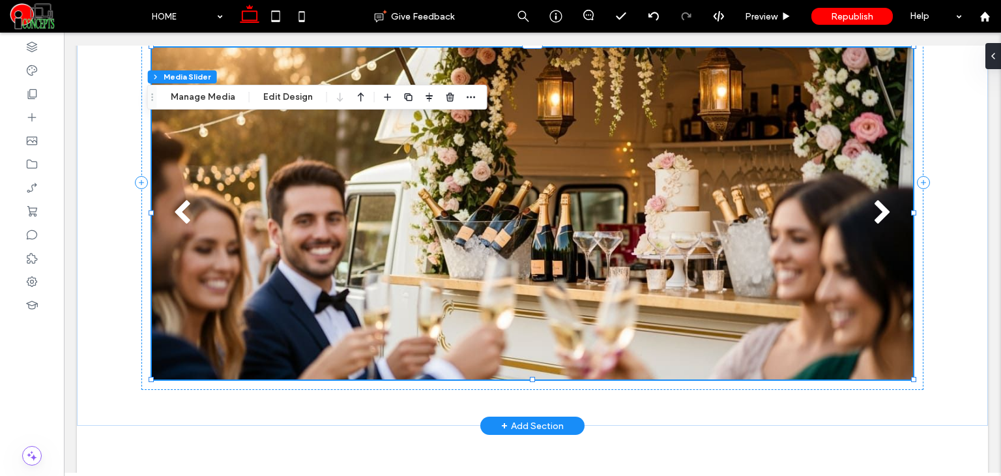
click at [873, 213] on div "next" at bounding box center [882, 213] width 19 height 26
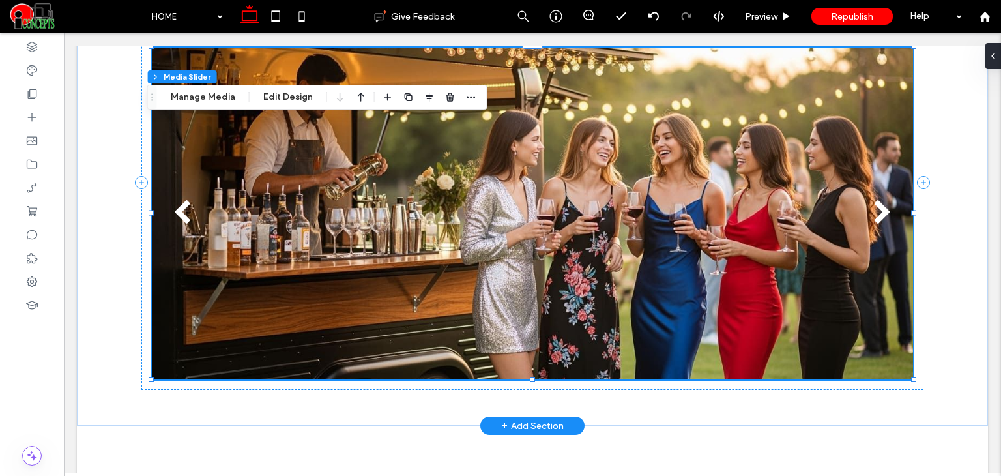
click at [873, 213] on div "next" at bounding box center [882, 213] width 19 height 26
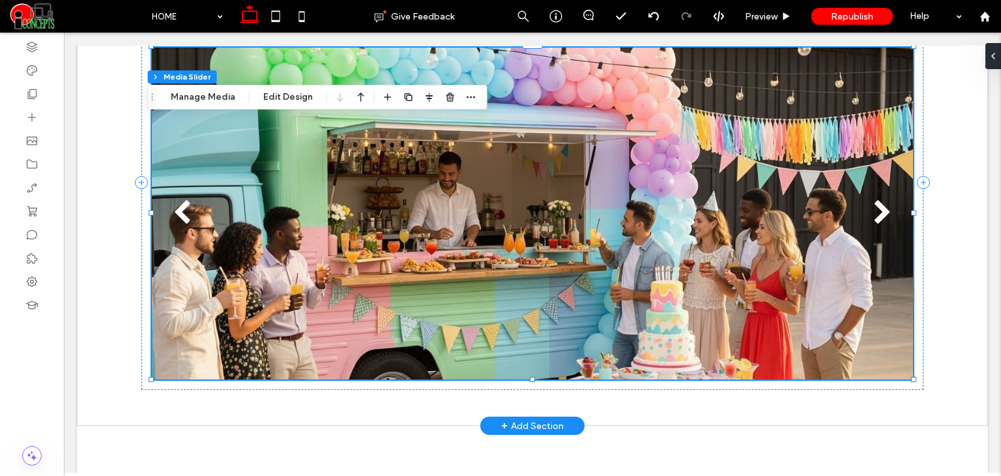
click at [569, 221] on div at bounding box center [532, 222] width 761 height 270
click at [184, 105] on div "Section Column Media Slider Manage Media Edit Design" at bounding box center [317, 97] width 340 height 25
click at [190, 98] on button "Manage Media" at bounding box center [202, 97] width 81 height 16
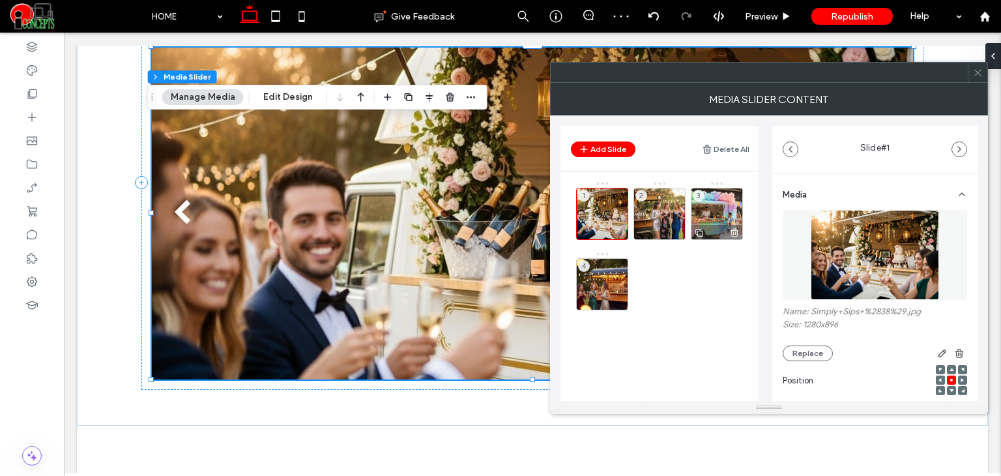
click at [719, 209] on div "3" at bounding box center [716, 214] width 52 height 52
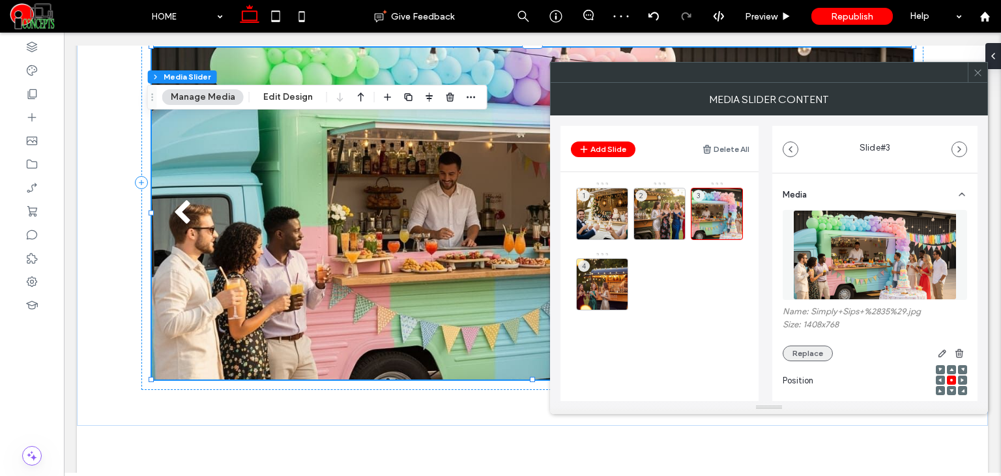
click at [810, 350] on button "Replace" at bounding box center [807, 353] width 50 height 16
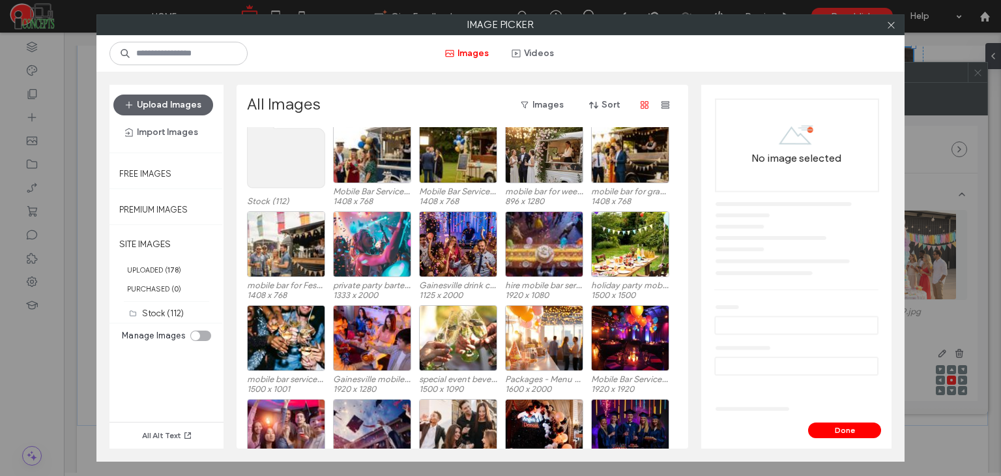
scroll to position [15, 0]
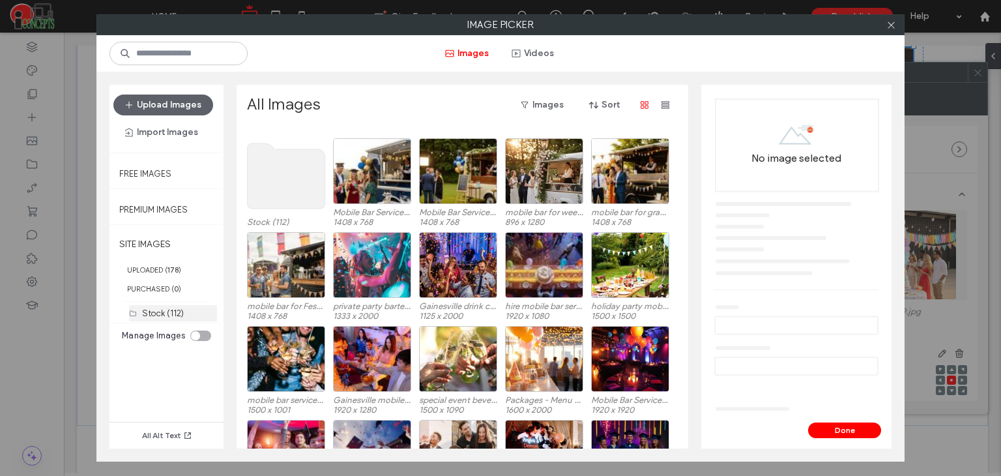
click at [179, 311] on label "Stock (112)" at bounding box center [163, 313] width 42 height 10
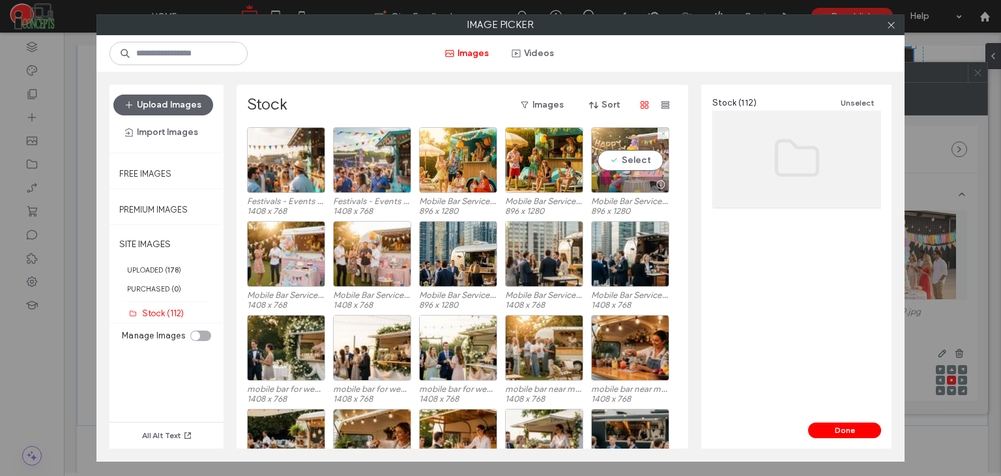
click at [629, 154] on div "Select" at bounding box center [630, 160] width 78 height 66
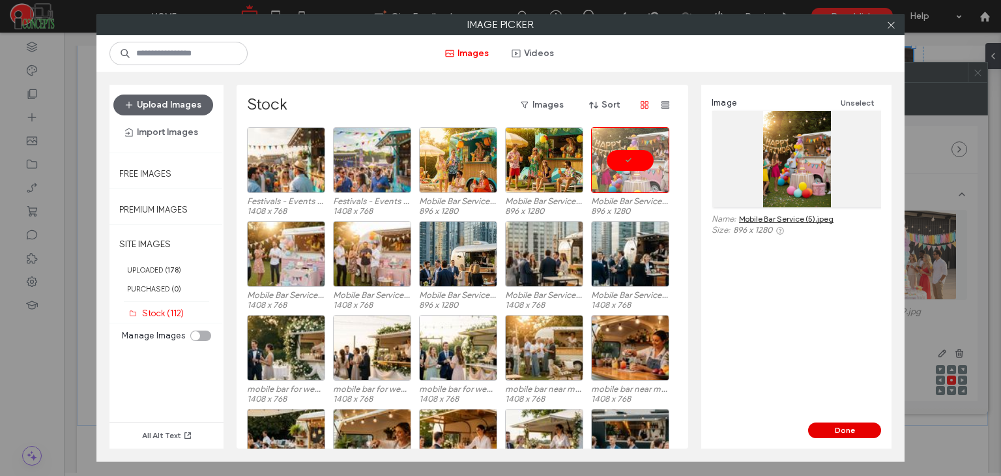
click at [847, 428] on button "Done" at bounding box center [844, 430] width 73 height 16
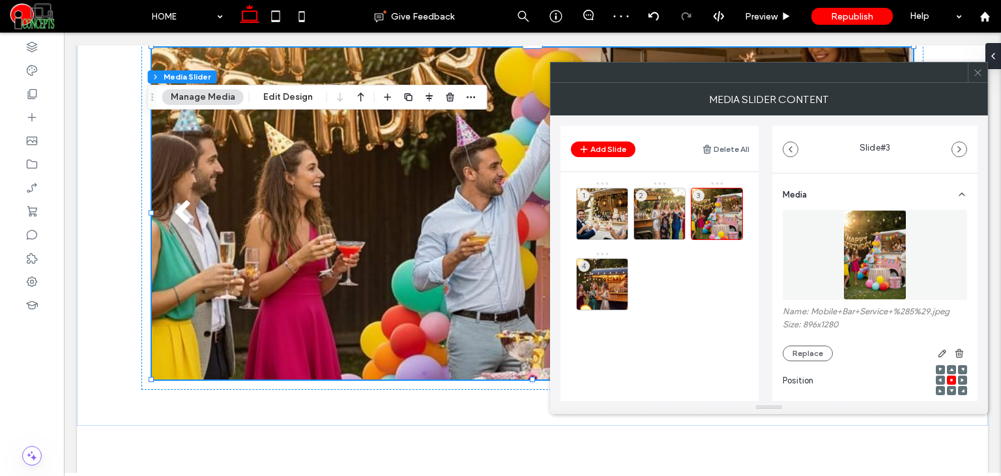
click at [978, 76] on icon at bounding box center [978, 73] width 10 height 10
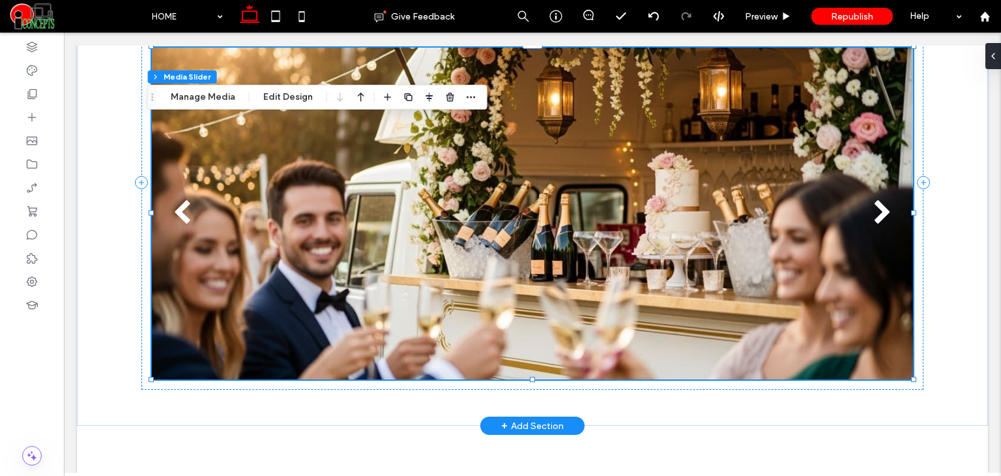
click at [873, 200] on div "next" at bounding box center [882, 213] width 19 height 26
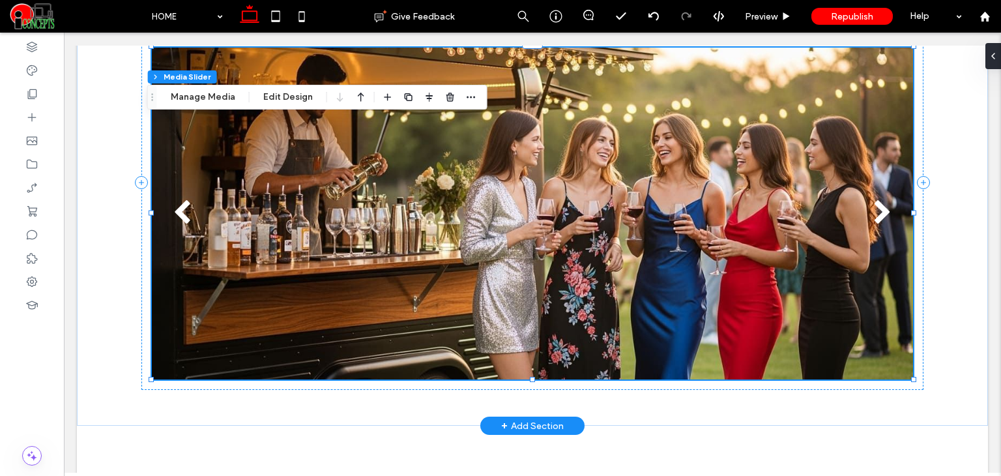
click at [873, 200] on div "next" at bounding box center [882, 213] width 19 height 26
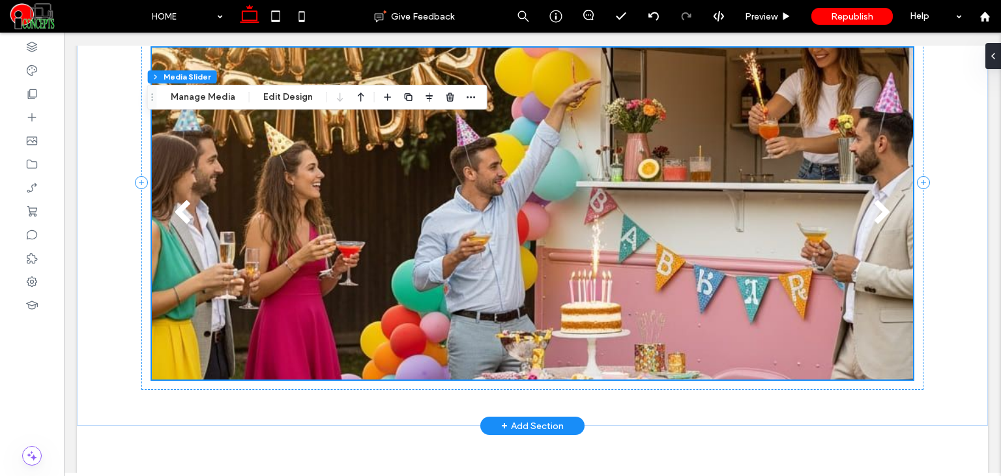
scroll to position [1178, 0]
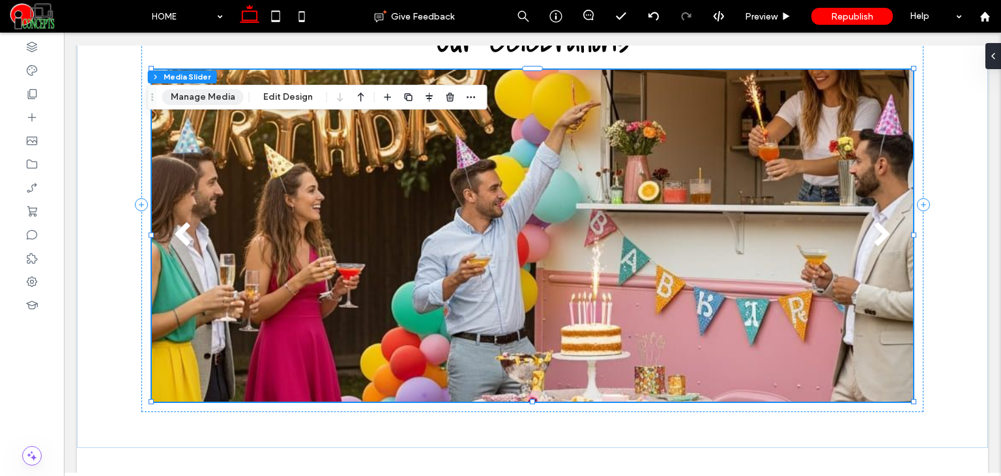
click at [206, 94] on button "Manage Media" at bounding box center [202, 97] width 81 height 16
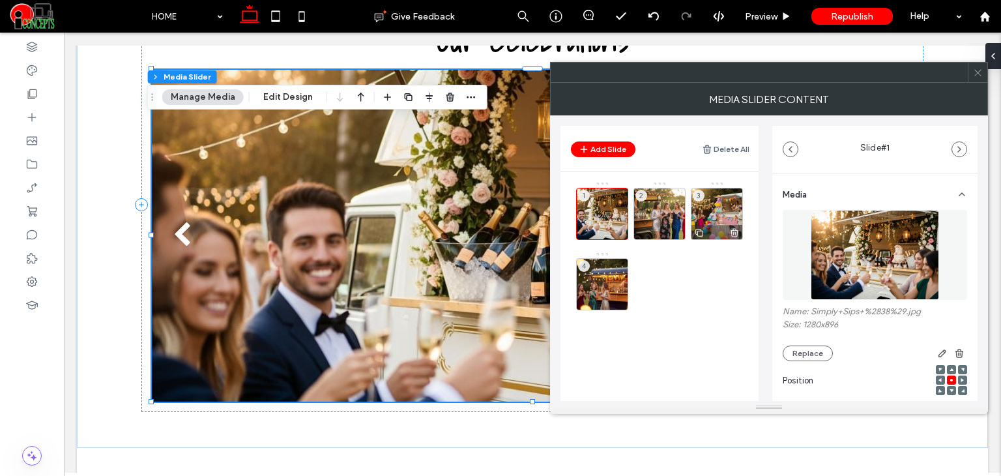
click at [720, 201] on div "3" at bounding box center [716, 214] width 52 height 52
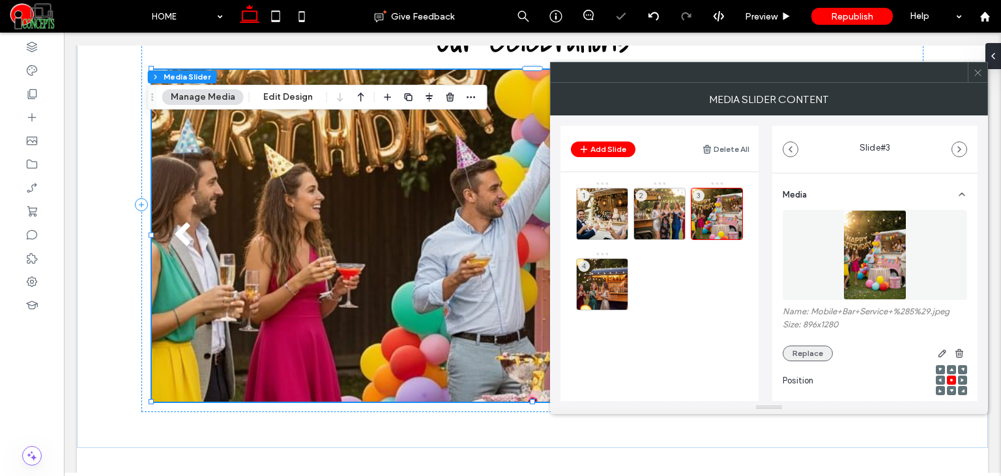
click at [801, 351] on button "Replace" at bounding box center [807, 353] width 50 height 16
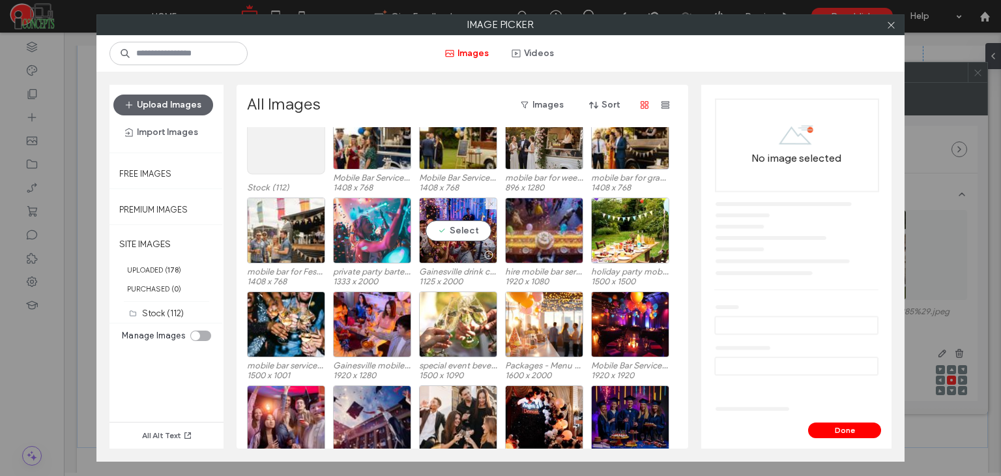
scroll to position [65, 0]
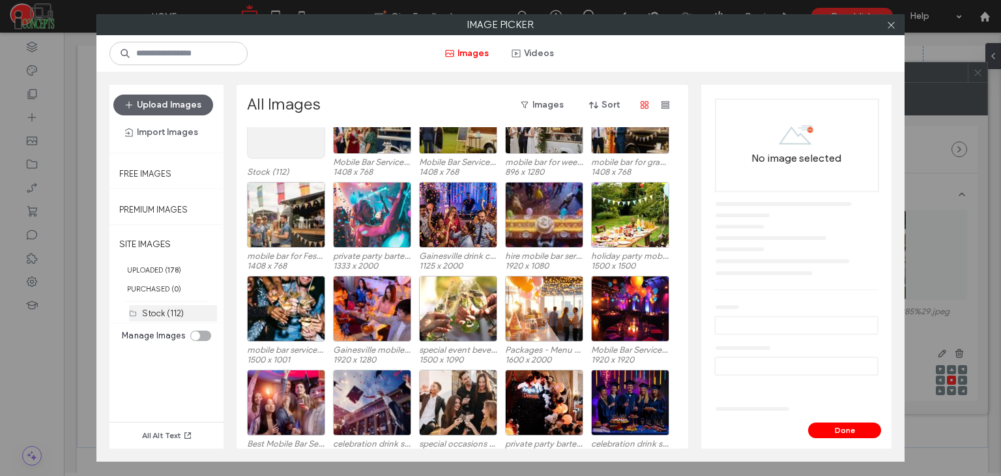
click at [152, 309] on label "Stock (112)" at bounding box center [163, 313] width 42 height 10
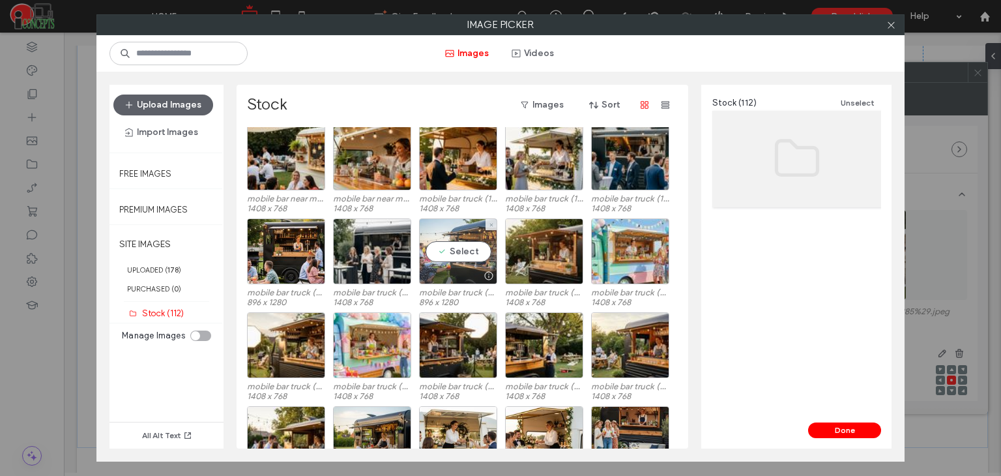
scroll to position [304, 0]
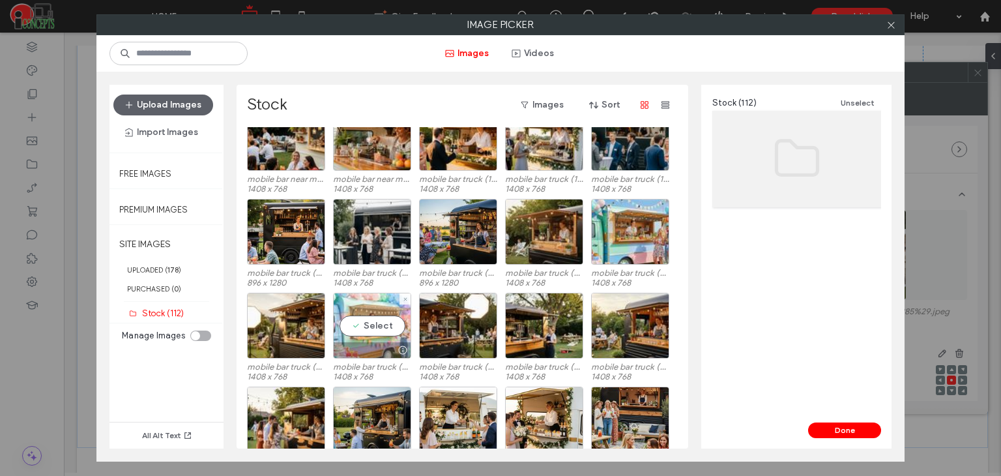
click at [367, 325] on div "Select" at bounding box center [372, 325] width 78 height 66
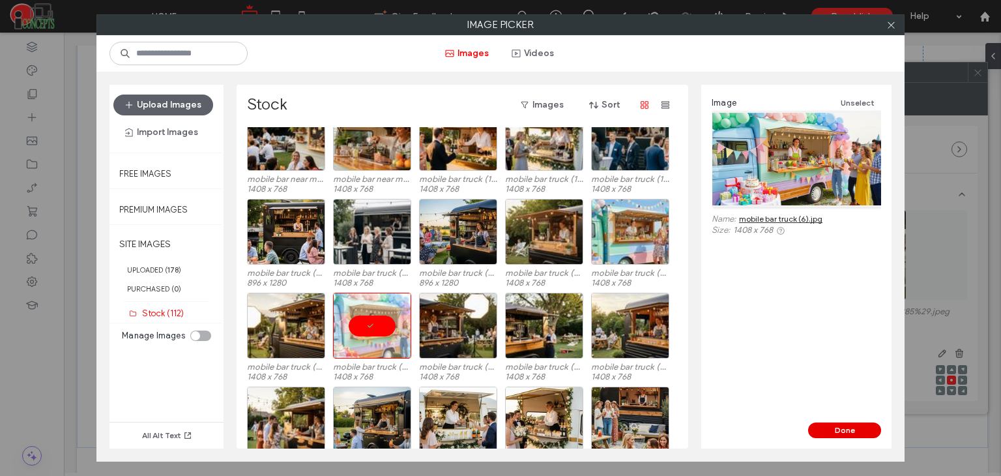
click at [840, 425] on button "Done" at bounding box center [844, 430] width 73 height 16
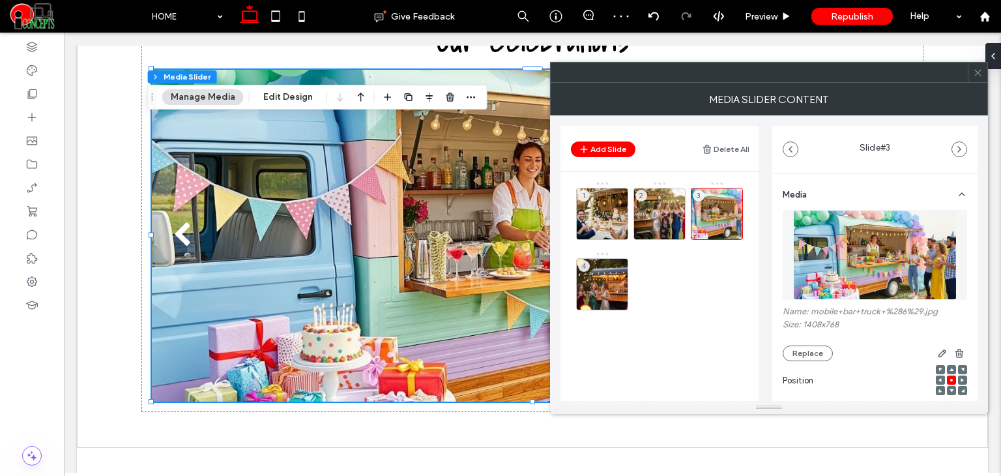
click at [976, 74] on icon at bounding box center [978, 73] width 10 height 10
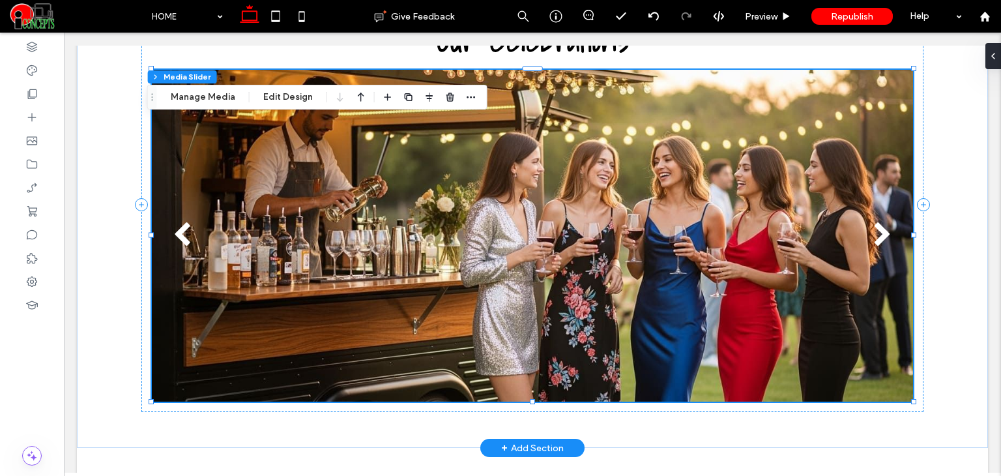
click at [861, 225] on button "next" at bounding box center [882, 235] width 61 height 68
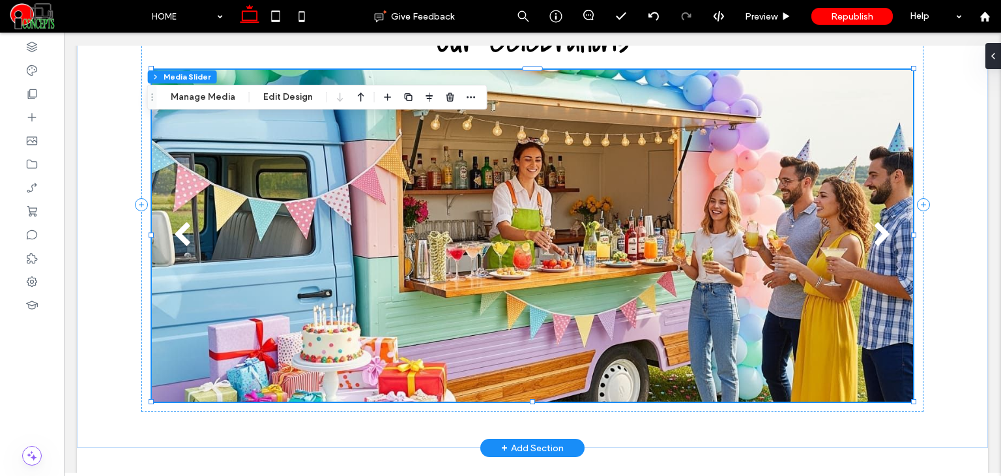
click at [861, 225] on button "next" at bounding box center [882, 235] width 61 height 68
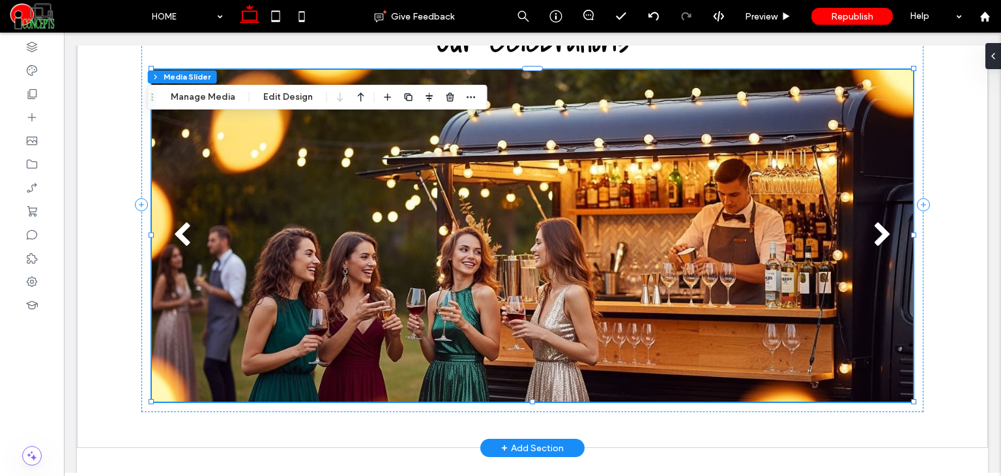
click at [599, 235] on div at bounding box center [532, 244] width 761 height 270
click at [198, 94] on button "Manage Media" at bounding box center [202, 97] width 81 height 16
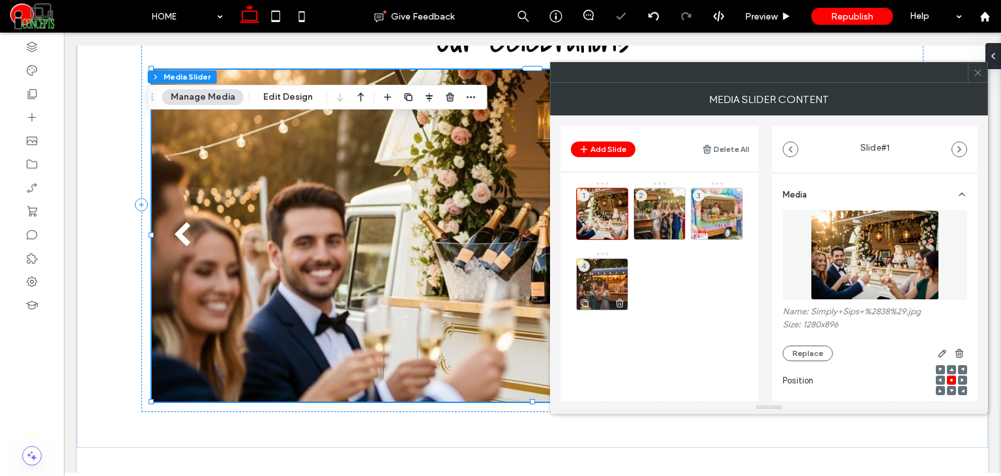
click at [584, 287] on div "4" at bounding box center [602, 284] width 52 height 52
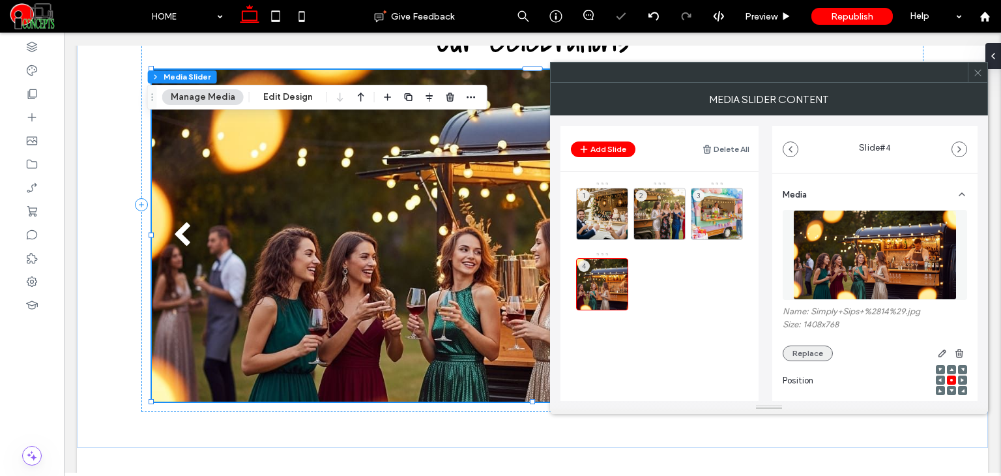
click at [814, 358] on button "Replace" at bounding box center [807, 353] width 50 height 16
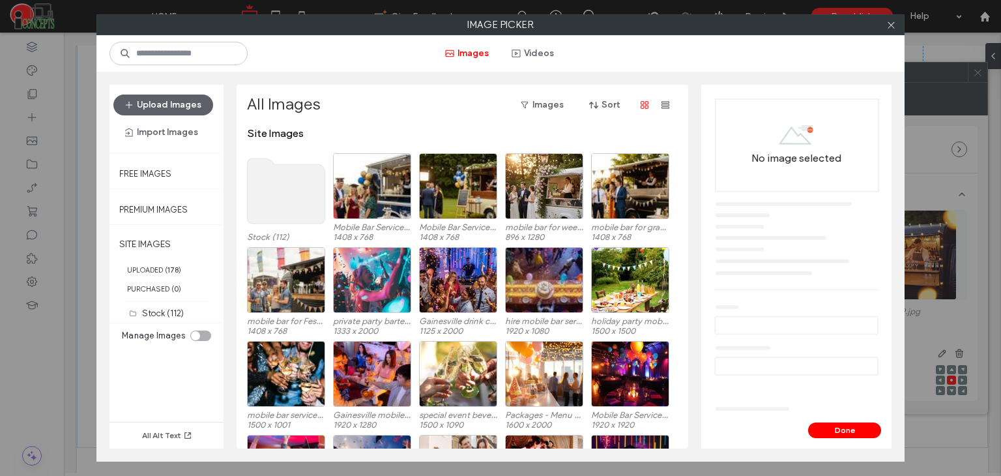
click at [885, 35] on div "Images Videos" at bounding box center [500, 53] width 808 height 36
click at [891, 21] on icon at bounding box center [891, 25] width 10 height 10
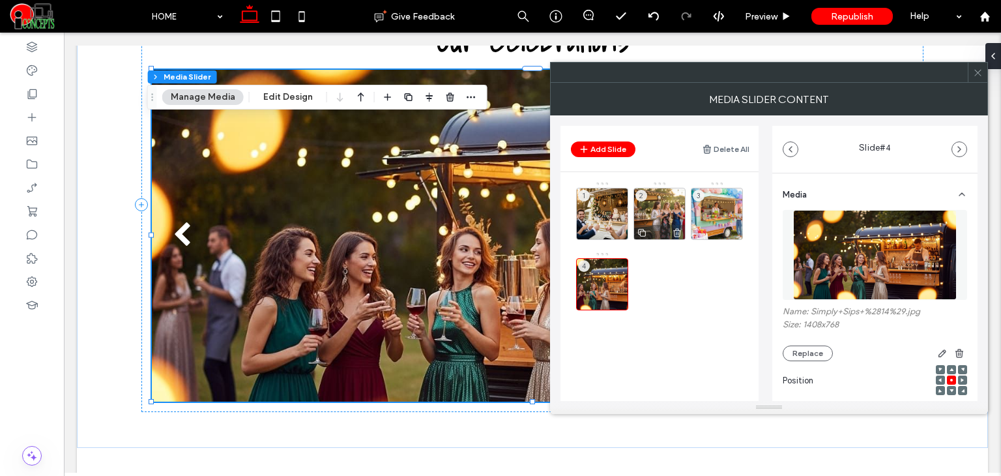
click at [651, 214] on div "2" at bounding box center [659, 214] width 52 height 52
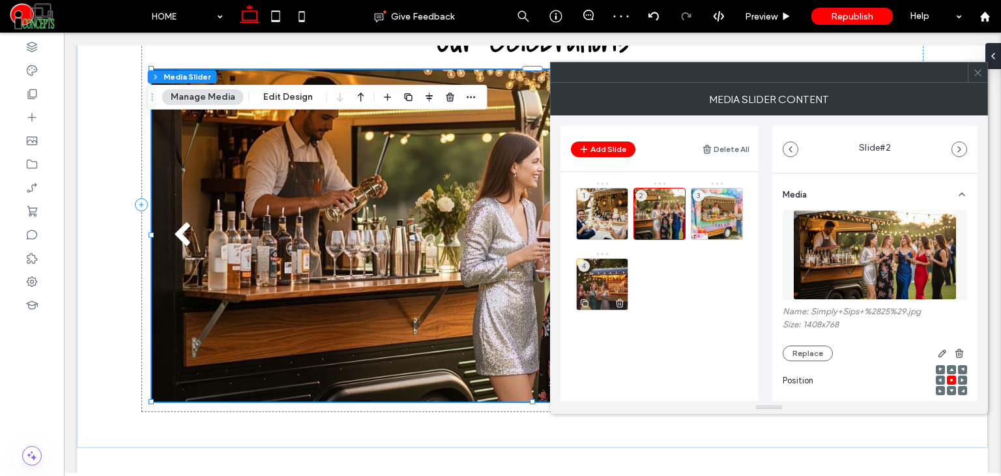
click at [593, 281] on div "4" at bounding box center [602, 284] width 52 height 52
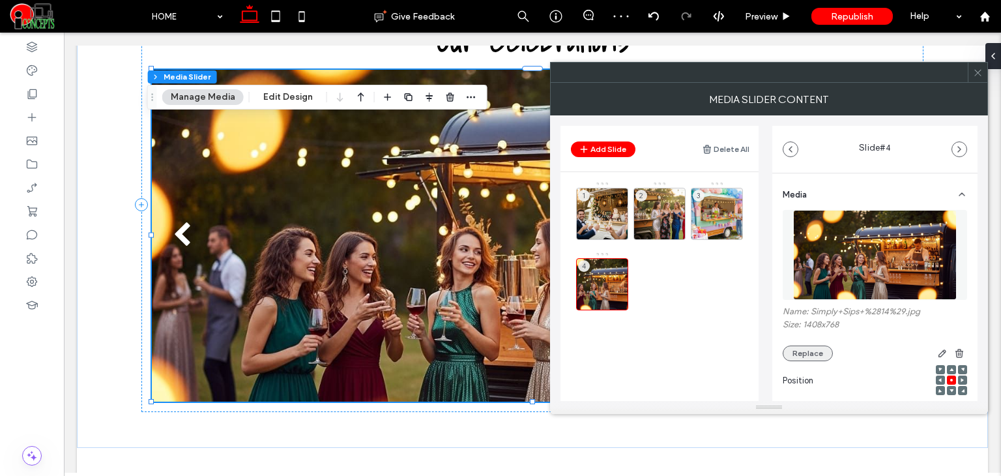
click at [800, 351] on button "Replace" at bounding box center [807, 353] width 50 height 16
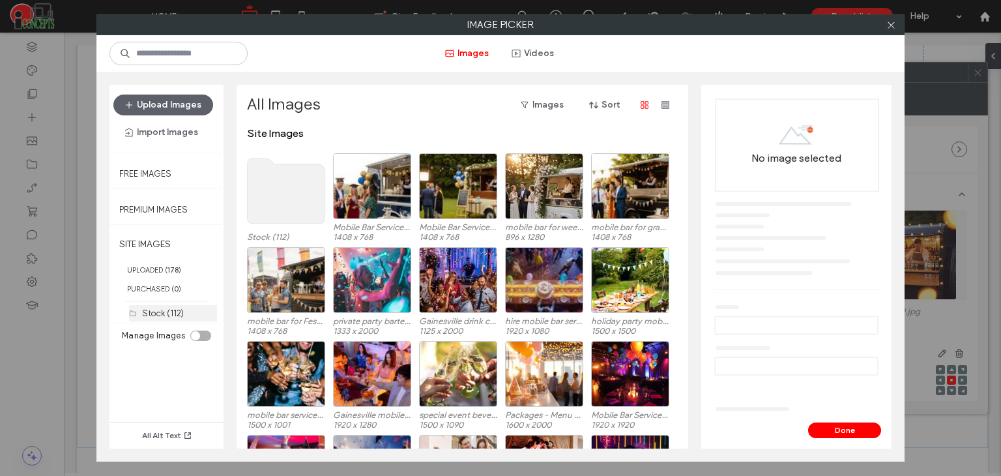
click at [173, 317] on div "Stock (112)" at bounding box center [179, 313] width 75 height 14
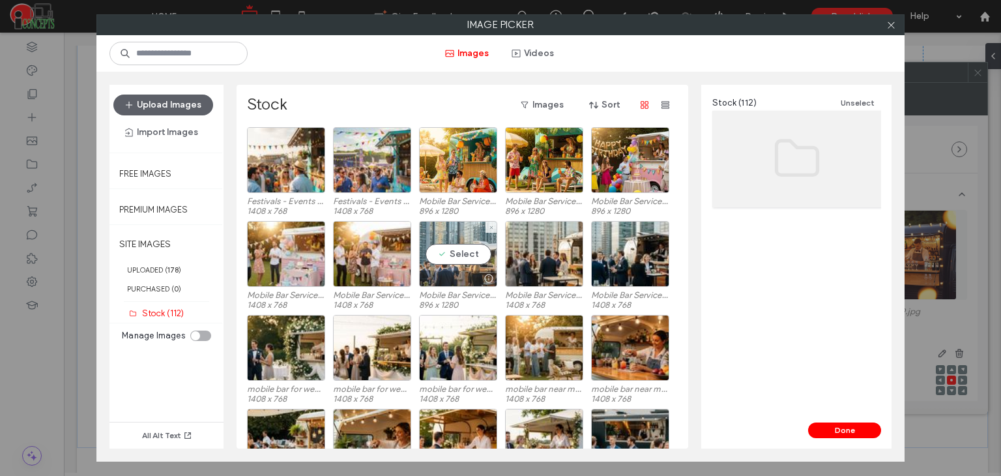
click at [466, 248] on div "Select" at bounding box center [458, 254] width 78 height 66
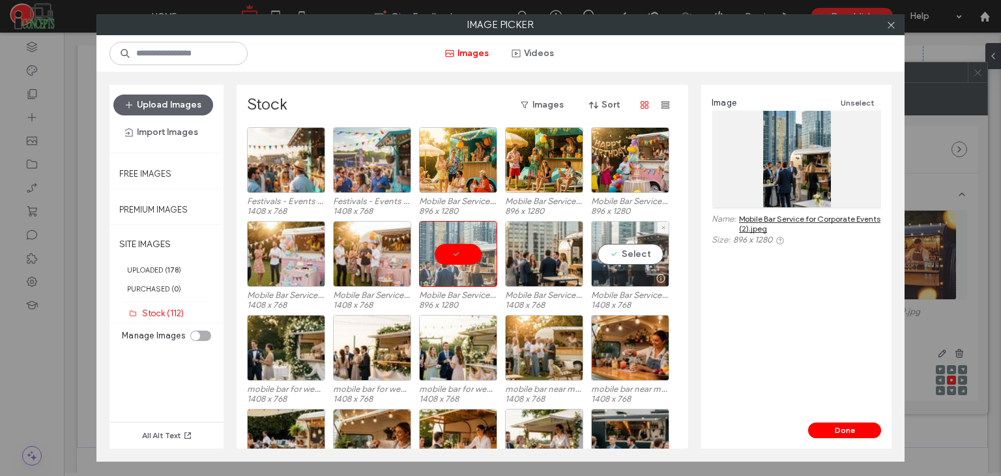
click at [628, 260] on div "Select" at bounding box center [630, 254] width 78 height 66
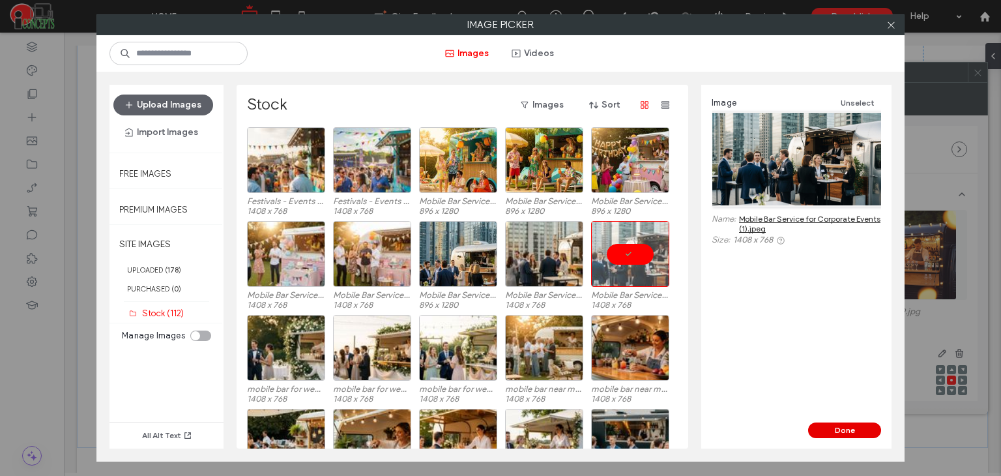
click at [837, 432] on button "Done" at bounding box center [844, 430] width 73 height 16
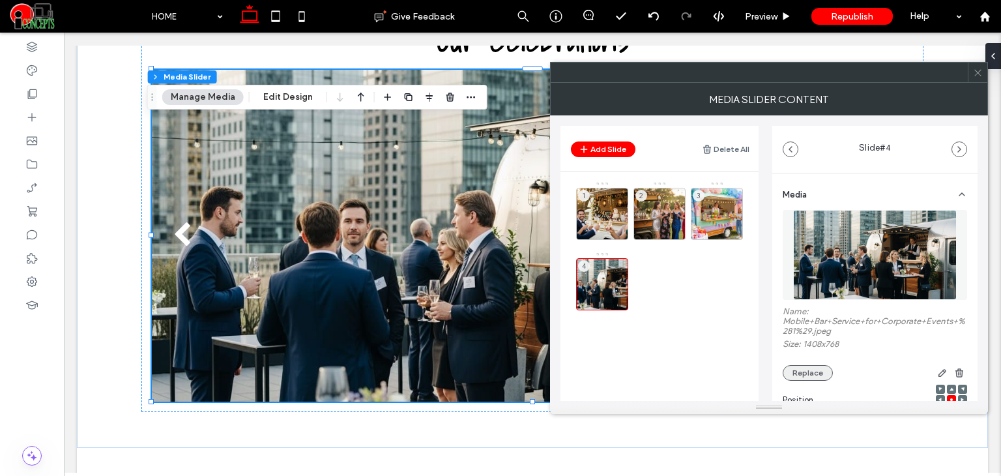
click at [808, 375] on button "Replace" at bounding box center [807, 373] width 50 height 16
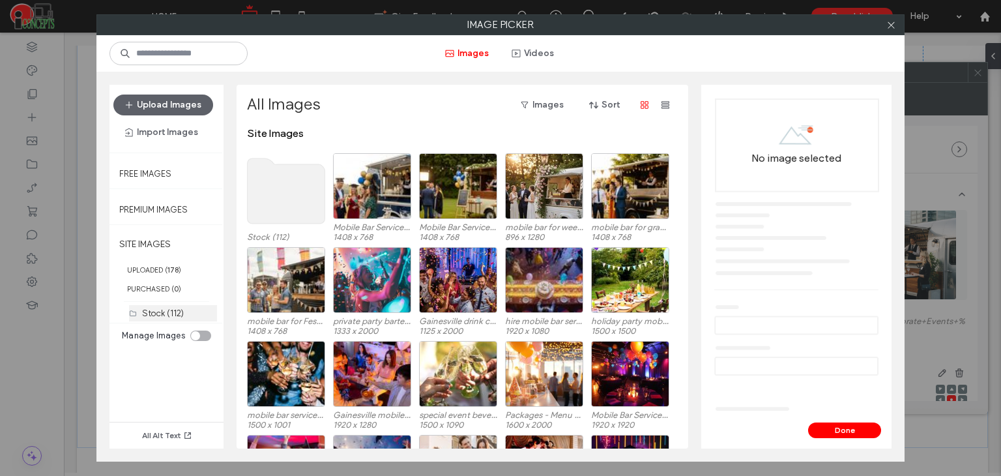
click at [185, 317] on div "Stock (112)" at bounding box center [179, 313] width 75 height 16
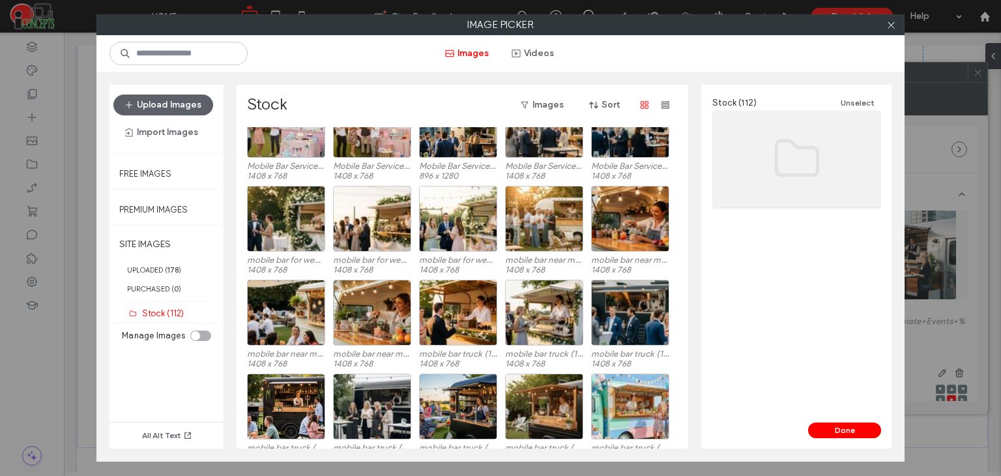
scroll to position [130, 0]
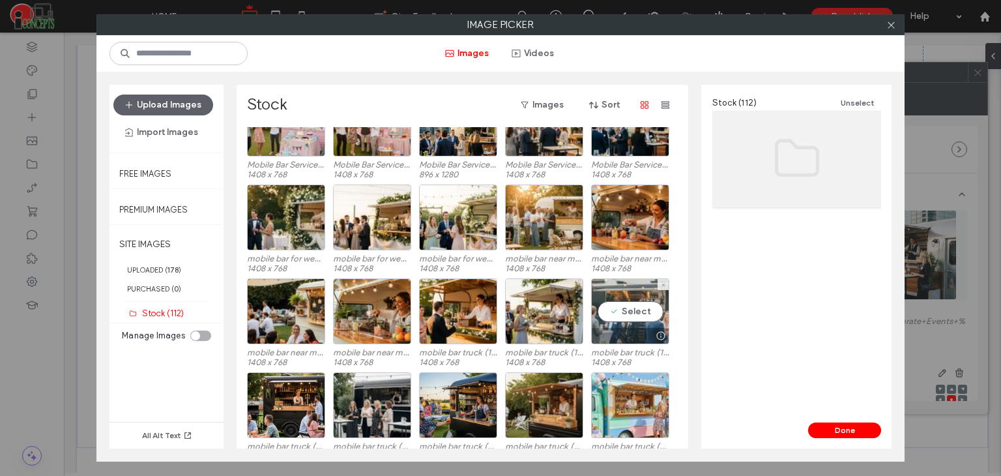
click at [647, 305] on div "Select" at bounding box center [630, 311] width 78 height 66
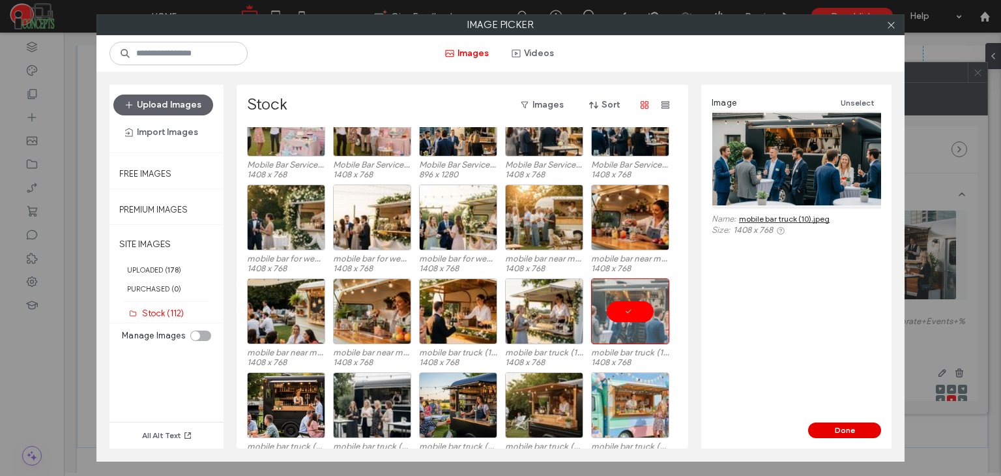
click at [851, 428] on button "Done" at bounding box center [844, 430] width 73 height 16
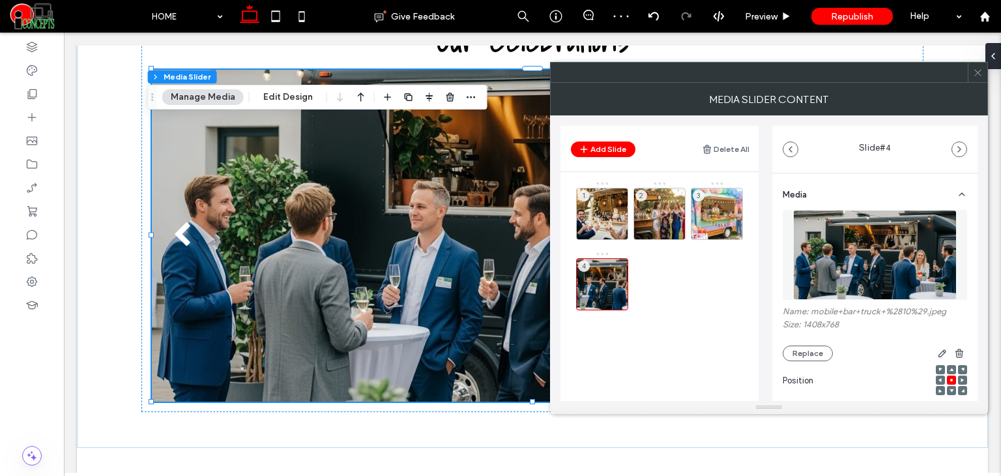
click at [978, 71] on icon at bounding box center [978, 73] width 10 height 10
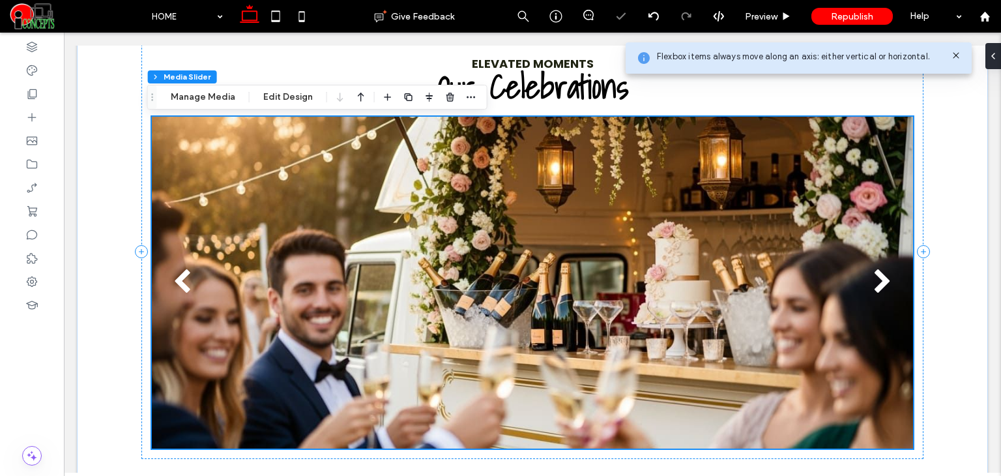
scroll to position [1070, 0]
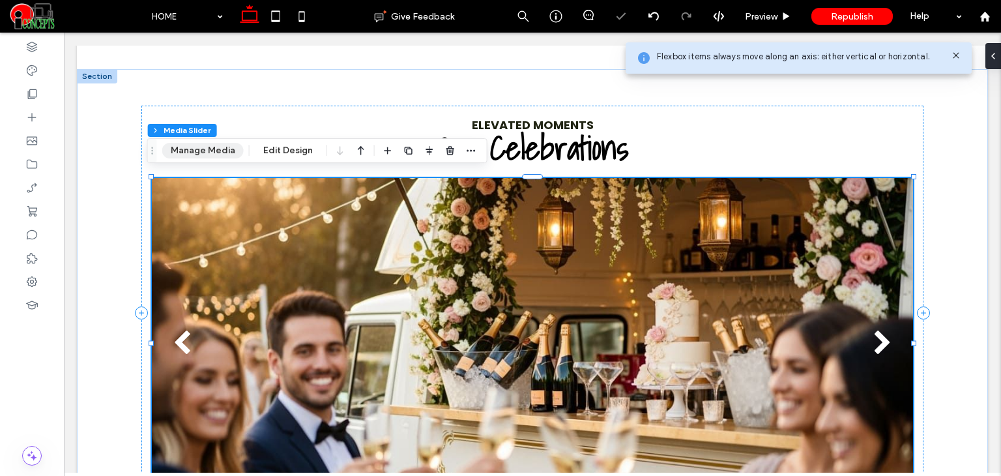
click at [222, 157] on button "Manage Media" at bounding box center [202, 151] width 81 height 16
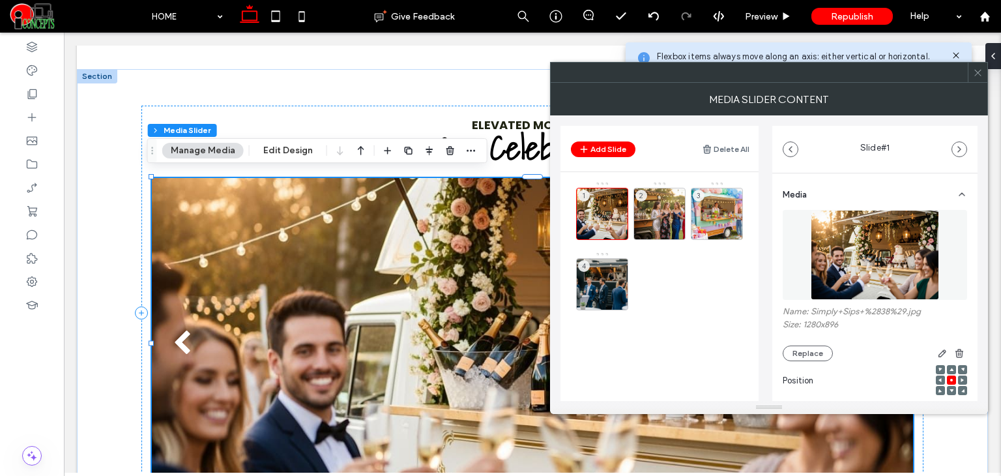
click at [595, 140] on header "Add Slide Delete All" at bounding box center [659, 149] width 198 height 46
click at [603, 147] on button "Add Slide" at bounding box center [603, 149] width 64 height 16
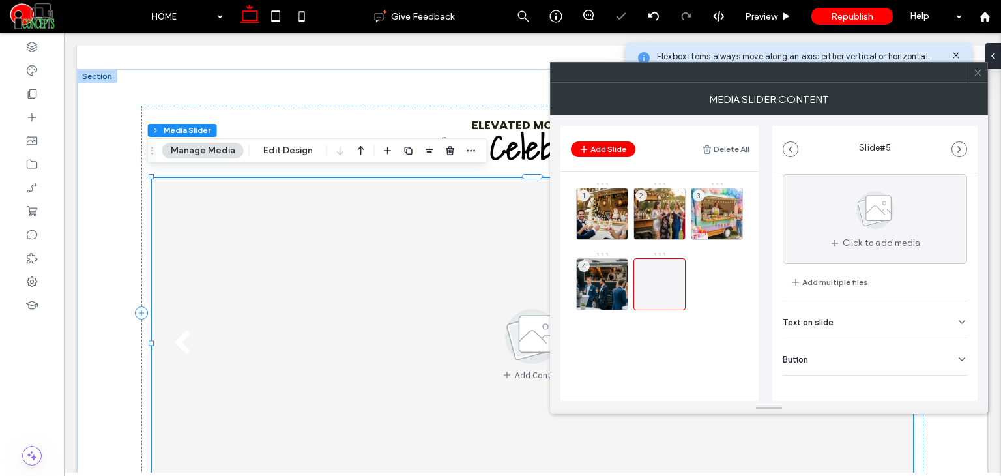
scroll to position [40, 0]
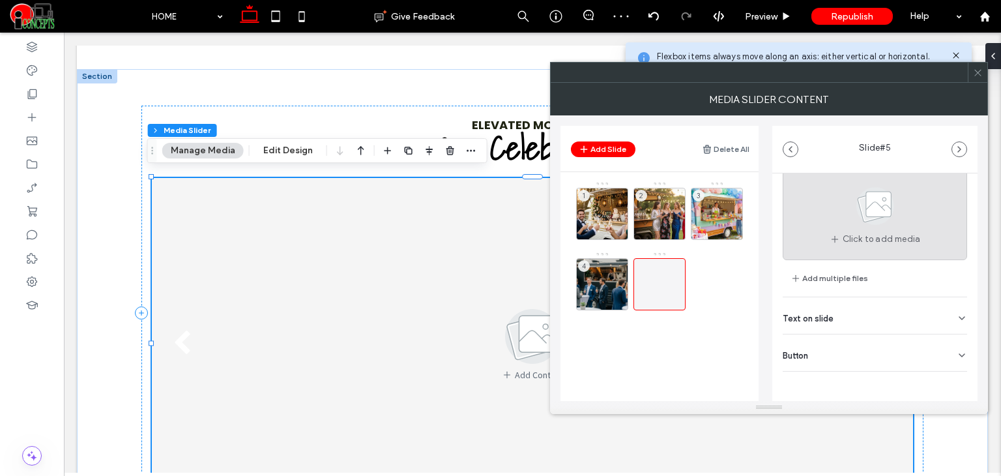
click at [855, 227] on span at bounding box center [874, 208] width 65 height 48
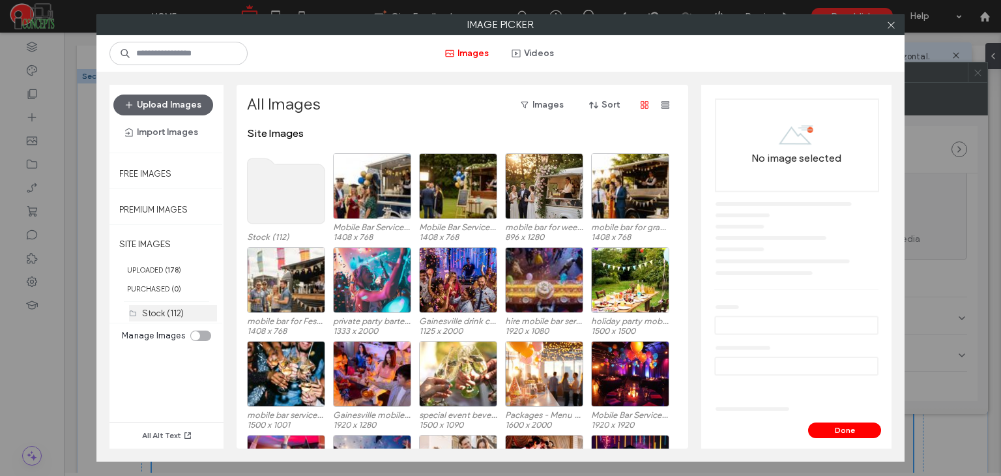
click at [164, 308] on label "Stock (112)" at bounding box center [163, 313] width 42 height 10
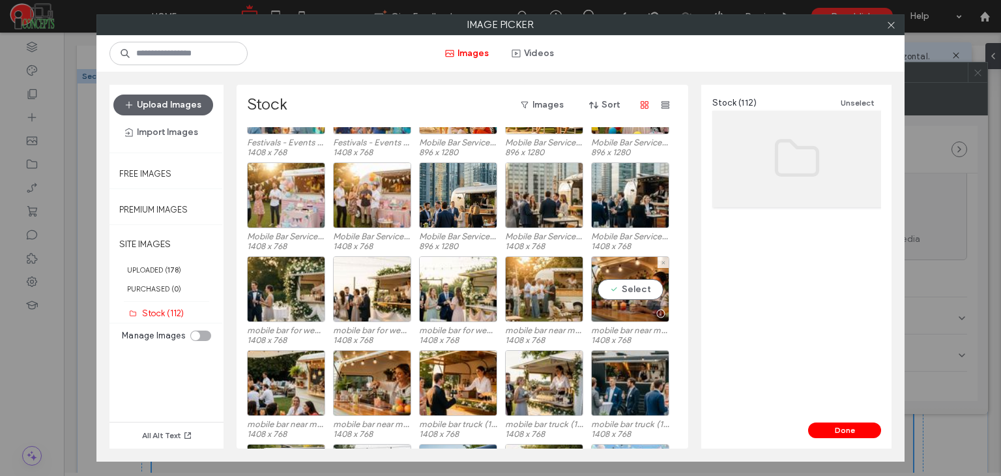
scroll to position [65, 0]
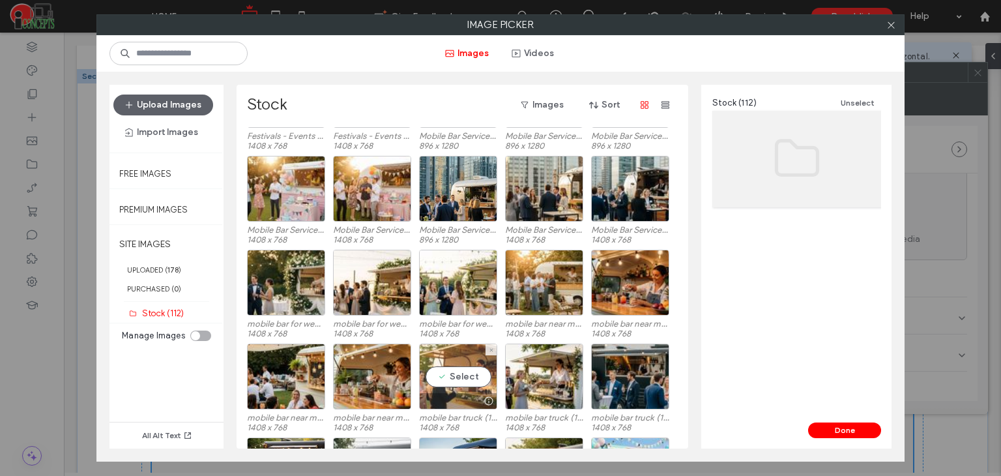
click at [438, 368] on div "Select" at bounding box center [458, 376] width 78 height 66
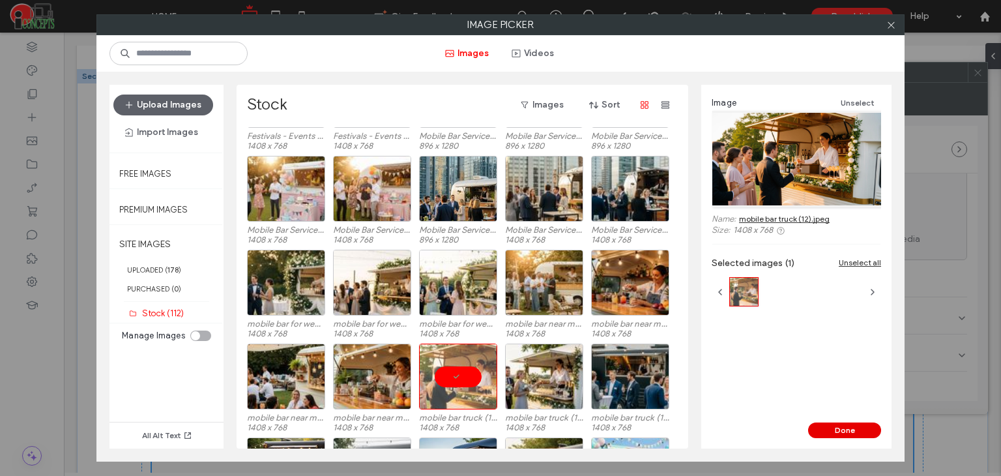
click at [847, 434] on button "Done" at bounding box center [844, 430] width 73 height 16
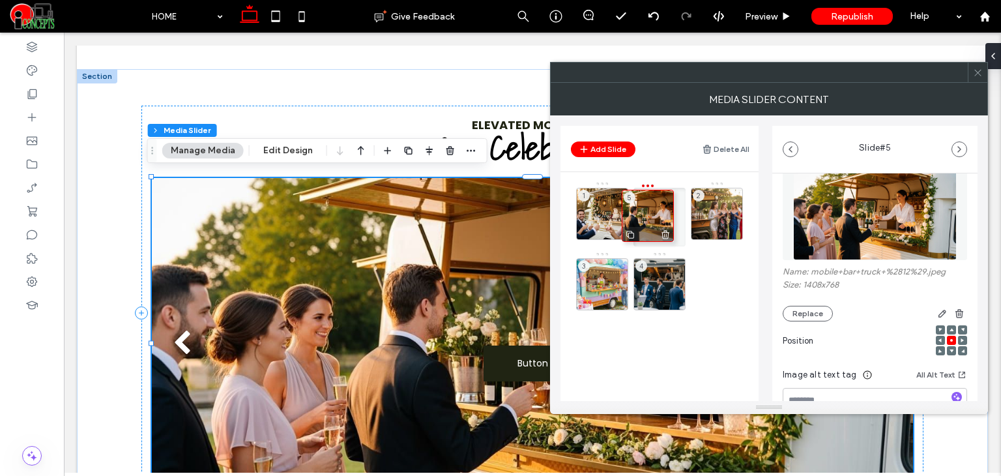
drag, startPoint x: 641, startPoint y: 275, endPoint x: 630, endPoint y: 209, distance: 66.7
click at [973, 69] on icon at bounding box center [978, 73] width 10 height 10
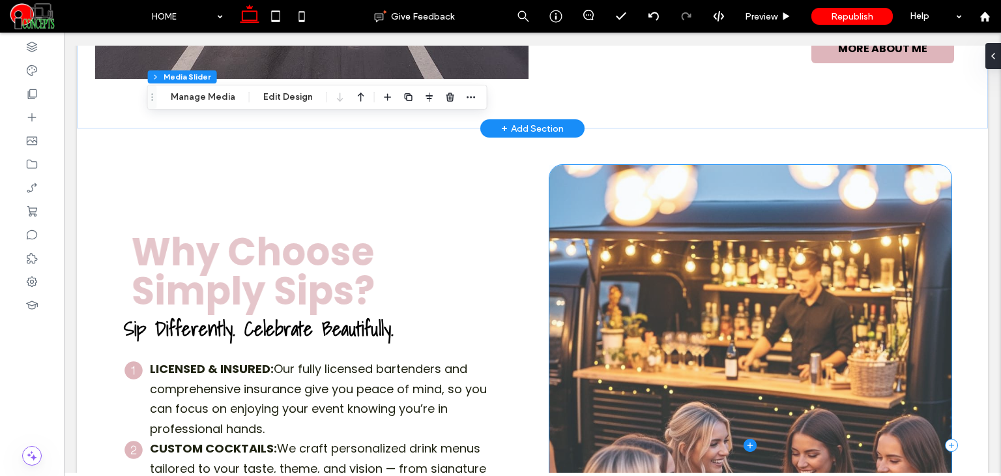
scroll to position [2060, 0]
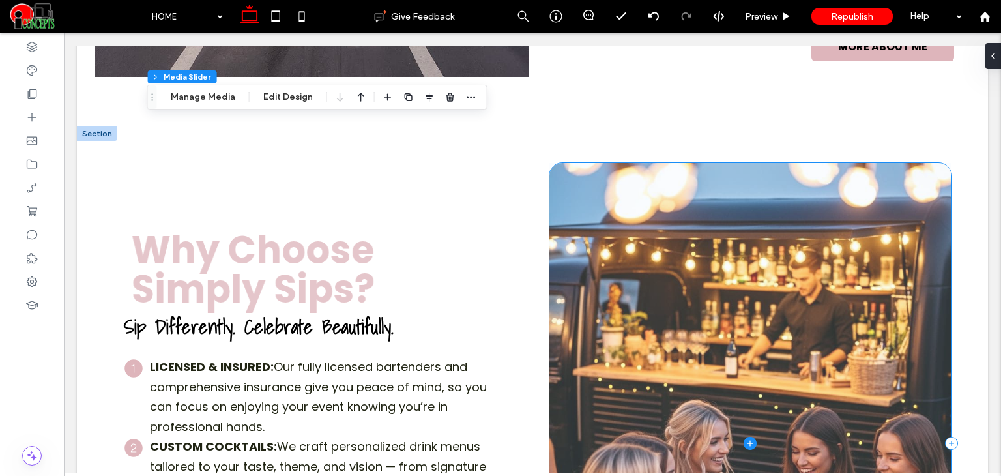
click at [838, 277] on span at bounding box center [750, 443] width 402 height 560
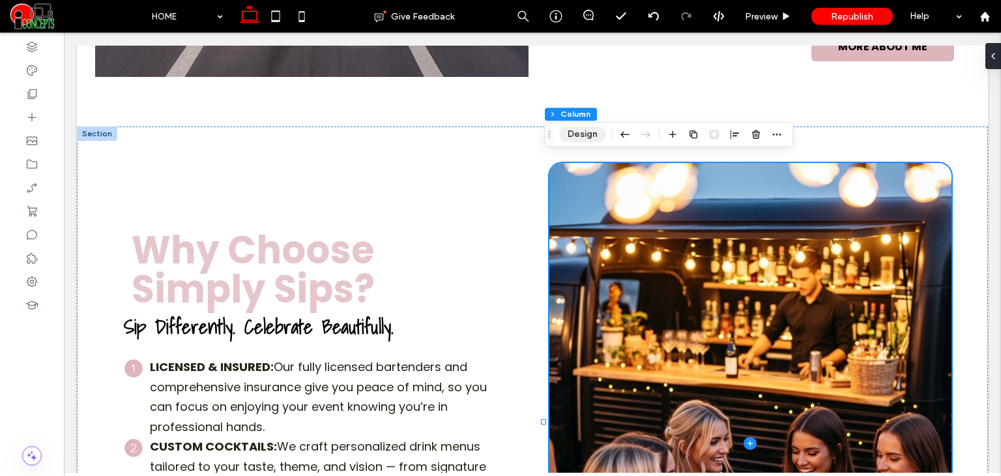
click at [569, 129] on button "Design" at bounding box center [582, 134] width 47 height 16
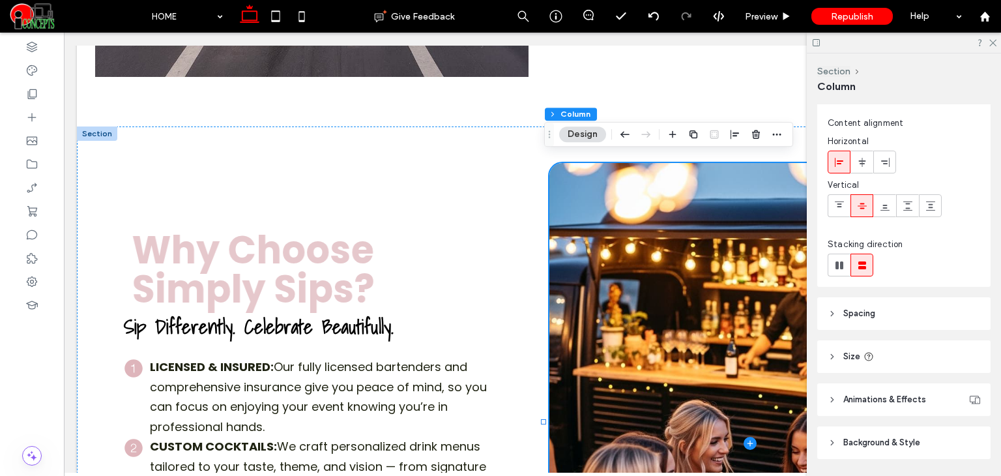
scroll to position [66, 0]
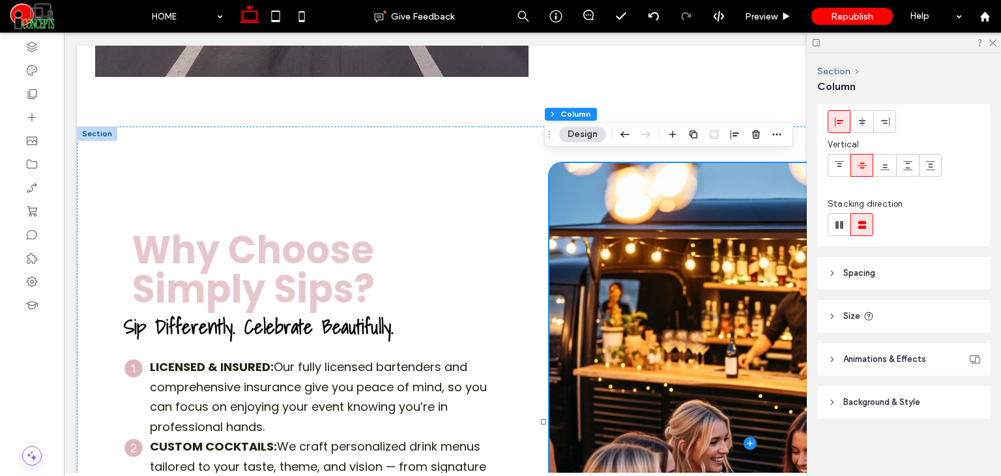
click at [993, 46] on div at bounding box center [903, 43] width 194 height 20
click at [995, 46] on icon at bounding box center [991, 42] width 8 height 8
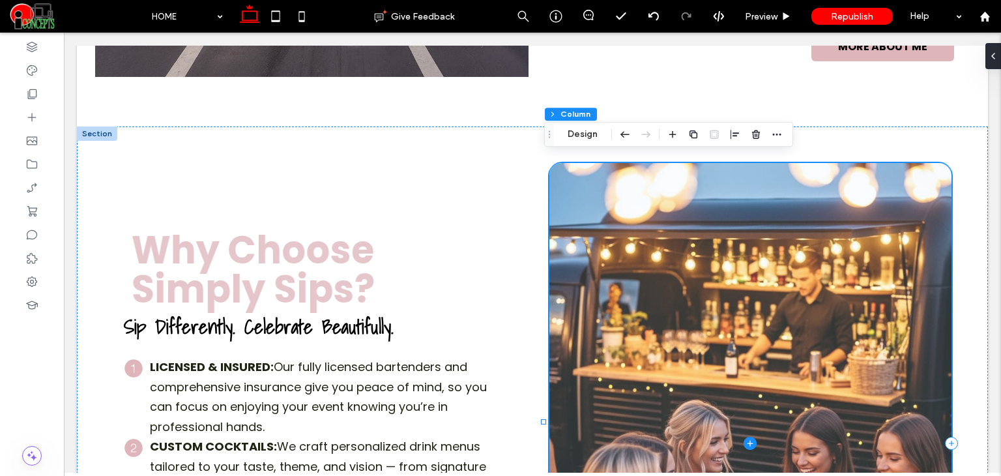
click at [591, 256] on span at bounding box center [750, 443] width 402 height 560
click at [621, 195] on span at bounding box center [750, 443] width 402 height 560
click at [560, 181] on span at bounding box center [750, 443] width 402 height 560
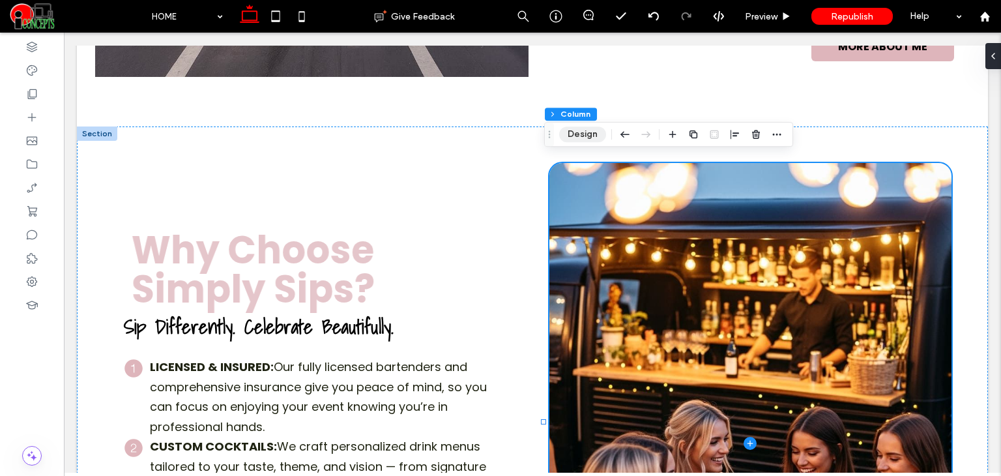
click at [573, 134] on button "Design" at bounding box center [582, 134] width 47 height 16
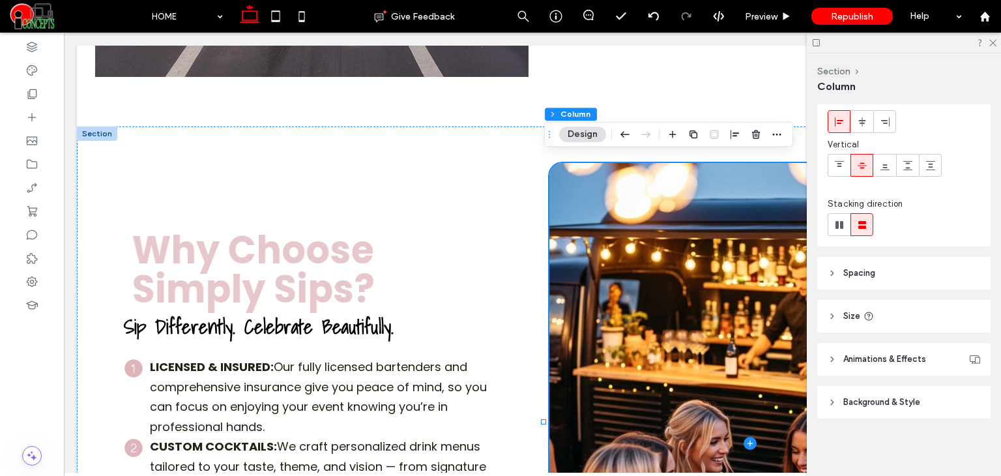
click at [865, 395] on span "Background & Style" at bounding box center [881, 401] width 77 height 13
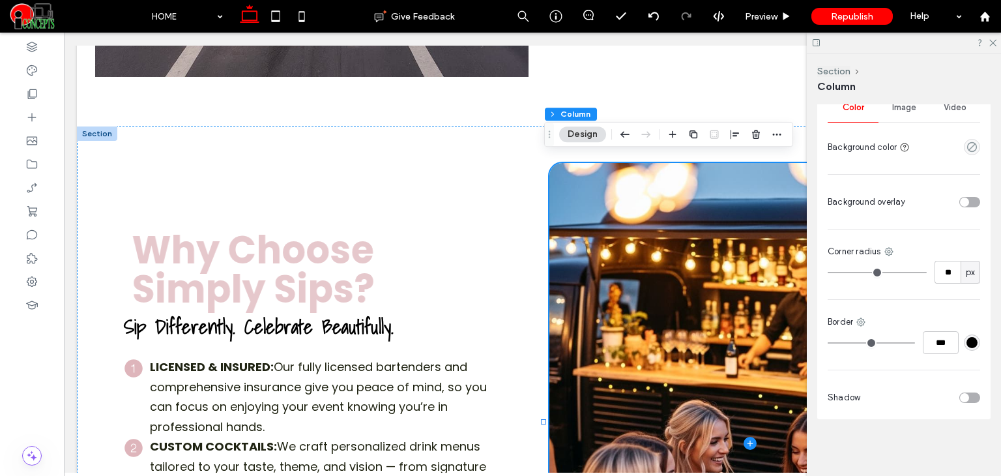
click at [883, 113] on div "Image" at bounding box center [903, 107] width 51 height 29
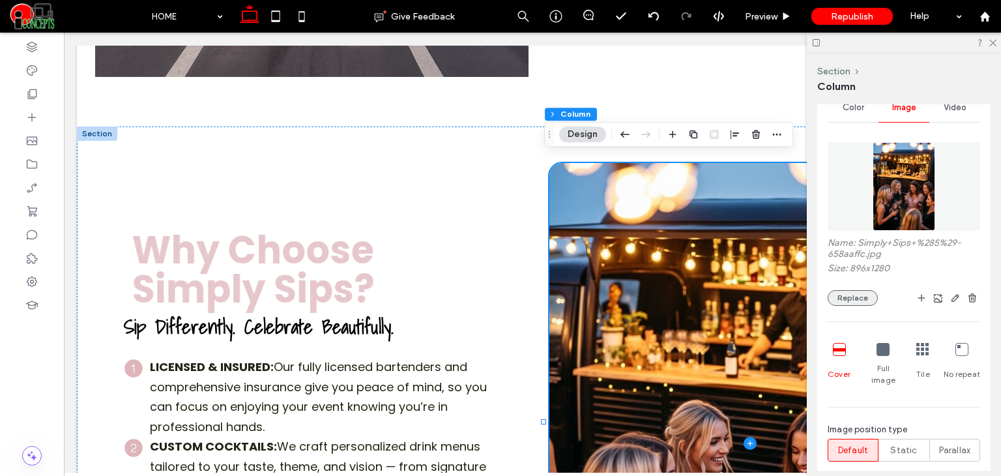
click at [849, 298] on button "Replace" at bounding box center [852, 298] width 50 height 16
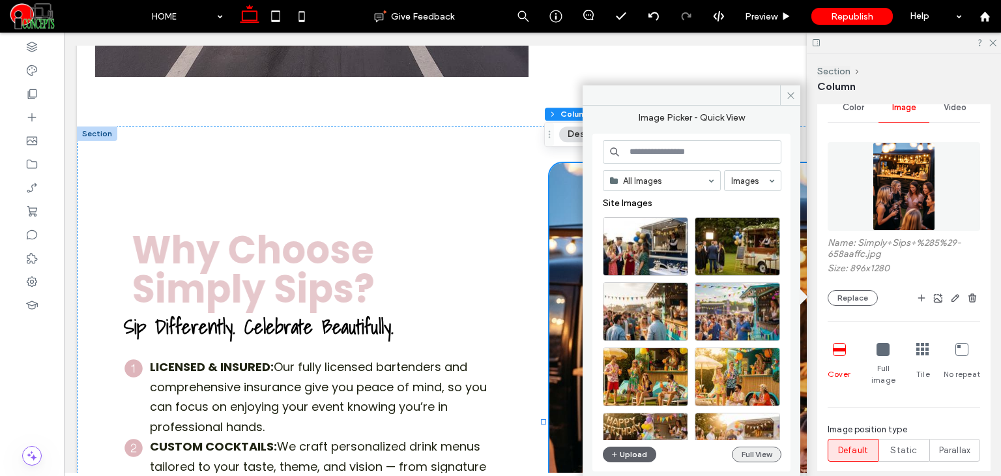
click at [771, 449] on button "Full View" at bounding box center [757, 454] width 50 height 16
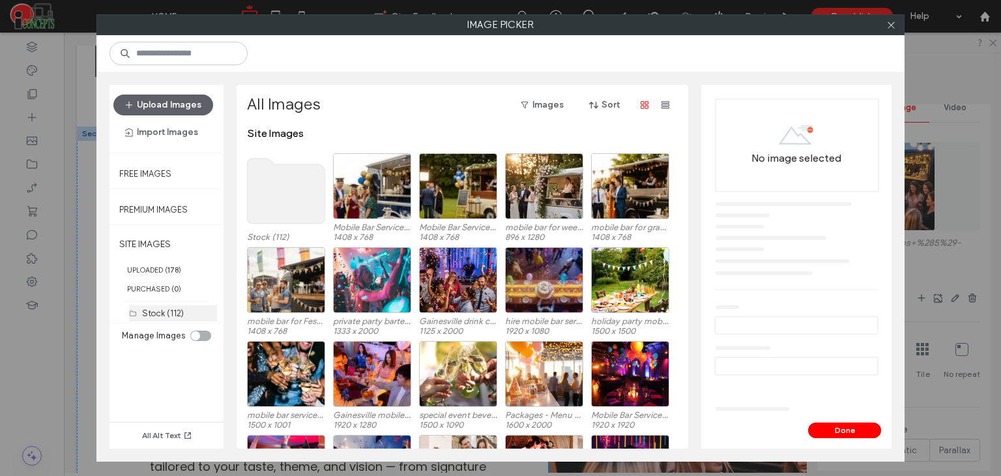
click at [156, 308] on label "Stock (112)" at bounding box center [163, 313] width 42 height 10
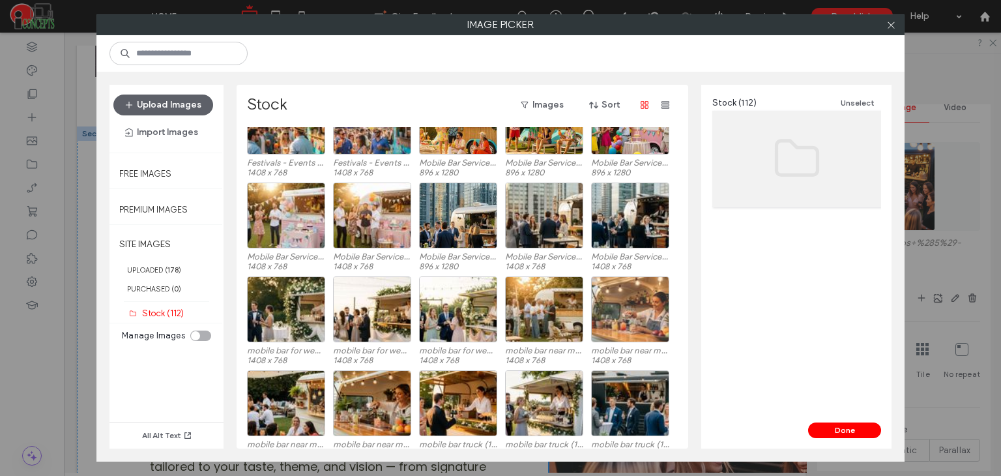
scroll to position [43, 0]
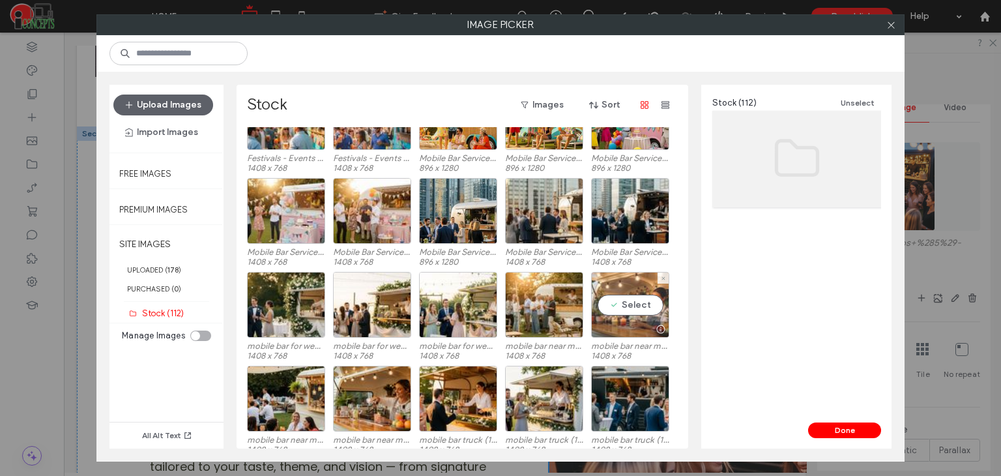
click at [627, 305] on div "Select" at bounding box center [630, 305] width 78 height 66
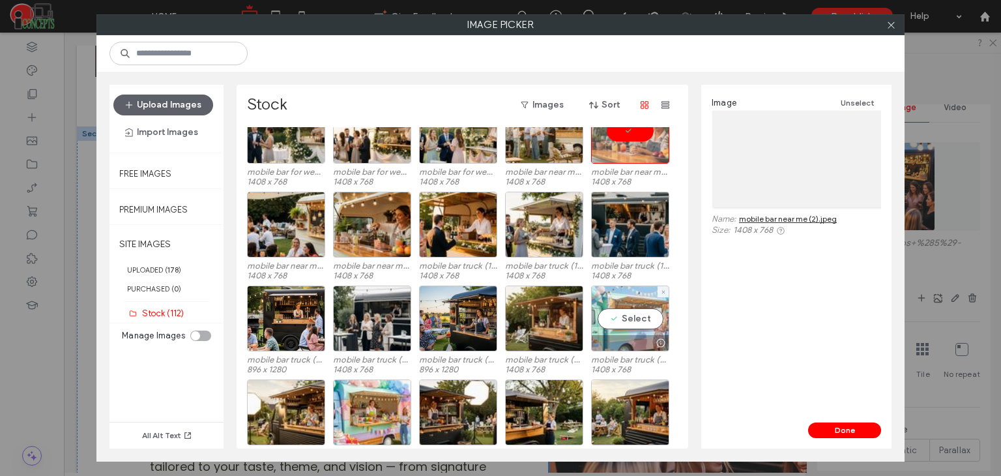
scroll to position [238, 0]
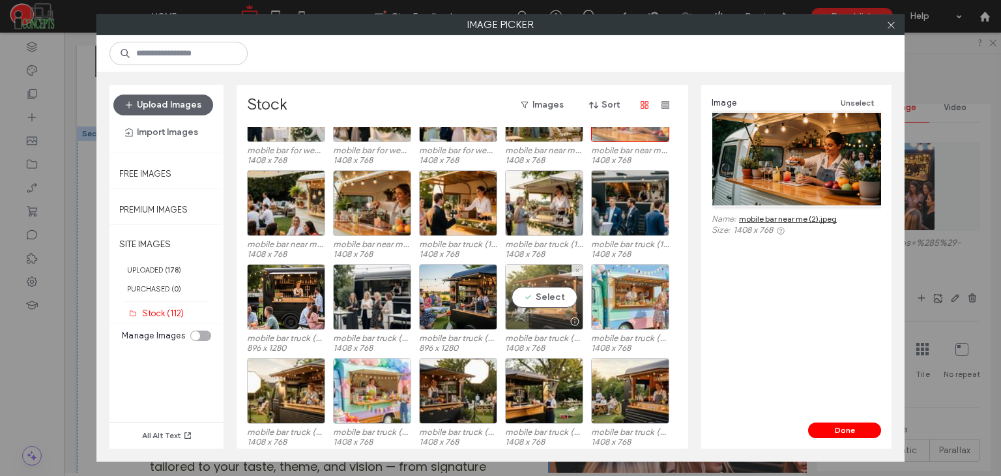
click at [525, 306] on div "Select" at bounding box center [544, 297] width 78 height 66
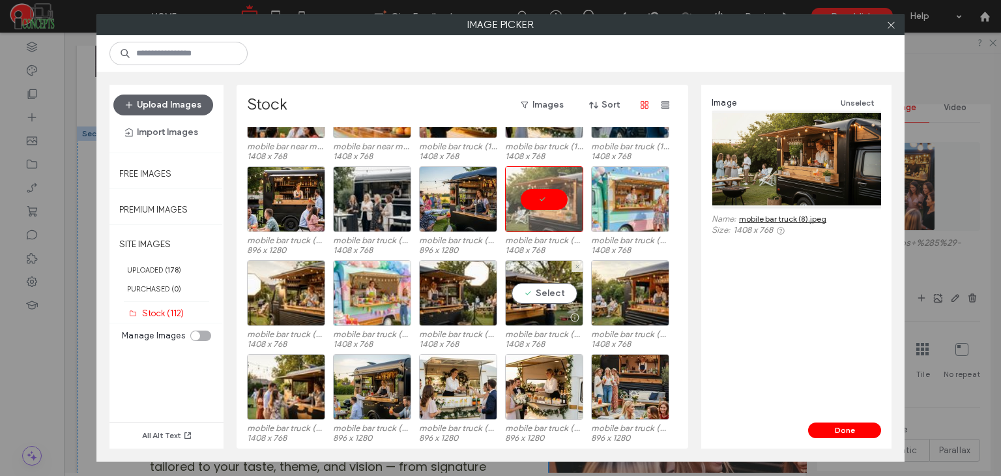
scroll to position [347, 0]
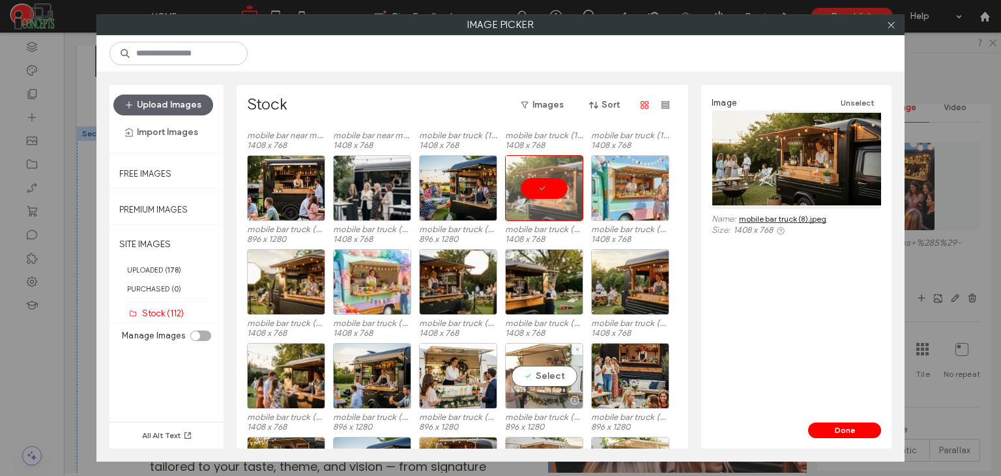
click at [539, 375] on div "Select" at bounding box center [544, 376] width 78 height 66
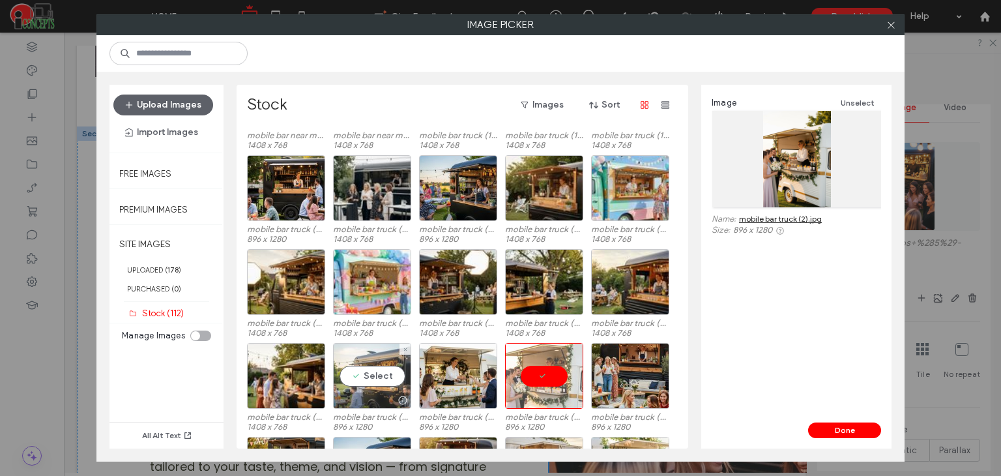
click at [362, 376] on div "Select" at bounding box center [372, 376] width 78 height 66
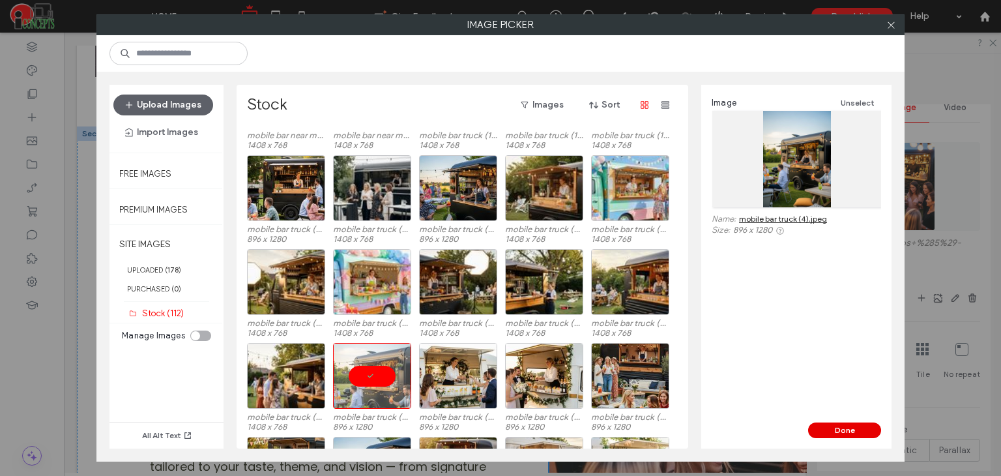
click at [841, 428] on button "Done" at bounding box center [844, 430] width 73 height 16
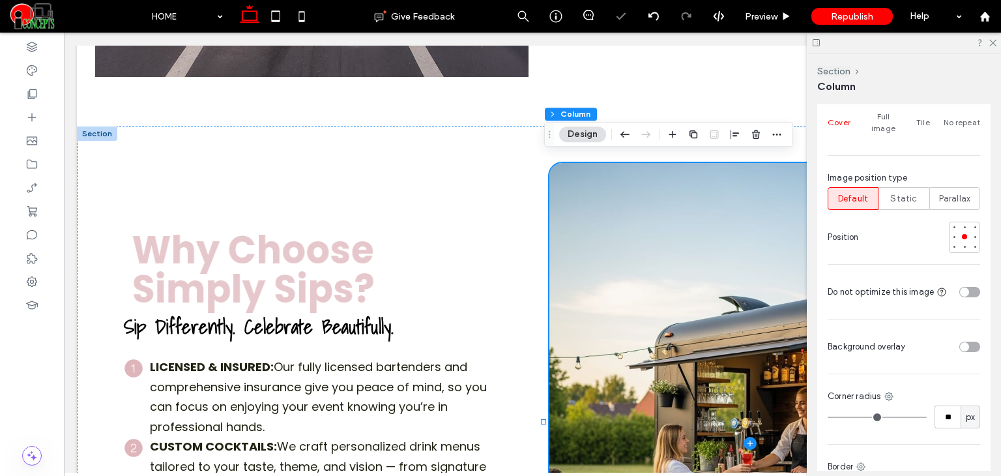
scroll to position [657, 0]
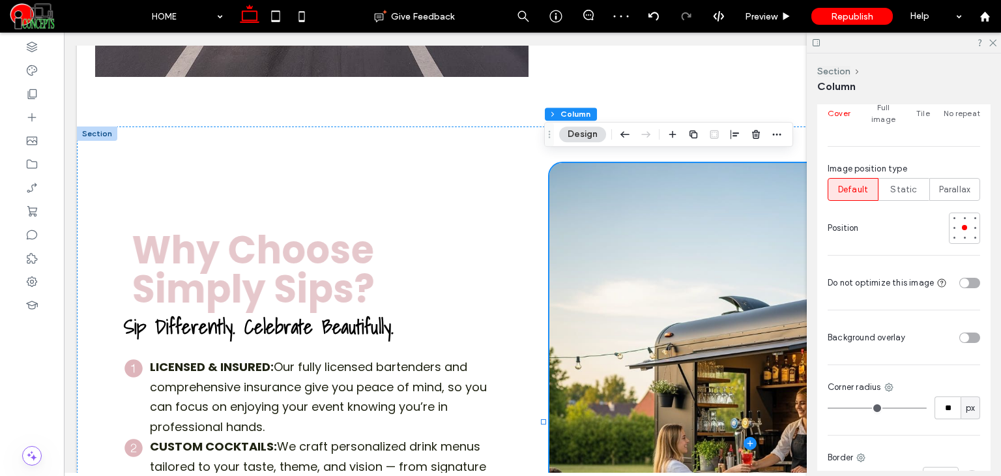
click at [994, 48] on div at bounding box center [903, 43] width 194 height 20
click at [989, 40] on icon at bounding box center [991, 42] width 8 height 8
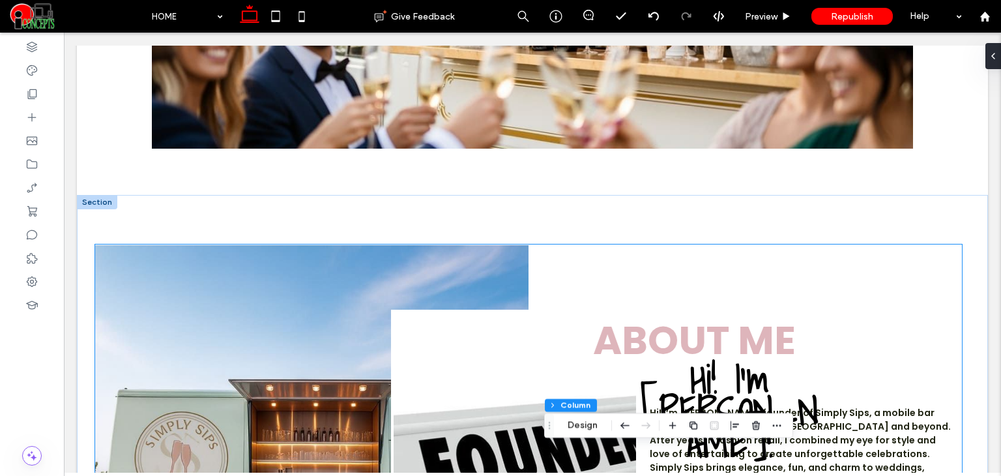
scroll to position [2125, 0]
